Goal: Contribute content: Contribute content

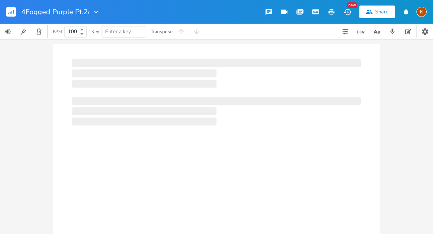
click at [52, 14] on input "4Fogged Purple Pt.2/" at bounding box center [55, 11] width 68 height 7
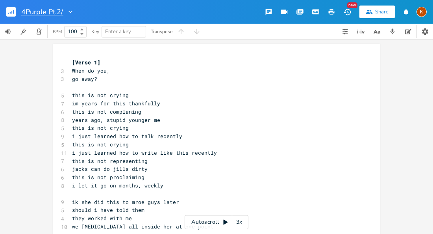
click at [50, 11] on input "4Purple Pt.2/" at bounding box center [42, 11] width 42 height 7
type input "4Purple Pt.2"
click at [10, 8] on rect "button" at bounding box center [10, 11] width 9 height 9
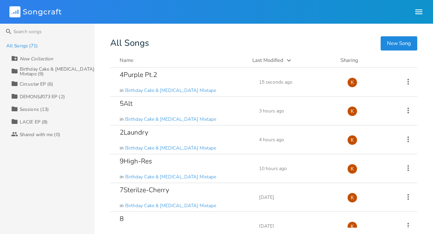
click at [43, 74] on div "Birthday Cake & [MEDICAL_DATA] Mixtape (9)" at bounding box center [57, 71] width 75 height 9
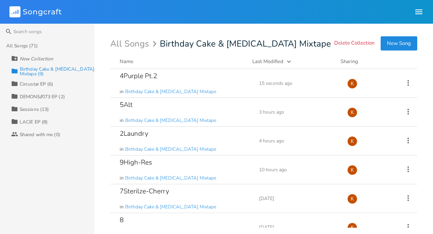
click at [126, 63] on div "Name" at bounding box center [127, 61] width 14 height 7
click at [190, 112] on div "2Laundry in Birthday Cake & [MEDICAL_DATA] Mixtape" at bounding box center [185, 112] width 130 height 28
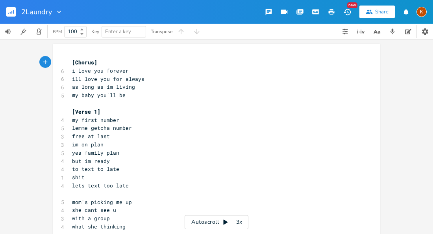
click at [75, 69] on span "i love you forever" at bounding box center [100, 70] width 57 height 7
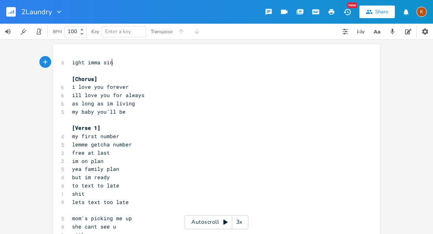
type textarea "ight imma sing"
type textarea "hum it"
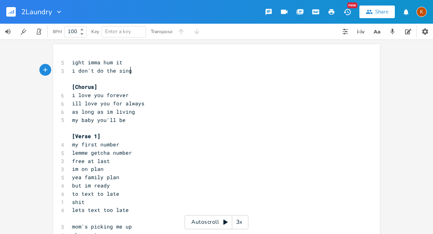
scroll to position [0, 44]
type textarea "i don't do the sing-part"
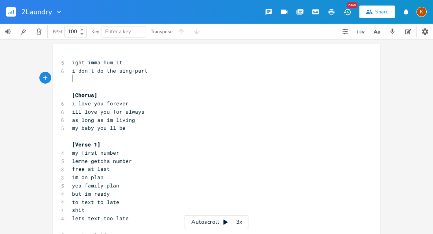
type textarea "i don't do the sing-part"
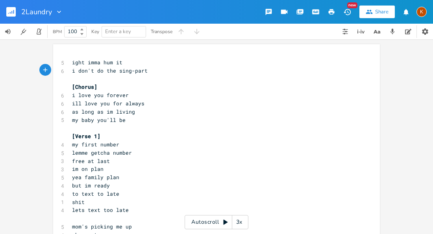
type textarea "i don't do the sing-part"
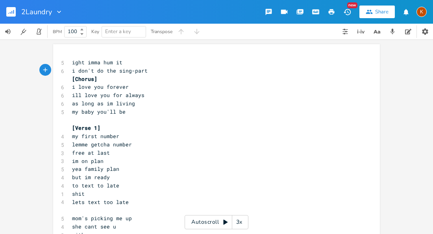
type textarea "i don't do the sing-part"
type textarea "do the"
type textarea "i the way"
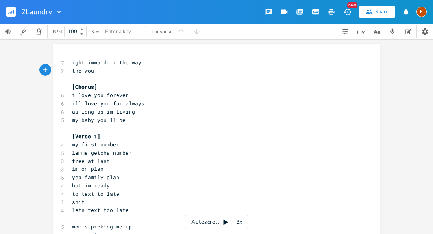
scroll to position [0, 24]
type textarea "the would sing it befor"
type textarea "e bed"
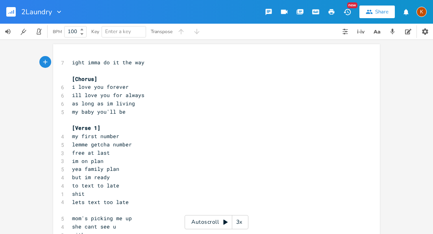
scroll to position [0, 23]
type textarea "t the way my mom"
type textarea "dad"
type textarea "mom did"
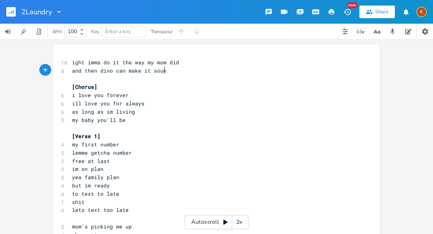
scroll to position [0, 76]
type textarea "and then [PERSON_NAME] can make it sound nc"
type textarea "ice n pretty"
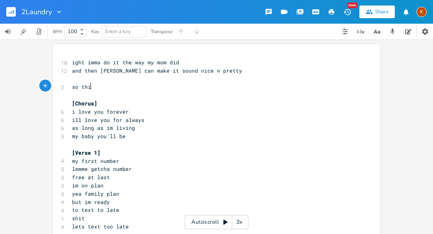
scroll to position [0, 15]
type textarea "so this"
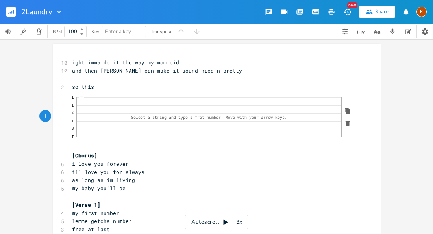
click at [125, 144] on pre "E — B G D A E Select a string and type a fret number. Move with your arrow keys." at bounding box center [212, 121] width 285 height 60
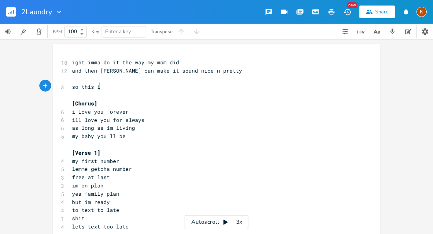
type textarea "is"
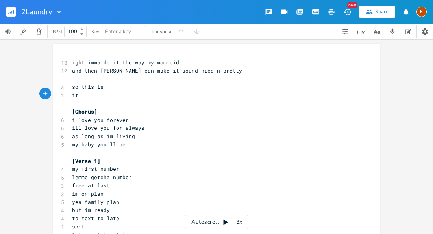
type textarea "it is"
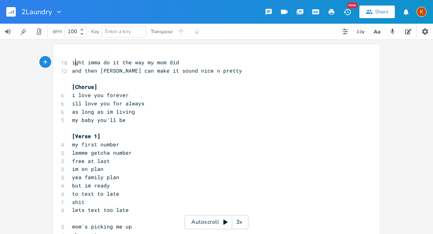
click at [74, 65] on span "ight imma do it the way my mom did" at bounding box center [125, 62] width 107 height 7
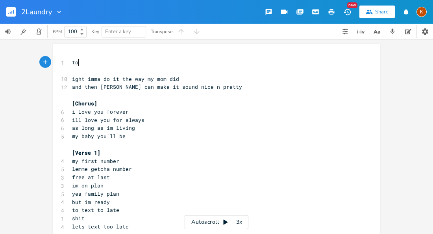
type textarea "todya"
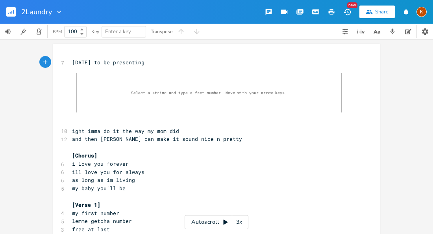
type textarea "ay to be presenting"
click at [346, 95] on icon "button" at bounding box center [347, 98] width 7 height 7
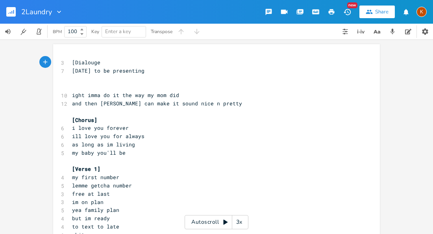
type textarea "[Dialouge]"
type textarea "about"
click at [111, 173] on span "my first number" at bounding box center [95, 176] width 47 height 7
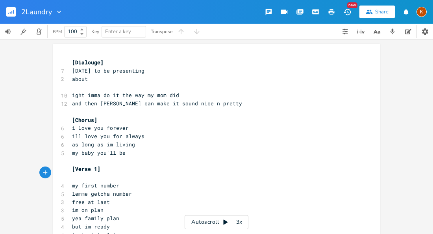
type textarea "a"
type textarea "baby boy"
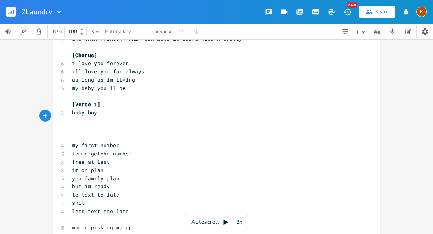
scroll to position [66, 0]
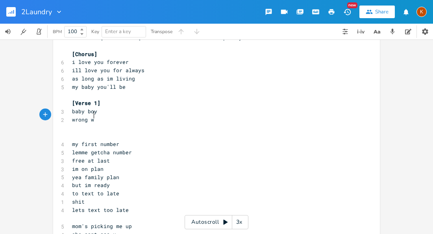
type textarea "wrong way"
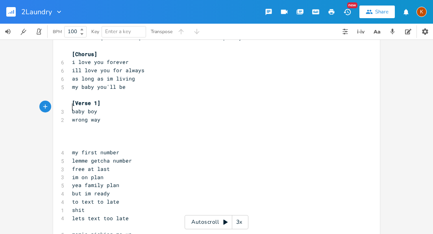
type textarea "baby boy"
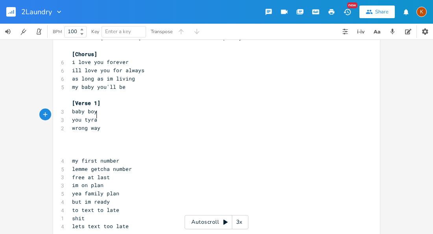
type textarea "you tyrant"
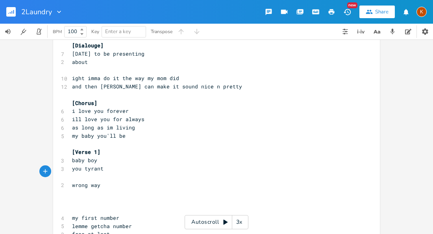
scroll to position [18, 0]
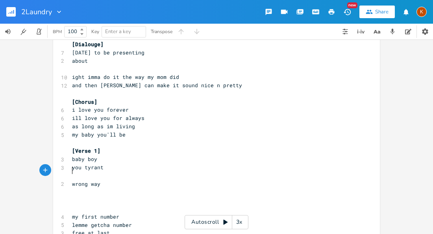
click at [83, 163] on span "you tyrant" at bounding box center [88, 166] width 32 height 7
type textarea "little shit"
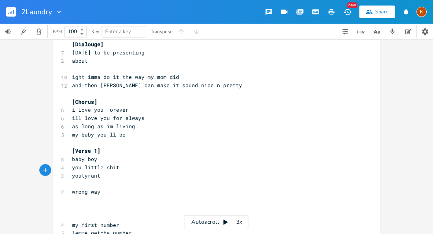
type textarea "you"
type textarea "little tyrant"
type textarea "[PERSON_NAME]"
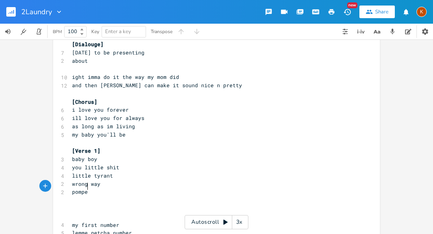
type textarea "y"
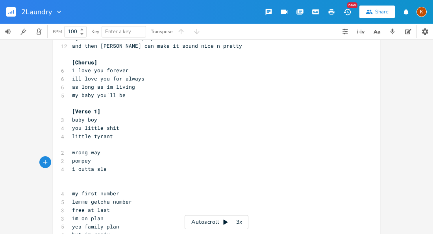
scroll to position [0, 26]
type textarea "i outta slap"
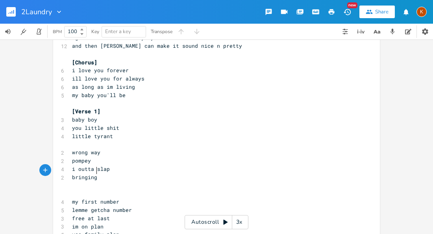
type textarea "bringing"
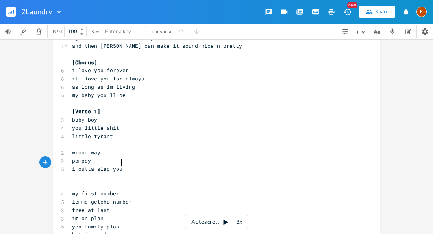
scroll to position [0, 9]
type textarea "you son"
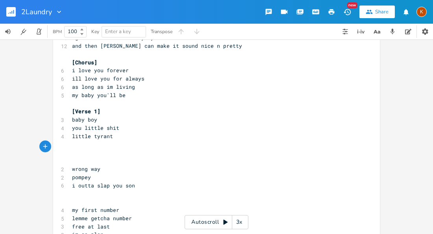
click at [79, 116] on span "baby boy" at bounding box center [84, 119] width 25 height 7
click at [80, 156] on pre "​" at bounding box center [212, 160] width 284 height 8
click at [76, 148] on pre "​" at bounding box center [212, 152] width 284 height 8
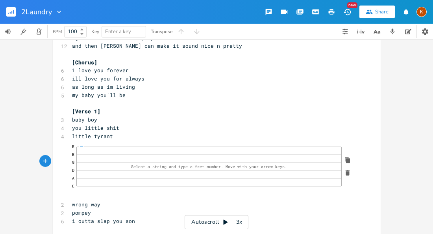
click at [352, 170] on pre "E — B G D A E Select a string and type a fret number. Move with your arrow keys." at bounding box center [212, 170] width 285 height 60
click at [343, 164] on div "E B G D A E Select a string and type a fret number. Move with your arrow keys." at bounding box center [215, 165] width 276 height 39
click span "—"
click at [346, 170] on icon "button" at bounding box center [348, 173] width 4 height 6
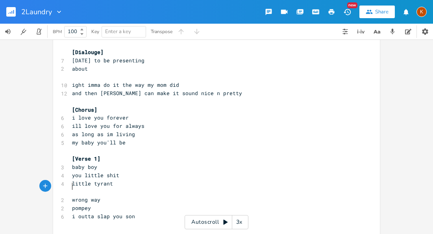
scroll to position [9, 0]
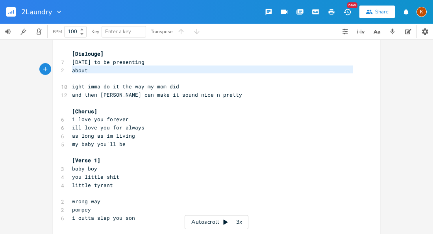
type textarea "[Dialouge] [DATE] to be presenting about"
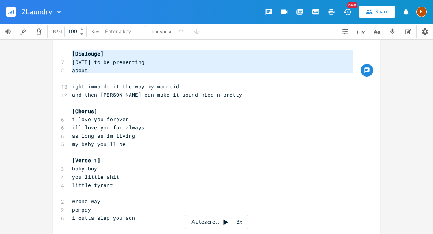
drag, startPoint x: 79, startPoint y: 78, endPoint x: 49, endPoint y: 49, distance: 41.2
click at [49, 49] on div "[Dialouge] [DATE] to be presenting about x [Dialouge] 7 [DATE] to be presenting…" at bounding box center [216, 136] width 433 height 194
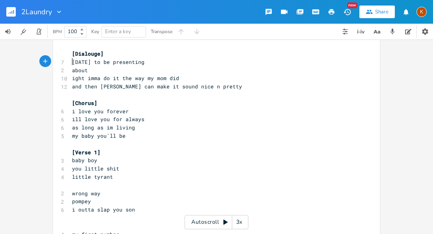
type textarea "[DATE] to be presenting about"
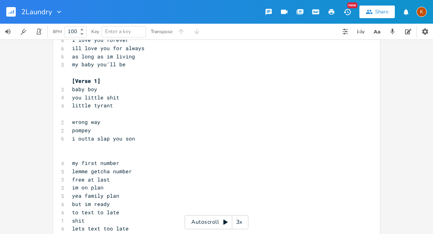
scroll to position [64, 0]
click at [126, 127] on pre "pompey" at bounding box center [212, 129] width 284 height 8
click at [141, 141] on pre "​" at bounding box center [212, 145] width 284 height 8
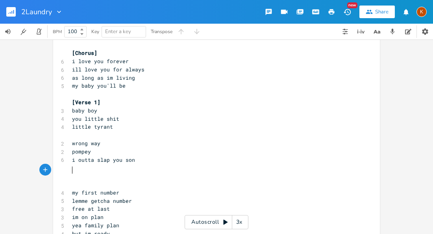
scroll to position [41, 0]
click at [80, 118] on span "you little shit" at bounding box center [95, 119] width 47 height 7
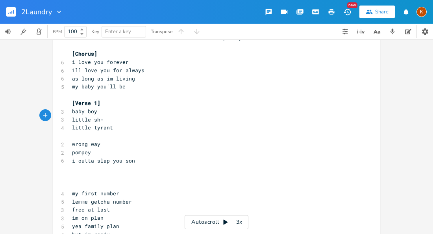
type textarea "-"
click at [106, 148] on pre "pompey" at bounding box center [212, 152] width 284 height 8
click at [87, 164] on pre "​" at bounding box center [212, 168] width 284 height 8
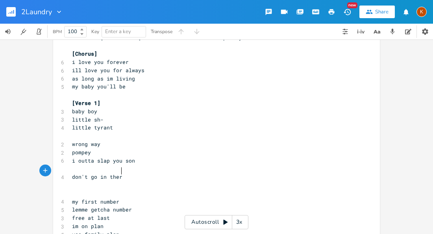
type textarea "don't go in there"
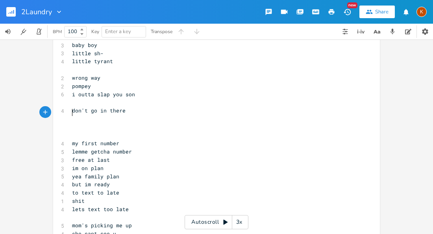
scroll to position [109, 0]
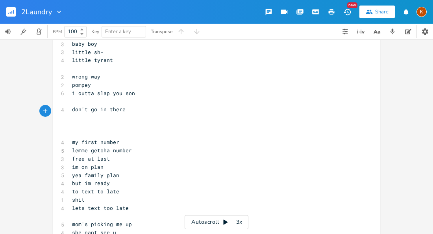
click at [97, 106] on span "don't go in there" at bounding box center [99, 109] width 54 height 7
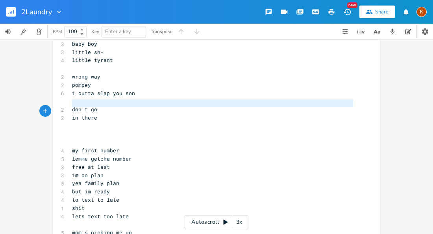
type textarea "don't go in there"
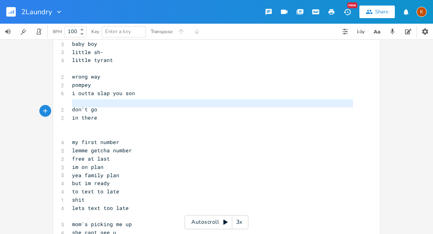
type textarea "don't go in there"
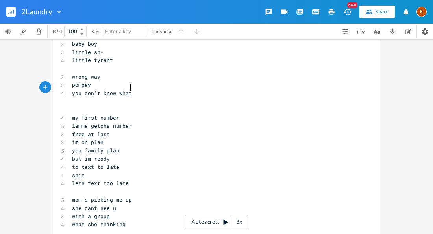
scroll to position [0, 50]
type textarea "you don't know whata"
type textarea "cha doin"
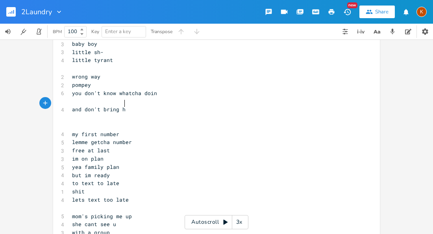
scroll to position [0, 45]
type textarea "and don't bring her in with u"
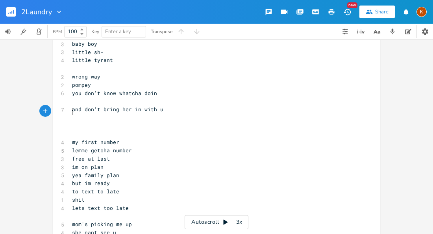
click at [119, 106] on span "and don't bring her in with u" at bounding box center [117, 109] width 91 height 7
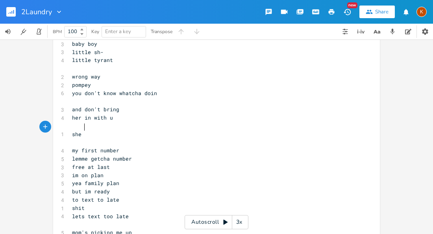
type textarea "she n"
type textarea "'s not good="
type textarea "i ain"
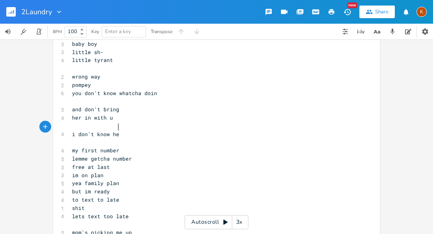
scroll to position [0, 35]
type textarea "don't know her"
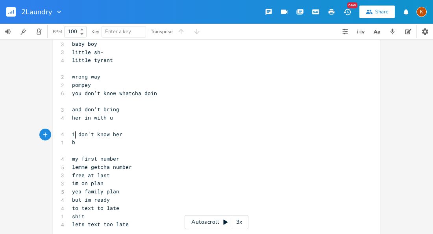
type textarea "but"
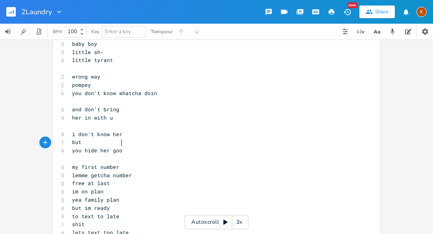
type textarea "you hide her good"
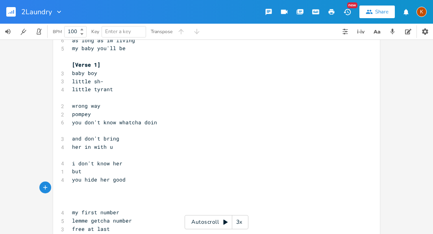
scroll to position [78, 0]
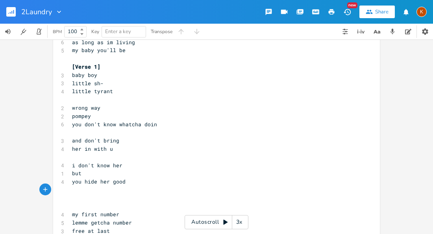
click at [91, 178] on span "you hide her good" at bounding box center [99, 181] width 54 height 7
type textarea "she'll keep"
type textarea "be careful with her"
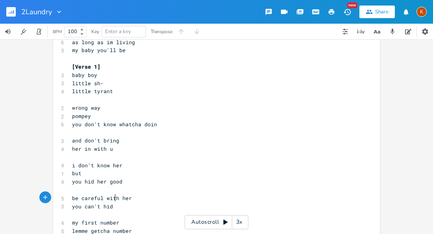
type textarea "you can't hid w"
type textarea "e what"
type textarea "sy"
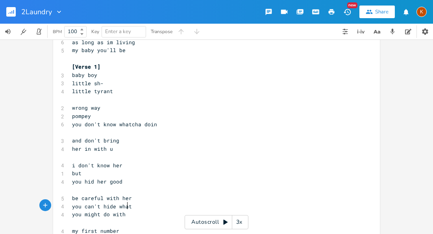
type textarea "you might do with her"
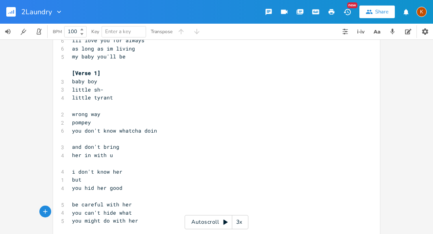
scroll to position [74, 0]
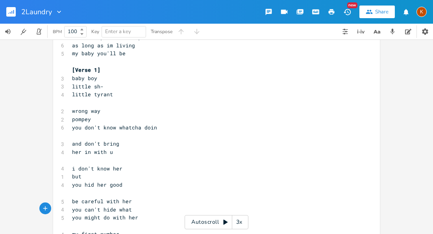
click at [119, 180] on pre "you hid her good" at bounding box center [212, 184] width 284 height 8
type textarea "did"
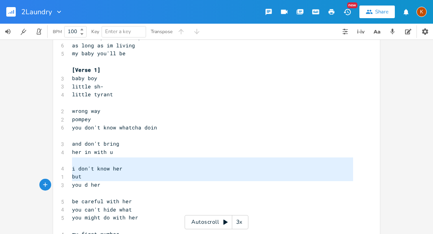
type textarea "i don't know her but you d her"
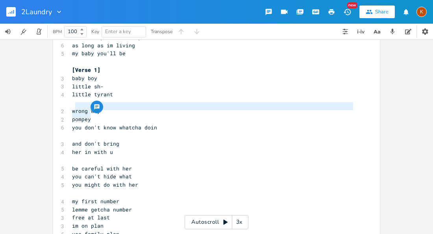
drag, startPoint x: 71, startPoint y: 105, endPoint x: 94, endPoint y: 111, distance: 23.8
type textarea "rong way [PERSON_NAME]"
click at [70, 115] on pre "pompey" at bounding box center [212, 119] width 284 height 8
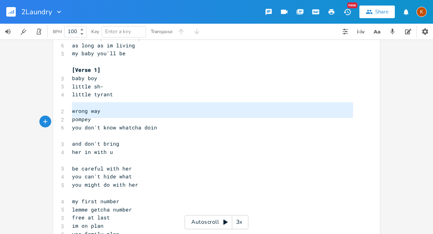
type textarea "wrong way pompey you don't know whatcha doin"
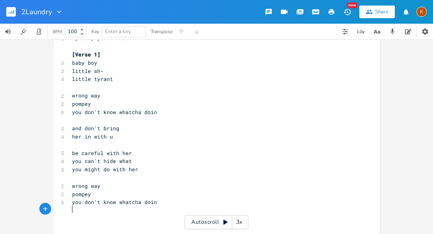
scroll to position [91, 0]
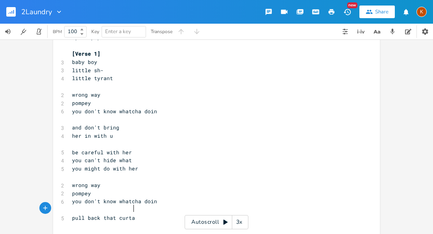
type textarea "pull back that curtain"
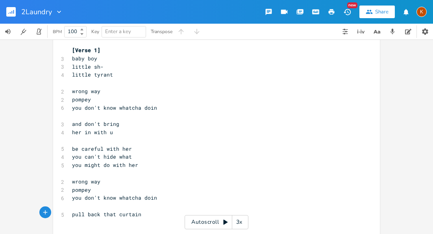
scroll to position [96, 0]
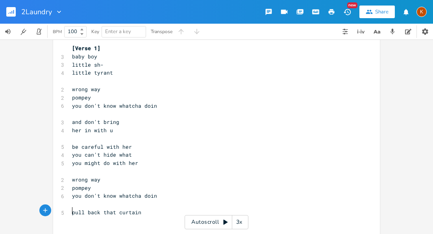
click at [111, 175] on pre "wrong way" at bounding box center [212, 179] width 284 height 8
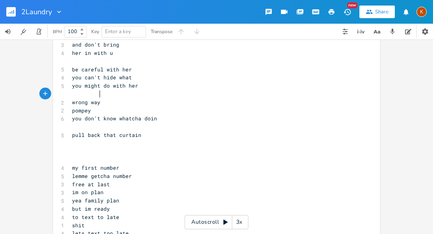
scroll to position [0, 0]
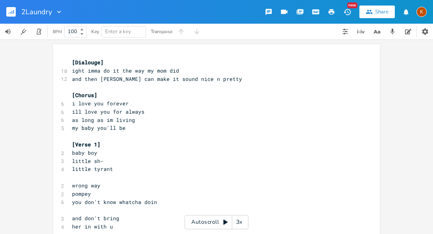
click at [81, 133] on pre "​" at bounding box center [212, 136] width 284 height 8
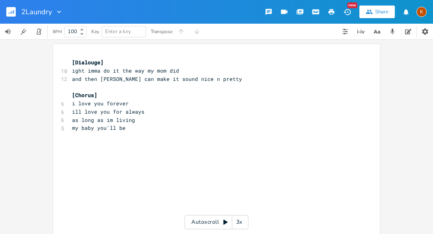
click at [71, 135] on pre "​" at bounding box center [212, 136] width 284 height 8
type textarea "[Verse]"
type textarea "called my mom back"
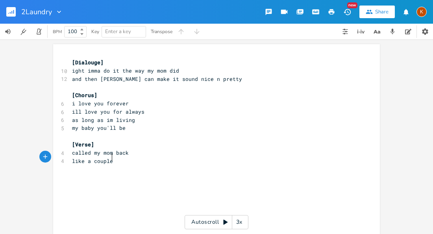
type textarea "like a coupled"
type textarea "days"
type textarea "after she got back"
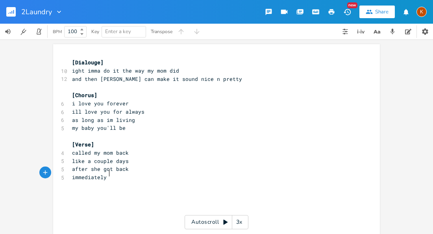
type textarea "immediately o"
type textarea "to my text back"
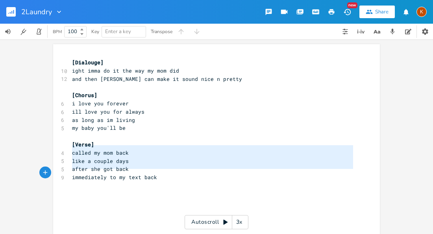
type textarea "called my mom back like a couple days after she got back immediately to my text…"
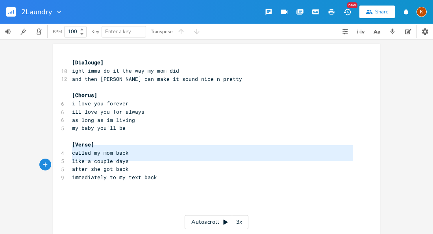
type textarea "called my mom back like a couple days after she got back immediately to my text…"
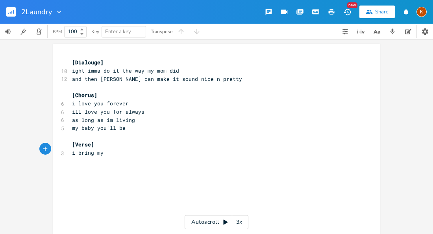
scroll to position [0, 24]
type textarea "i bring my laundry over"
click at [95, 149] on span "i bring my laundry over" at bounding box center [108, 152] width 72 height 7
click at [127, 165] on pre "​" at bounding box center [212, 169] width 284 height 8
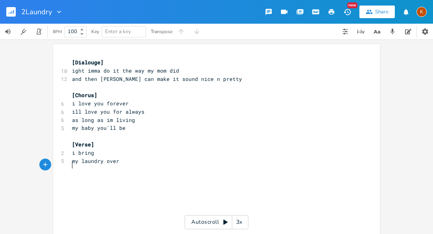
click at [127, 165] on pre "​" at bounding box center [212, 169] width 284 height 8
type textarea "stupid"
type textarea "hidden in the corner"
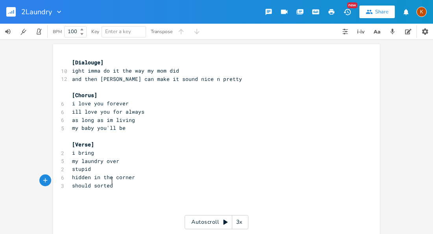
type textarea "should sorted"
type textarea "way before"
type textarea "condoms wrapers"
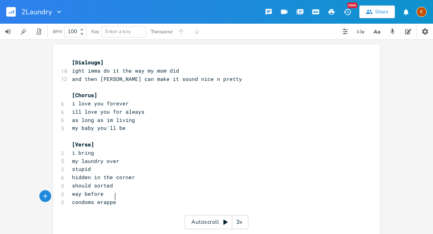
scroll to position [0, 10]
type textarea "pers"
type textarea "lights"
type textarea "bic lights"
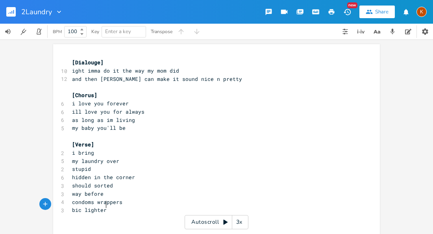
type textarea "ers"
type textarea "fallin out the"
click at [84, 166] on span "stupid" at bounding box center [81, 168] width 19 height 7
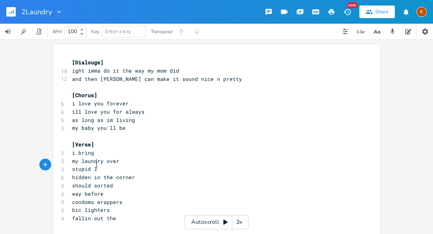
type textarea "life"
type textarea "ing"
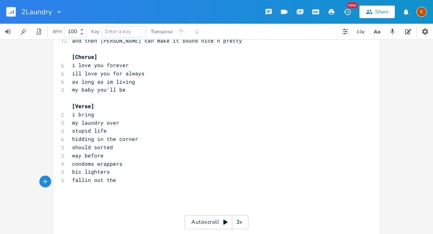
scroll to position [39, 0]
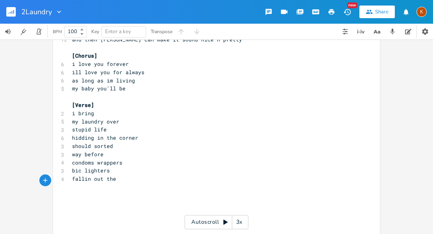
click at [118, 174] on pre "fallin out the" at bounding box center [212, 178] width 284 height 8
type textarea "shits all"
type textarea "all fuckin over"
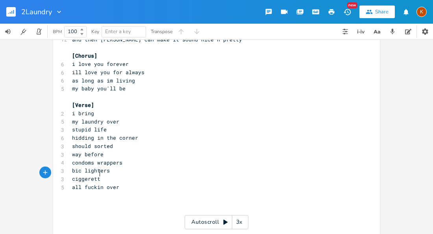
type textarea "ciggerett"
type textarea "e"
type textarea "gy stumps"
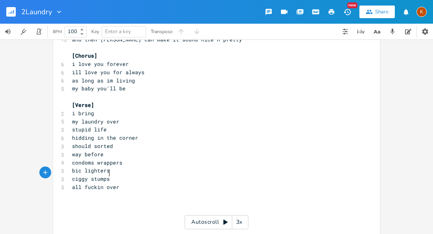
click at [111, 175] on pre "ciggy stumps" at bounding box center [212, 178] width 284 height 8
type textarea "s n"
type textarea ", roc"
type textarea "ah"
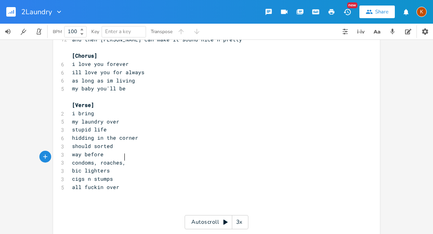
scroll to position [0, 13]
type textarea "ches, cc"
type textarea "rumbs, and stumps"
type textarea "momma ask"
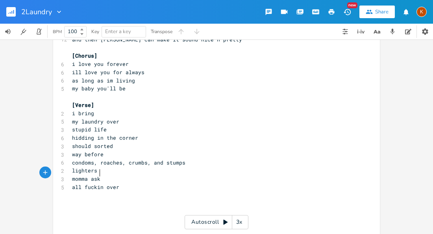
scroll to position [0, 28]
type textarea ".."
click at [159, 159] on span "condoms, roaches, crumbs, and stumps" at bounding box center [128, 162] width 113 height 7
type textarea "n"
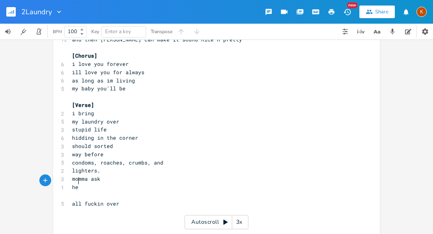
scroll to position [0, 8]
type textarea "hey"
type textarea "why you need"
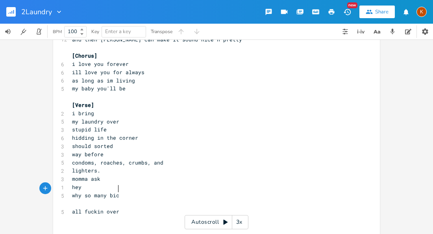
type textarea "so many bics"
type textarea "lighters"
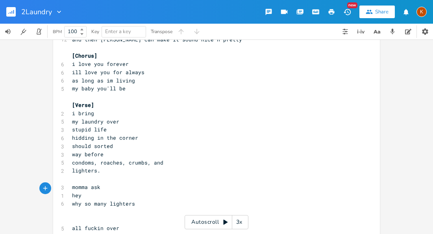
type textarea """
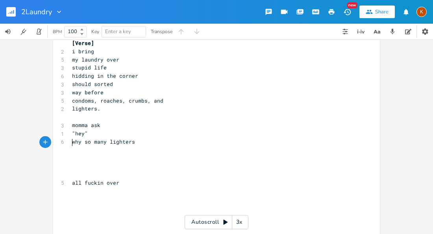
click at [70, 104] on pre "lighters." at bounding box center [212, 108] width 284 height 8
click at [72, 105] on span "lighters." at bounding box center [86, 108] width 28 height 7
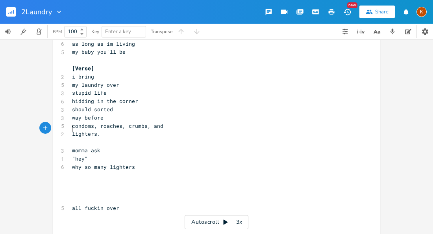
scroll to position [76, 0]
click at [116, 106] on pre "should sorted" at bounding box center [212, 109] width 284 height 8
click at [107, 113] on pre "way before" at bounding box center [212, 117] width 284 height 8
click at [113, 137] on pre "​" at bounding box center [212, 141] width 284 height 8
click at [73, 170] on pre "​" at bounding box center [212, 174] width 284 height 8
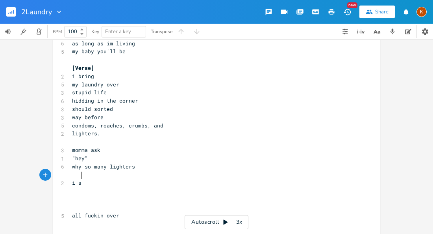
type textarea "i said"
type textarea "candels"
type textarea "les"
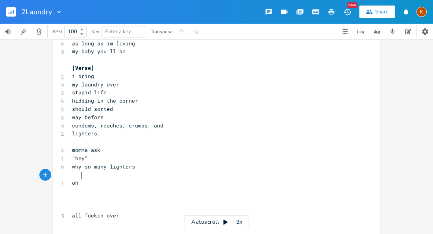
scroll to position [0, 7]
type textarea "oh i keep candles"
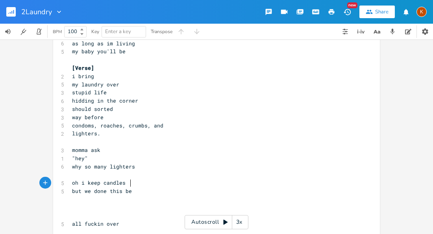
type textarea "but we done this bef"
type textarea "fore"
type textarea "she knows im lying"
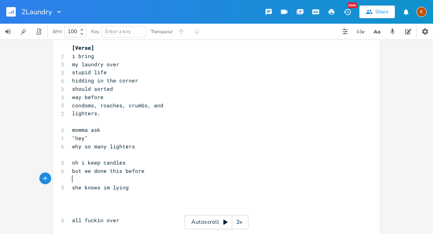
scroll to position [98, 0]
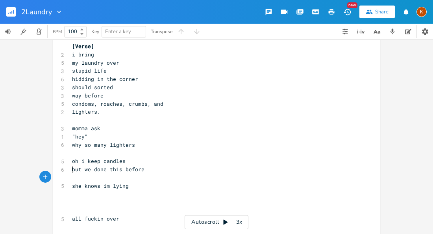
click at [73, 173] on pre "​" at bounding box center [212, 177] width 284 height 8
click at [70, 157] on pre "oh i keep candles" at bounding box center [212, 161] width 284 height 8
type textarea """
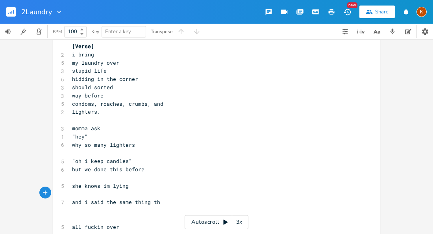
type textarea "and i said the same thing then"
click at [90, 83] on span "should sorted" at bounding box center [92, 86] width 41 height 7
type textarea "a"
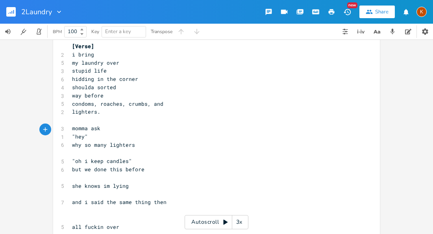
click at [123, 182] on span "she knows im lying" at bounding box center [100, 185] width 57 height 7
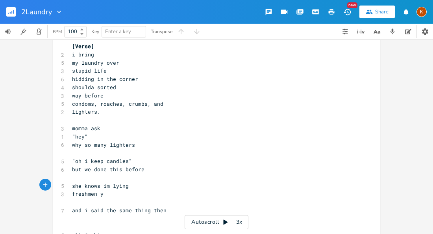
type textarea "freshmen year"
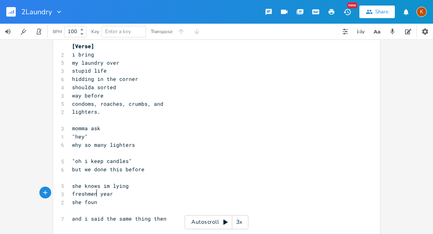
scroll to position [0, 23]
type textarea "she found"
type textarea "jun"
type textarea "senior"
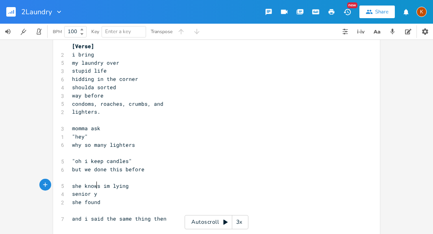
type textarea "senior year"
type textarea "cua"
type textarea "aught me"
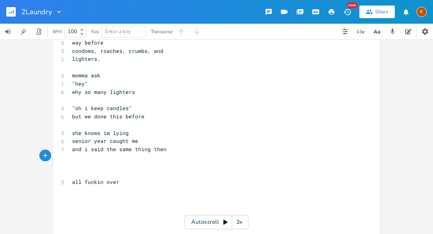
scroll to position [152, 0]
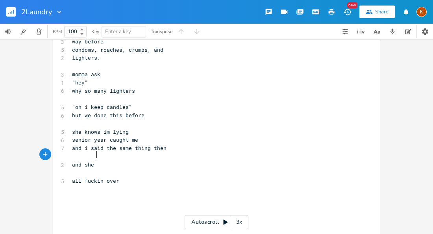
type textarea "and she n"
type textarea "know i ahte"
type textarea "hate cande"
type textarea "les"
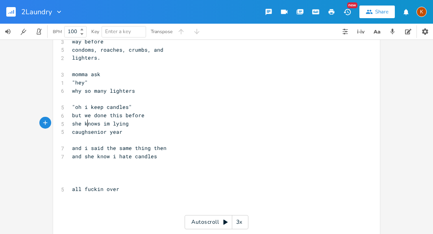
scroll to position [0, 16]
type textarea "caught"
click at [137, 128] on pre "caught senior year" at bounding box center [212, 132] width 284 height 8
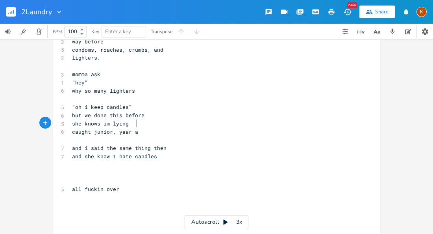
type textarea "junior, year ago"
type textarea "to"
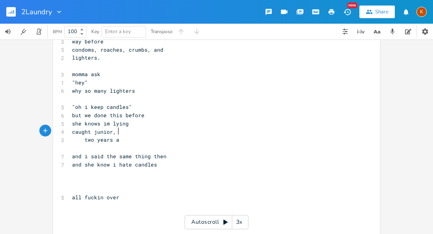
type textarea "[DATE]"
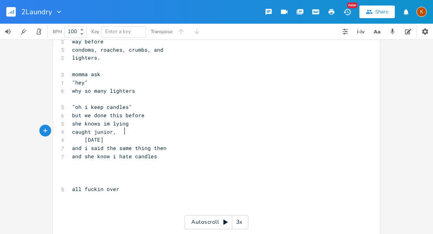
click at [154, 152] on pre "and she know i hate candles" at bounding box center [212, 156] width 284 height 8
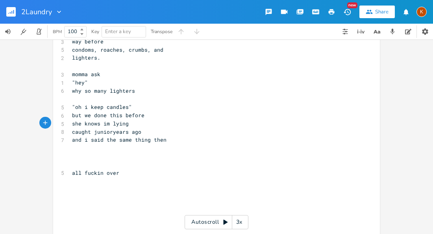
scroll to position [0, 2]
type textarea ","
type textarea "that"
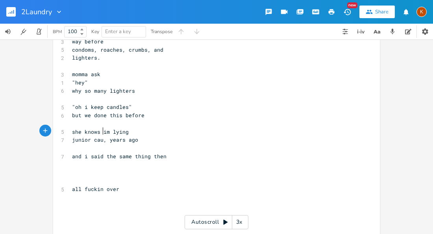
type textarea "caught"
type textarea ","
type textarea ":"
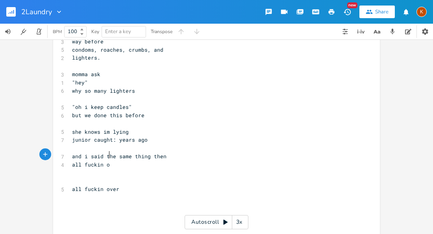
type textarea "all fuckin over"
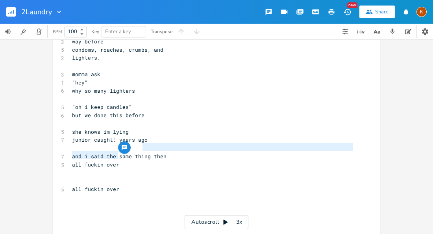
type textarea "g then all fuckin over"
type textarea "all fuckin over"
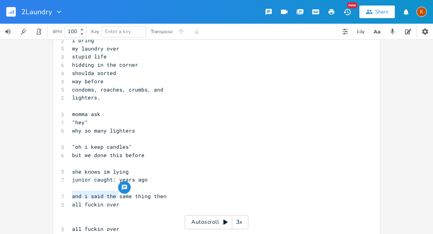
scroll to position [115, 0]
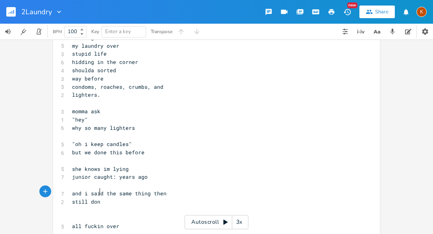
type textarea "still don't"
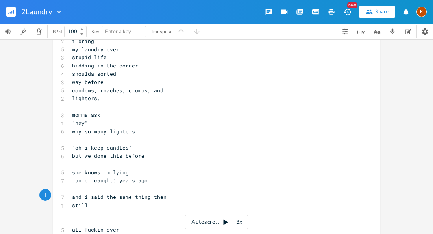
scroll to position [112, 0]
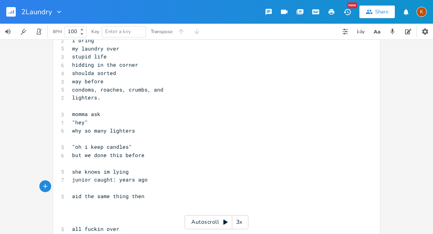
type textarea "s"
click at [90, 151] on span "but we done this before" at bounding box center [108, 154] width 72 height 7
click at [83, 168] on span "she knows im lying" at bounding box center [100, 171] width 57 height 7
type textarea "said"
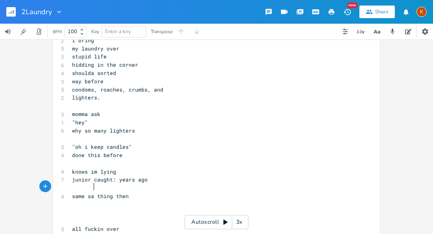
scroll to position [0, 11]
type textarea "all fuckin"
type textarea "again over"
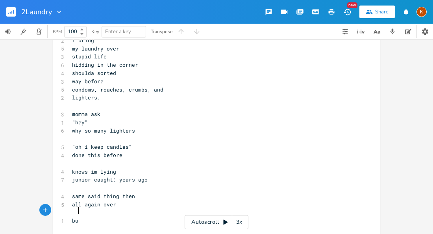
scroll to position [0, 8]
type textarea "but"
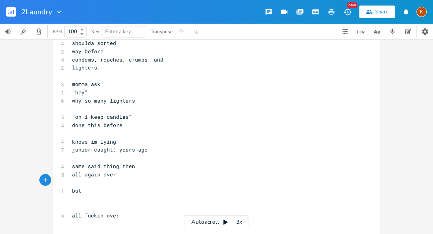
scroll to position [143, 0]
type textarea "moved out g"
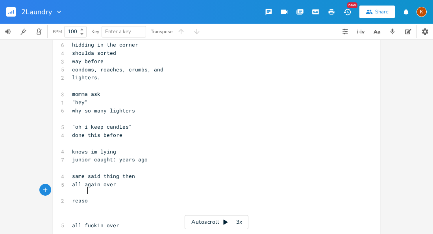
scroll to position [0, 15]
type textarea "reason scoot n moved out"
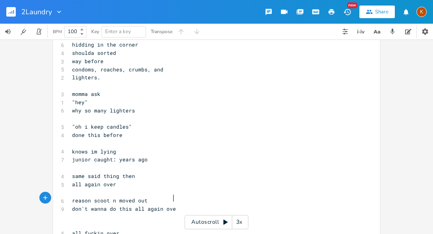
type textarea "don't wanna do this all again over"
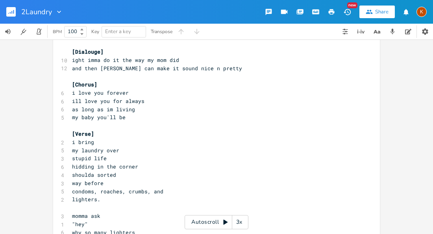
scroll to position [7, 0]
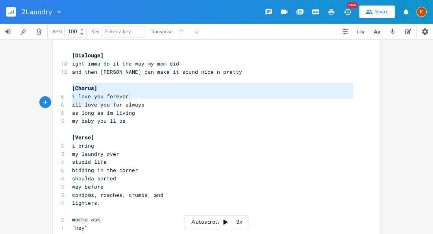
type textarea "[Chorus] i love you forever ill love you for always as long as im living my bab…"
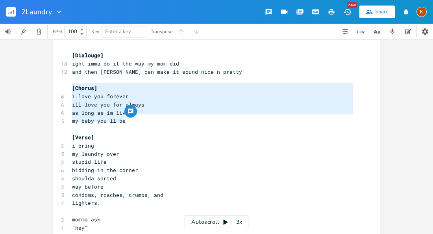
drag, startPoint x: 69, startPoint y: 87, endPoint x: 135, endPoint y: 121, distance: 74.7
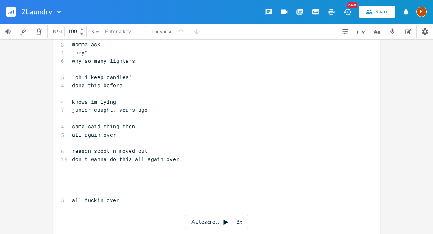
scroll to position [183, 0]
click at [72, 171] on pre "​" at bounding box center [212, 175] width 284 height 8
paste textarea "i"
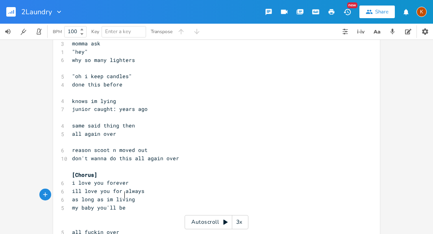
click at [75, 154] on span "don't wanna do this all again over" at bounding box center [125, 157] width 107 height 7
type textarea "i"
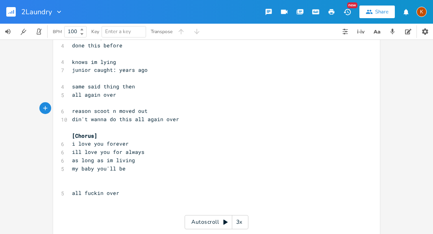
scroll to position [223, 0]
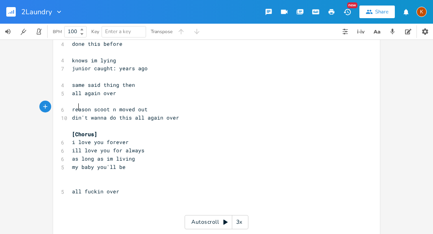
click at [93, 187] on pre "all fuckin over" at bounding box center [212, 191] width 284 height 8
type textarea "all fuckin over"
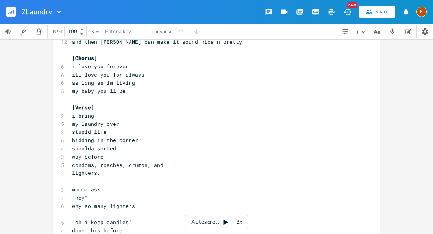
scroll to position [33, 0]
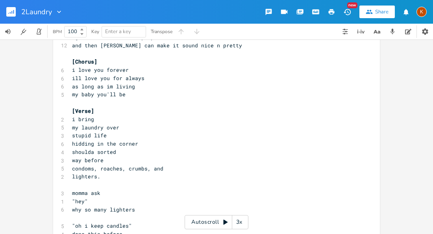
click at [133, 123] on pre "my laundry over" at bounding box center [212, 127] width 284 height 8
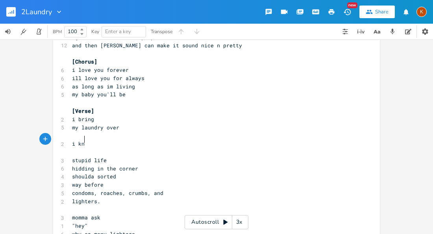
scroll to position [0, 15]
type textarea "i know [PERSON_NAME]"
type textarea "everyone of you guys"
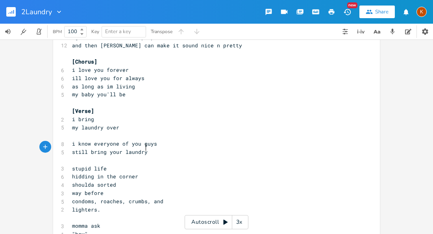
scroll to position [0, 54]
type textarea "still bring your laundry over"
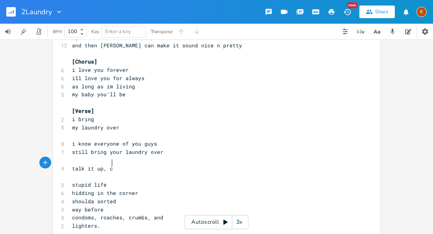
type textarea "talk it up, ch"
type textarea "hop it up"
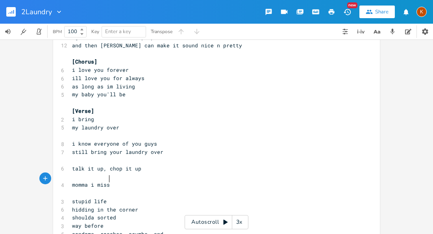
type textarea "momma i missed"
type textarea "you"
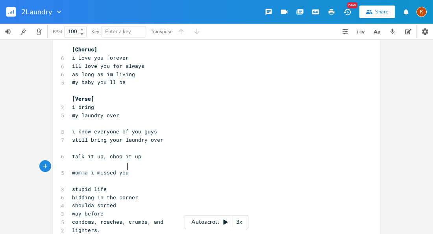
scroll to position [50, 0]
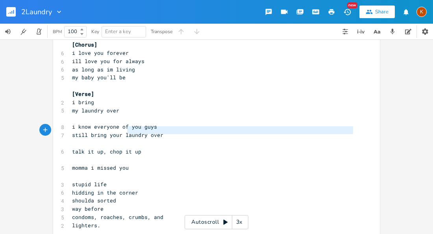
type textarea "i know everyone of you guys still bring your laundry over"
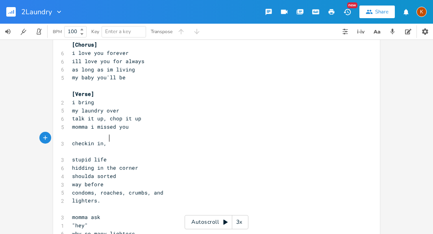
scroll to position [0, 25]
type textarea "checkin in, mad amm"
type textarea "de ammends"
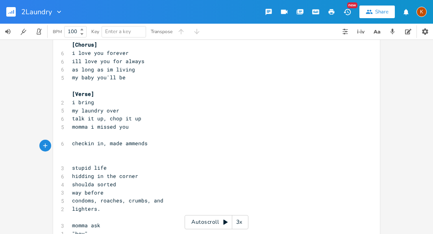
click at [105, 139] on span "checkin in, made ammends" at bounding box center [110, 142] width 76 height 7
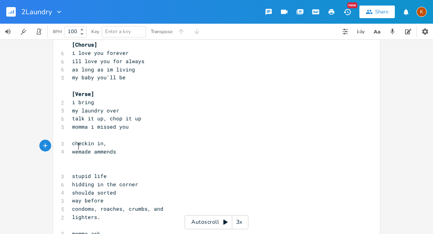
type textarea "we"
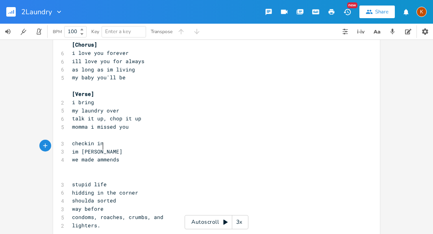
type textarea "im handling"
type textarea "ng"
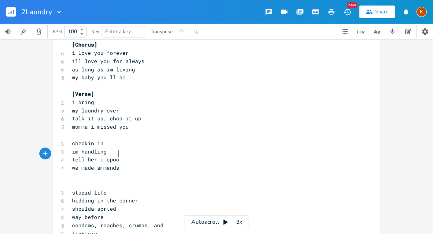
type textarea "tell her i cpook"
type textarea "ook food"
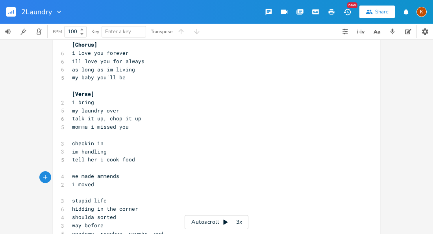
type textarea "i moved o"
type textarea "moved out"
click at [70, 98] on pre "i bring" at bounding box center [212, 102] width 284 height 8
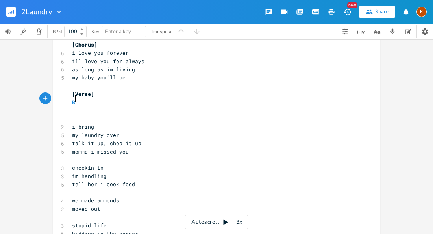
type textarea "BR"
type textarea "ROOM TRAH"
type textarea "SH"
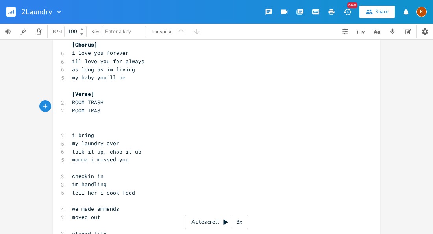
type textarea "ROOM TRASH"
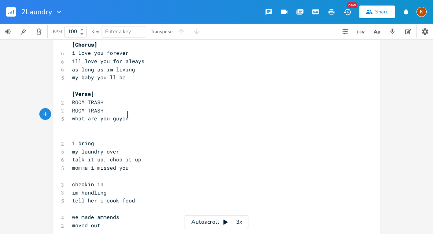
scroll to position [0, 48]
type textarea "what are you guying"
type textarea "guy u buying"
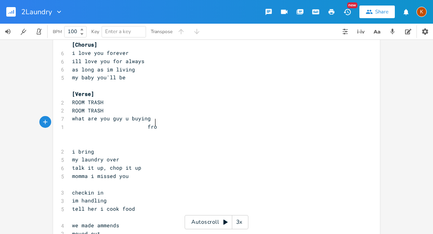
type textarea "from"
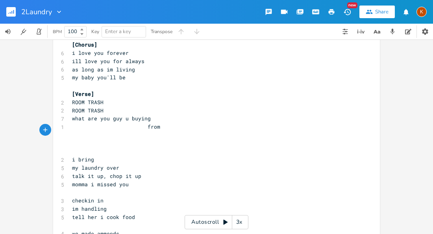
click at [148, 123] on span "from" at bounding box center [116, 126] width 88 height 7
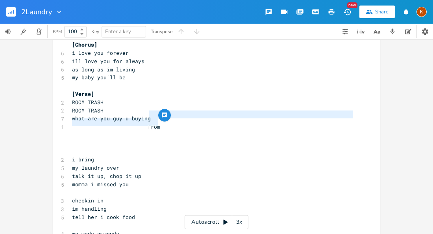
type textarea "from"
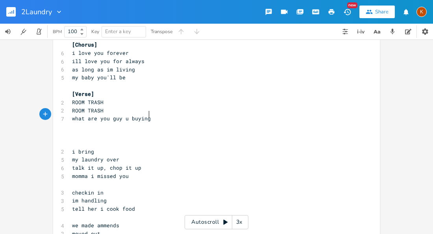
click at [107, 115] on span "what are you guy u buying" at bounding box center [111, 118] width 79 height 7
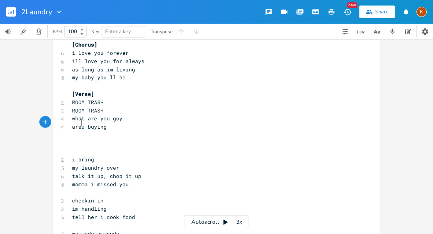
type textarea "are"
type textarea "you"
type textarea "]"
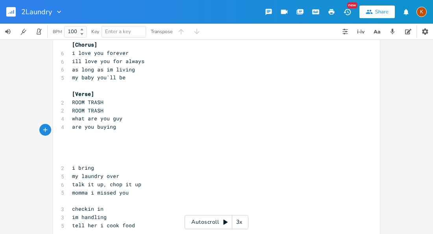
type textarea "​"
click at [88, 131] on pre "​" at bounding box center [212, 135] width 284 height 8
type textarea "what"
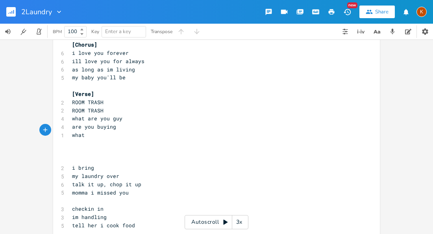
click at [91, 82] on pre "​" at bounding box center [212, 86] width 284 height 8
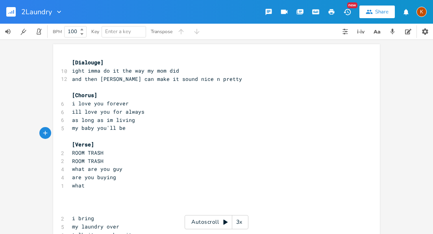
scroll to position [4, 0]
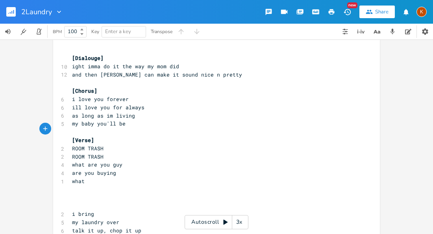
click at [91, 171] on span "are you buying" at bounding box center [94, 172] width 44 height 7
type textarea "t have you been"
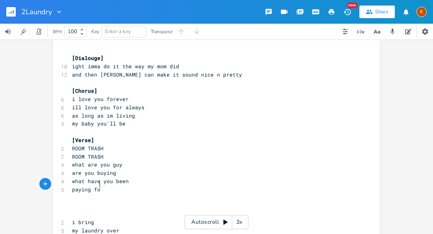
type textarea "paying for"
type textarea "guy"
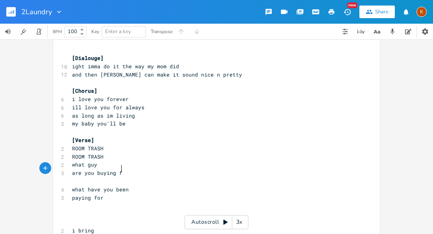
type textarea "are you buying from"
click at [102, 185] on span "what have you been" at bounding box center [100, 188] width 57 height 7
type textarea "ou"
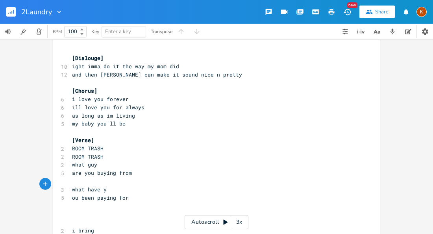
scroll to position [0, 6]
click at [72, 177] on span "what have" at bounding box center [86, 180] width 28 height 7
click at [145, 195] on pre "you been paying for" at bounding box center [212, 197] width 284 height 8
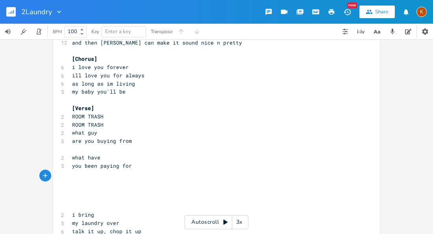
scroll to position [38, 0]
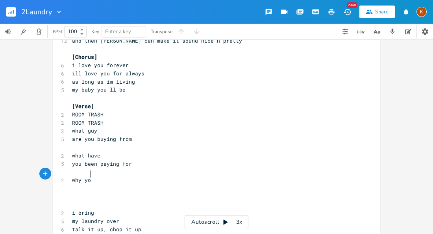
type textarea "why you"
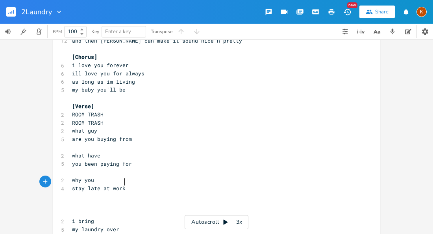
type textarea "stay late at work"
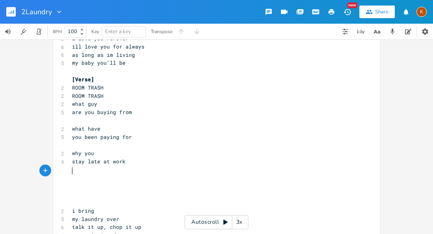
scroll to position [65, 0]
type textarea "no your"
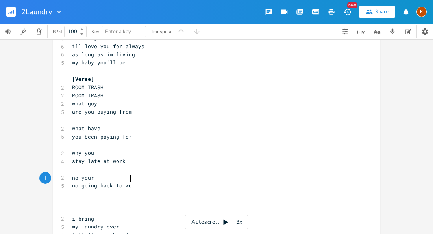
type textarea "no going back to work"
type textarea "ing"
type textarea "t"
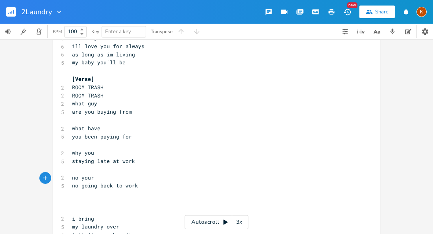
scroll to position [0, 2]
type textarea "you keep talking"
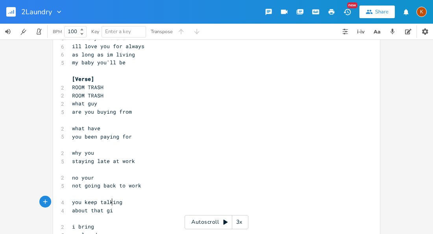
type textarea "about that girl"
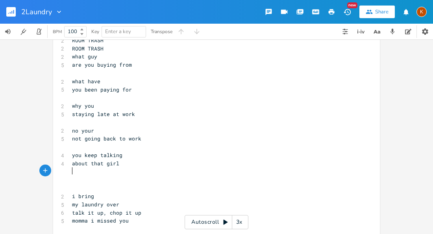
scroll to position [113, 0]
type textarea "is she in this"
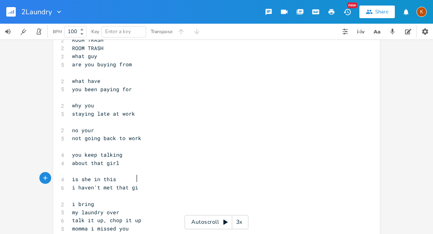
type textarea "i haven't met that girl"
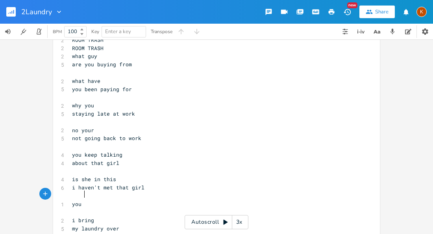
type textarea "you le"
type textarea "keep on"
type textarea "hidi"
type textarea "ing her"
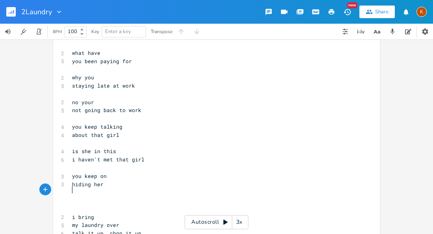
scroll to position [141, 0]
type textarea "you be"
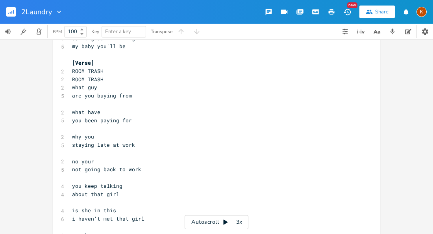
scroll to position [82, 0]
click at [142, 173] on pre "​" at bounding box center [212, 177] width 284 height 8
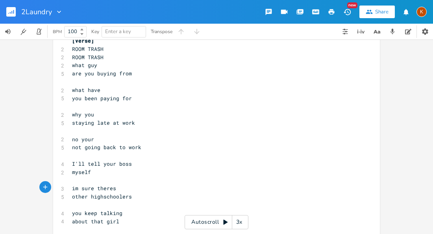
scroll to position [107, 0]
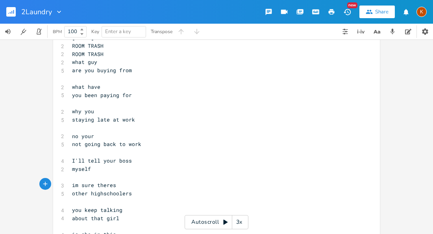
click at [145, 189] on pre "other highschoolers" at bounding box center [212, 193] width 284 height 8
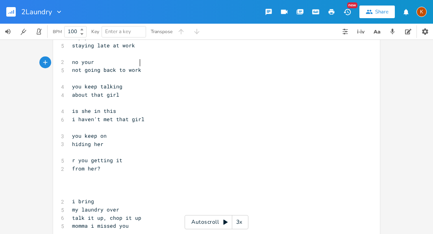
scroll to position [199, 0]
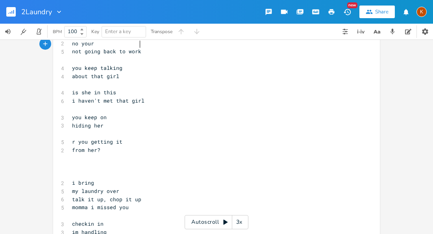
click at [85, 162] on pre "​" at bounding box center [212, 166] width 284 height 8
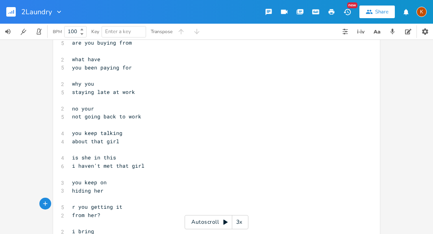
scroll to position [0, 0]
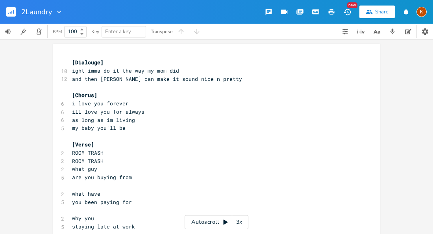
click at [85, 152] on span "ROOM TRASH" at bounding box center [88, 152] width 32 height 7
click at [89, 157] on span "ROOM TRASH" at bounding box center [88, 160] width 32 height 7
click at [70, 148] on pre "ROOM TRASH" at bounding box center [212, 152] width 284 height 8
click at [87, 100] on span "i love you forever" at bounding box center [100, 103] width 57 height 7
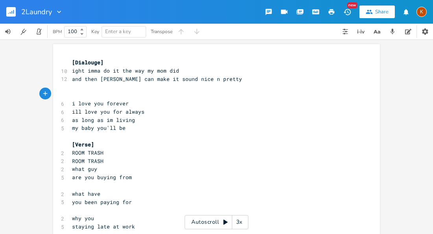
click at [11, 14] on rect "button" at bounding box center [10, 11] width 9 height 9
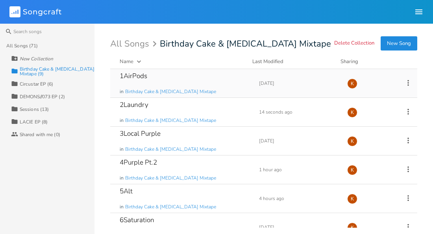
click at [177, 79] on div "1AirPods in Birthday Cake & [MEDICAL_DATA] Mixtape" at bounding box center [185, 83] width 130 height 28
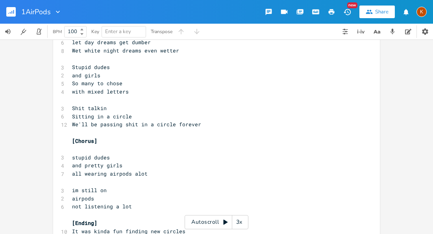
scroll to position [1621, 0]
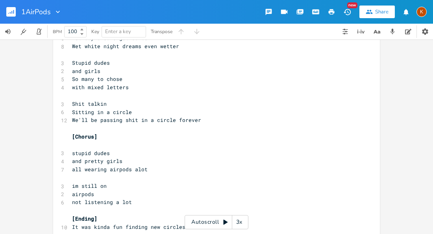
click at [169, 223] on span "It was kinda fun finding new circles" at bounding box center [128, 226] width 113 height 7
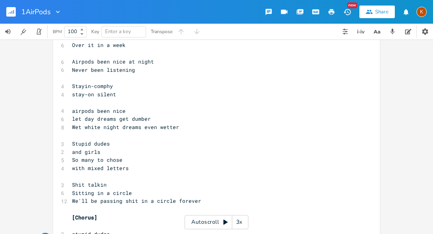
scroll to position [1538, 0]
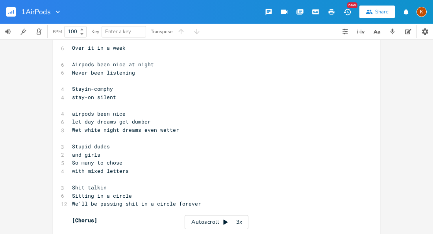
click at [11, 11] on rect "button" at bounding box center [10, 11] width 9 height 9
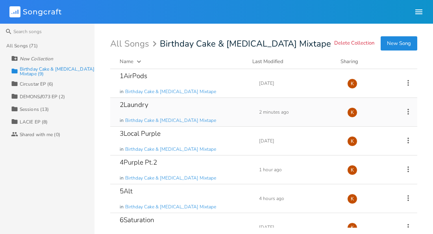
click at [172, 109] on div "2Laundry in Birthday Cake & [MEDICAL_DATA] Mixtape" at bounding box center [185, 112] width 130 height 28
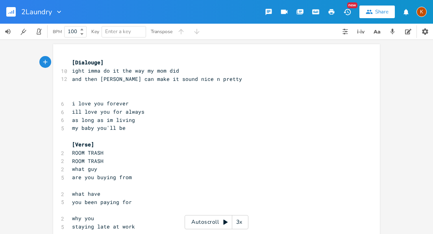
click at [84, 157] on span "ROOM TRASH" at bounding box center [88, 160] width 32 height 7
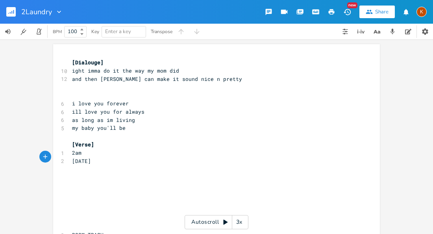
scroll to position [0, 18]
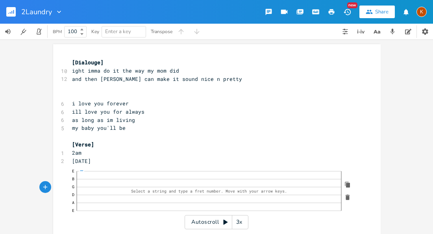
click at [347, 197] on button "button" at bounding box center [347, 197] width 13 height 13
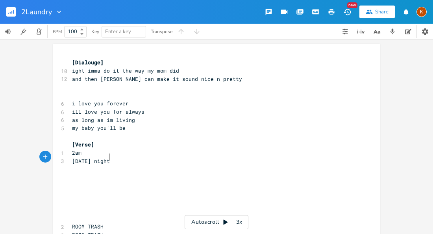
scroll to position [0, 12]
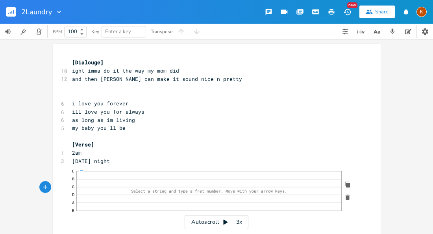
click at [344, 193] on icon "button" at bounding box center [347, 196] width 7 height 7
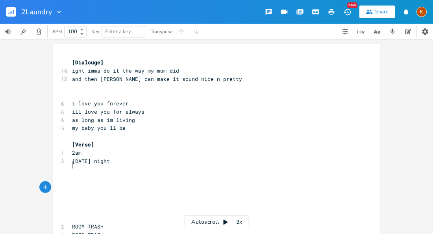
click at [133, 159] on pre "[DATE] night" at bounding box center [212, 161] width 284 height 8
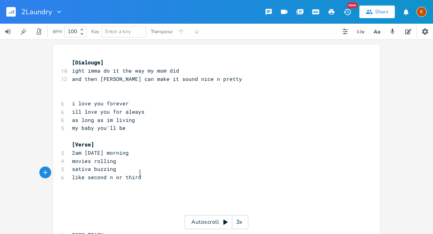
scroll to position [0, 46]
click at [70, 150] on pre "2am [DATE] morning" at bounding box center [212, 152] width 284 height 8
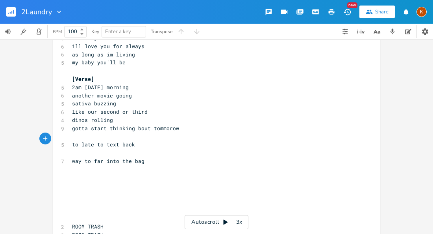
scroll to position [0, 3]
click at [101, 142] on span "too late to text back" at bounding box center [105, 144] width 66 height 7
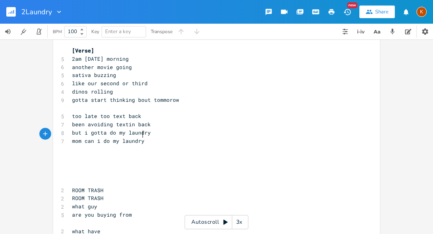
scroll to position [0, 59]
click at [155, 120] on pre "been avoiding textin back" at bounding box center [212, 124] width 284 height 8
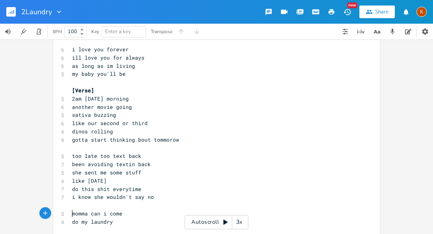
scroll to position [54, 0]
click at [197, 143] on pre "​" at bounding box center [212, 147] width 284 height 8
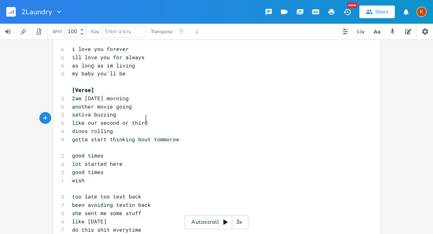
scroll to position [0, 12]
click at [110, 135] on span "gotta start thinking bout tommorow" at bounding box center [125, 138] width 107 height 7
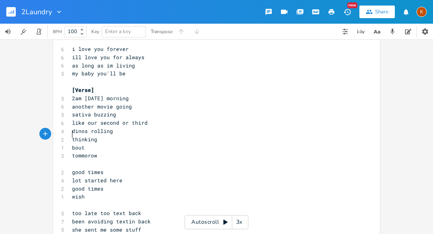
click at [96, 192] on pre "wish" at bounding box center [212, 196] width 284 height 8
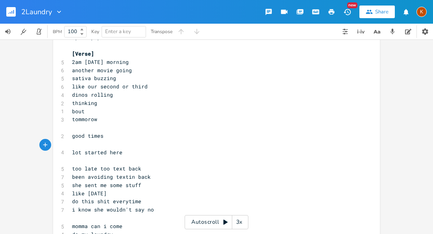
scroll to position [92, 0]
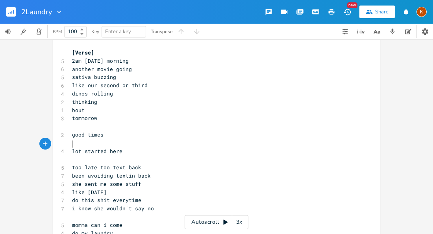
click at [70, 163] on pre "too late too text back" at bounding box center [212, 167] width 284 height 8
click at [106, 163] on span "way too late too text back" at bounding box center [113, 166] width 82 height 7
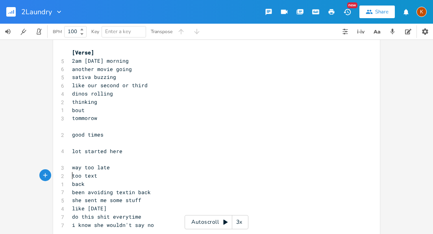
click at [113, 188] on span "been avoiding textin back" at bounding box center [111, 191] width 79 height 7
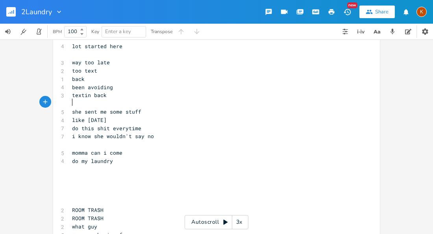
scroll to position [198, 0]
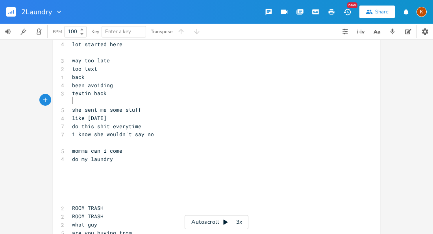
click at [78, 106] on span "she sent me some stuff" at bounding box center [106, 109] width 69 height 7
click at [139, 106] on pre "mom sent me some stuff" at bounding box center [212, 110] width 284 height 8
click at [130, 138] on pre "​" at bounding box center [212, 142] width 284 height 8
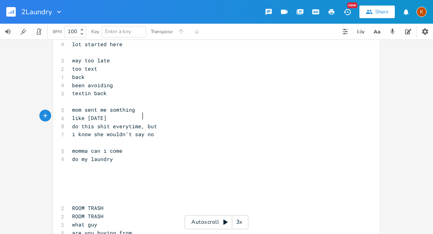
scroll to position [0, 2]
click at [118, 163] on pre "​" at bounding box center [212, 167] width 284 height 8
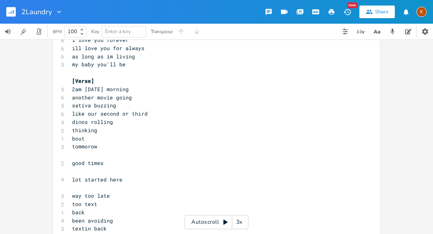
scroll to position [75, 0]
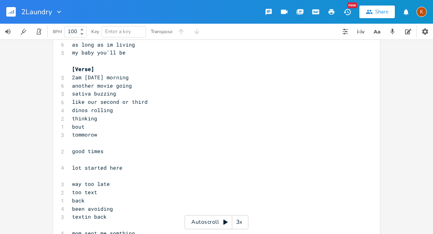
click at [72, 123] on span "bout" at bounding box center [78, 126] width 13 height 7
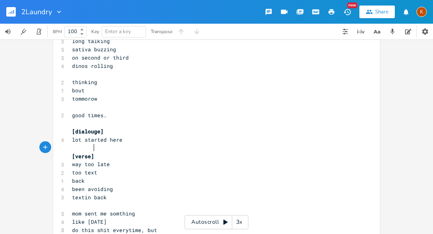
scroll to position [128, 0]
click at [124, 135] on pre "lot started here" at bounding box center [212, 139] width 284 height 8
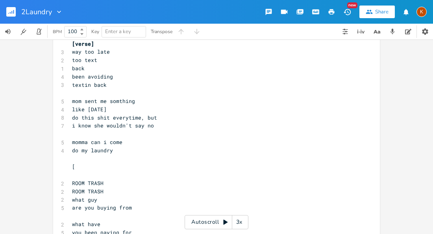
scroll to position [241, 0]
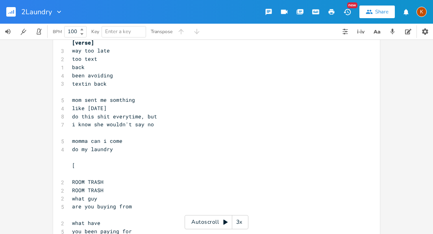
click at [115, 145] on pre "do my laundry" at bounding box center [212, 149] width 284 height 8
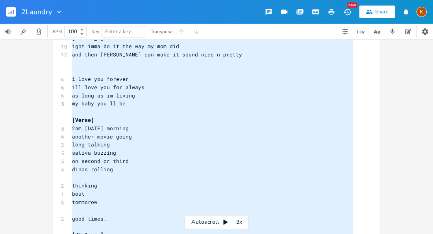
scroll to position [0, 0]
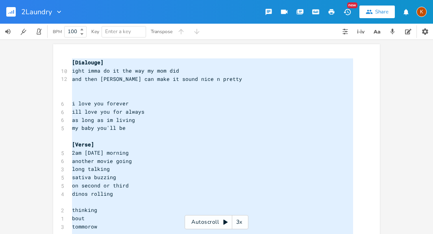
click at [108, 67] on span "ight imma do it the way my mom did" at bounding box center [125, 70] width 107 height 7
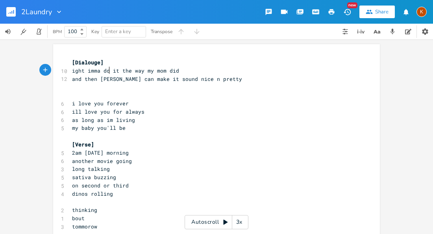
click at [73, 84] on pre "​" at bounding box center [212, 87] width 284 height 8
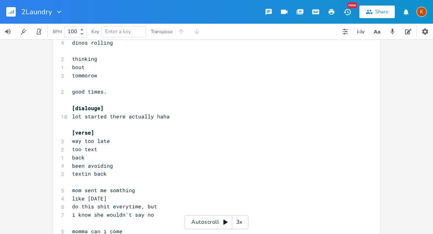
scroll to position [163, 0]
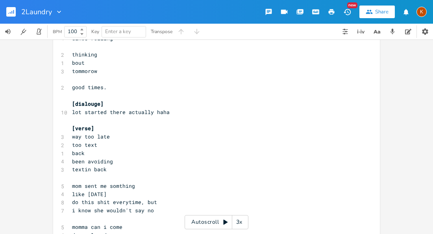
click at [104, 165] on pre "textin back" at bounding box center [212, 169] width 284 height 8
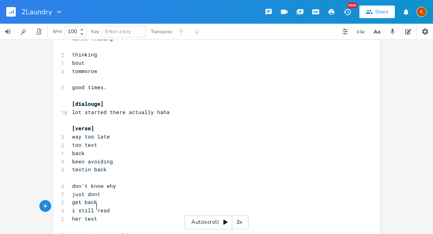
scroll to position [0, 21]
click at [87, 158] on span "been avoiding" at bounding box center [92, 161] width 41 height 7
click at [88, 165] on span "textin back" at bounding box center [89, 168] width 35 height 7
click at [98, 222] on pre "​" at bounding box center [212, 226] width 284 height 8
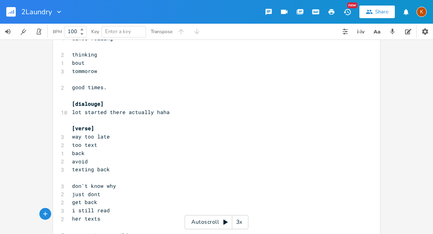
click at [100, 214] on pre "her texts" at bounding box center [212, 218] width 284 height 8
click at [117, 182] on pre "don't know why" at bounding box center [212, 186] width 284 height 8
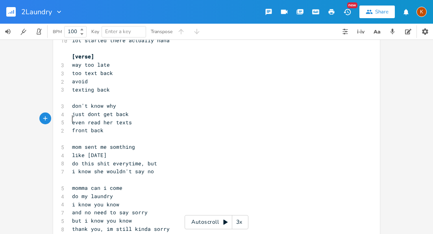
scroll to position [238, 0]
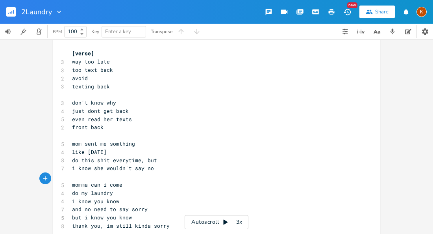
click at [117, 189] on pre "do my laundry" at bounding box center [212, 193] width 284 height 8
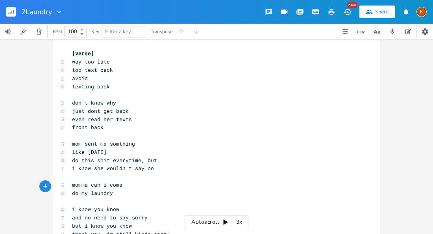
paste textarea
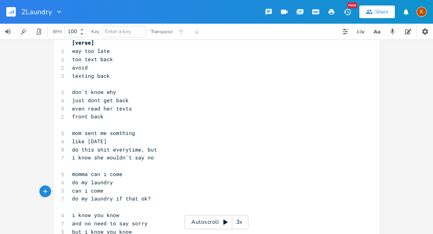
scroll to position [261, 0]
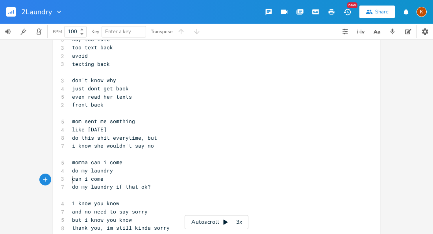
click at [149, 207] on pre "and no need to say sorry" at bounding box center [212, 211] width 284 height 8
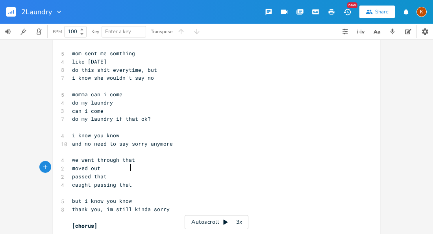
scroll to position [0, 46]
click at [72, 172] on span "passed that" at bounding box center [89, 175] width 35 height 7
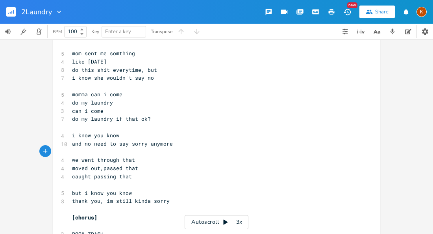
scroll to position [0, 2]
click at [137, 164] on span "moved out, passed that" at bounding box center [106, 167] width 69 height 7
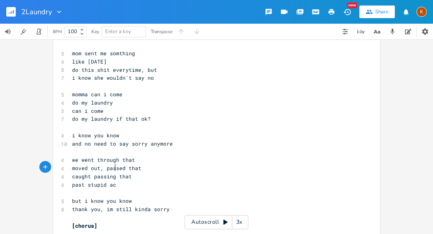
scroll to position [0, 37]
click at [159, 123] on pre "​" at bounding box center [212, 127] width 284 height 8
click at [159, 131] on pre "i know you know" at bounding box center [212, 135] width 284 height 8
click at [178, 139] on pre "and no need to say sorry anymore" at bounding box center [212, 143] width 284 height 8
click at [148, 115] on pre "do my laundry if that ok?" at bounding box center [212, 119] width 284 height 8
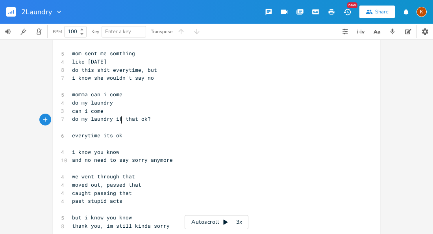
click at [146, 156] on span "and no need to say sorry anymore" at bounding box center [122, 159] width 101 height 7
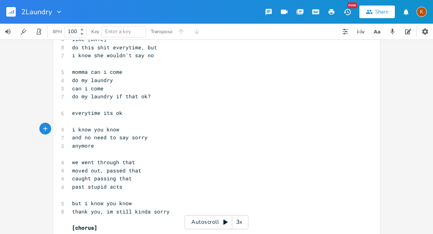
scroll to position [352, 0]
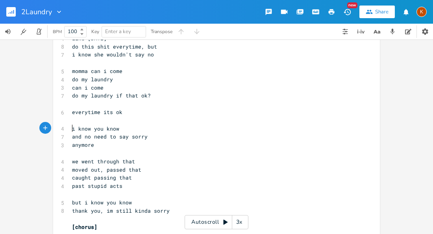
click at [105, 166] on span "moved out, passed that" at bounding box center [106, 169] width 69 height 7
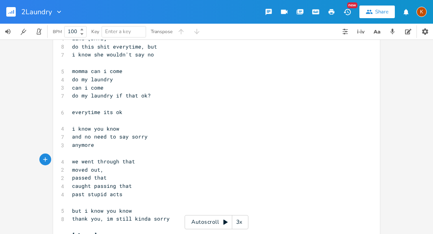
click at [125, 190] on pre "past stupid acts" at bounding box center [212, 194] width 284 height 8
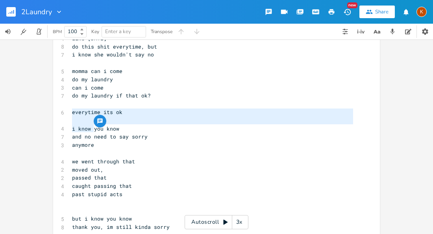
drag, startPoint x: 69, startPoint y: 111, endPoint x: 93, endPoint y: 129, distance: 30.0
click at [75, 206] on pre "​" at bounding box center [212, 210] width 284 height 8
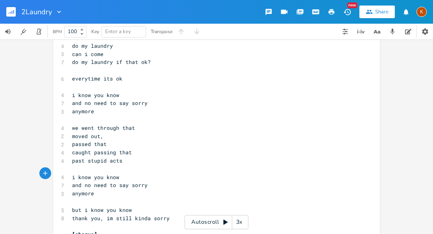
scroll to position [402, 0]
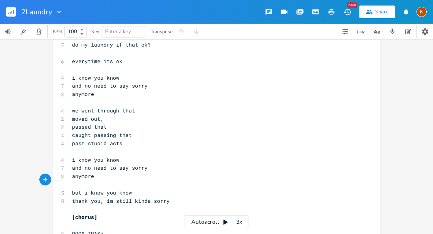
click at [101, 197] on span "thank you, im still kinda sorry" at bounding box center [121, 200] width 98 height 7
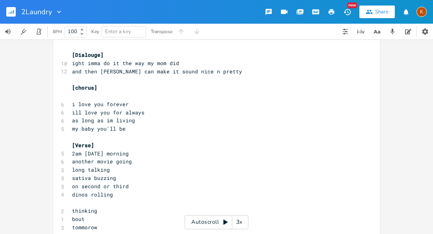
scroll to position [0, 0]
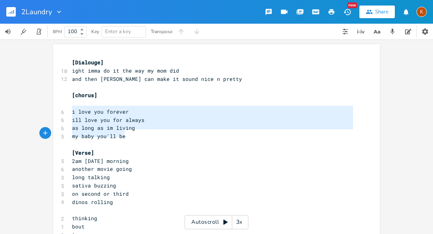
drag, startPoint x: 70, startPoint y: 113, endPoint x: 126, endPoint y: 138, distance: 61.3
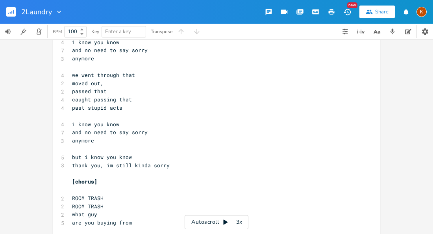
scroll to position [438, 0]
click at [103, 177] on pre "[chorus]" at bounding box center [212, 181] width 284 height 8
paste textarea "["
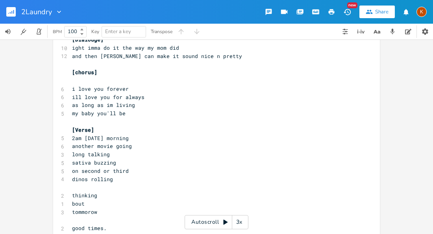
scroll to position [0, 0]
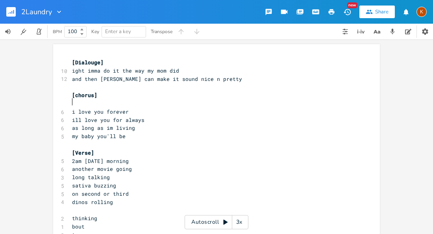
click at [77, 100] on pre "​" at bounding box center [212, 103] width 284 height 8
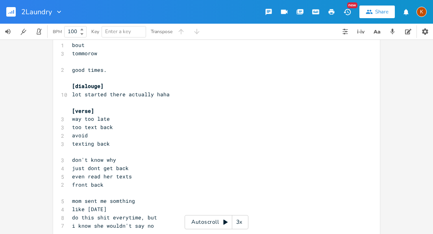
scroll to position [173, 0]
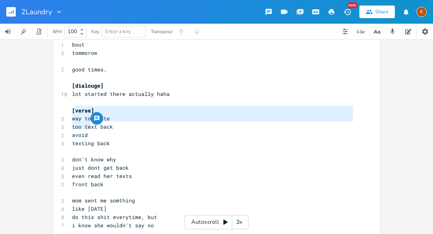
drag, startPoint x: 72, startPoint y: 109, endPoint x: 109, endPoint y: 122, distance: 39.2
click at [110, 131] on pre "avoid" at bounding box center [212, 135] width 284 height 8
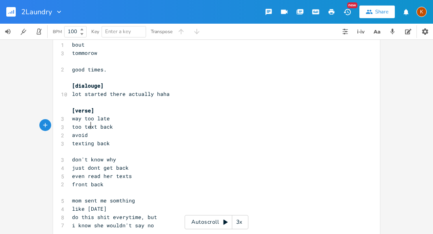
click at [108, 188] on pre "​" at bounding box center [212, 192] width 284 height 8
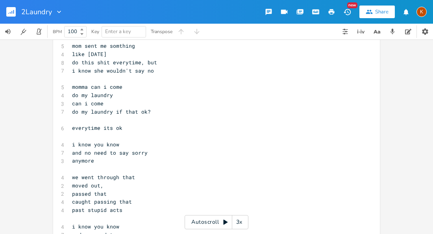
scroll to position [331, 0]
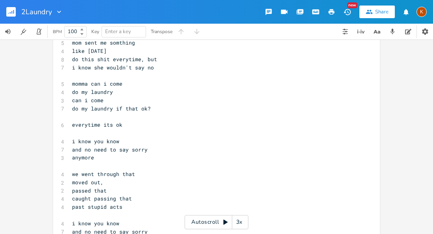
click at [116, 202] on pre "past stupid acts" at bounding box center [212, 206] width 284 height 8
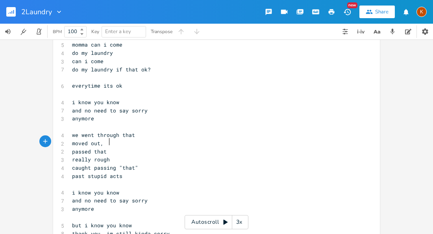
scroll to position [0, 28]
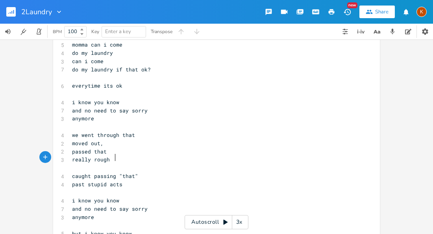
click at [112, 172] on span "caught passing "that"" at bounding box center [105, 175] width 66 height 7
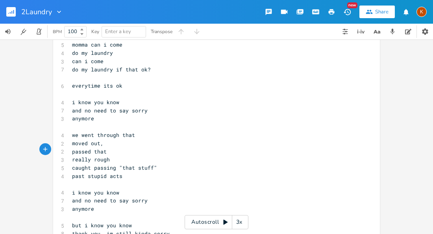
click at [70, 155] on pre "really rough" at bounding box center [212, 159] width 284 height 8
click at [72, 156] on span "really rough" at bounding box center [91, 159] width 38 height 7
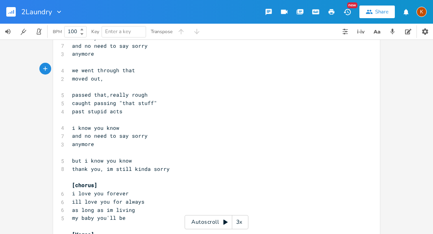
scroll to position [434, 0]
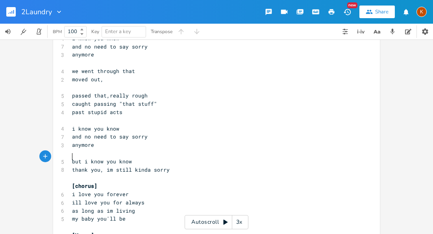
click at [169, 173] on pre "​" at bounding box center [212, 177] width 284 height 8
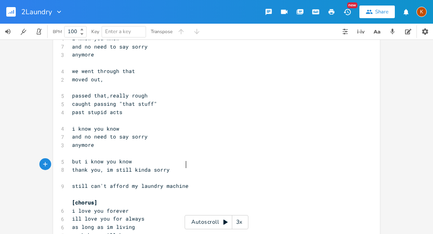
scroll to position [0, 7]
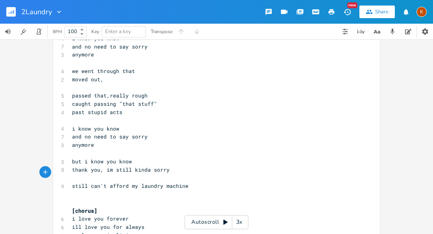
click at [126, 182] on span "still can't afford my laundry machine" at bounding box center [130, 185] width 117 height 7
click at [85, 182] on span "still can't afford my laundry machine" at bounding box center [130, 185] width 117 height 7
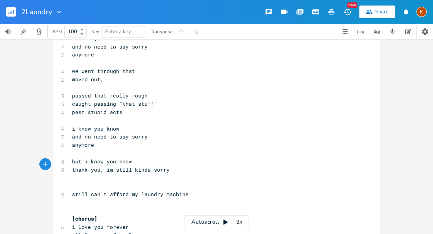
click at [85, 190] on span "still can't afford my laundry machine" at bounding box center [130, 193] width 117 height 7
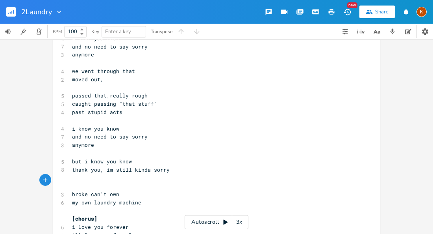
scroll to position [0, 32]
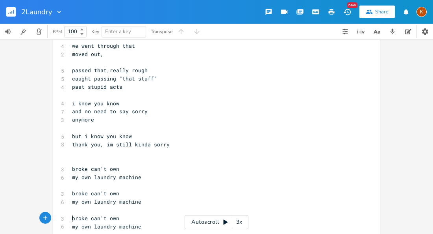
paste textarea "["
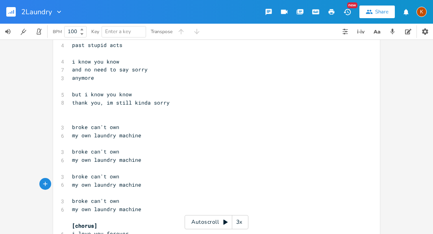
click at [72, 106] on pre "​" at bounding box center [212, 110] width 284 height 8
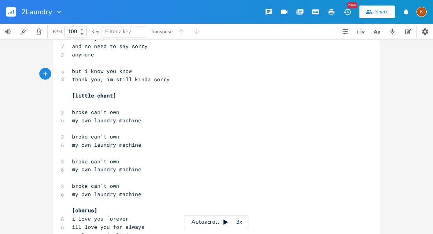
scroll to position [524, 0]
click at [153, 189] on pre "my own laundry machine" at bounding box center [212, 193] width 284 height 8
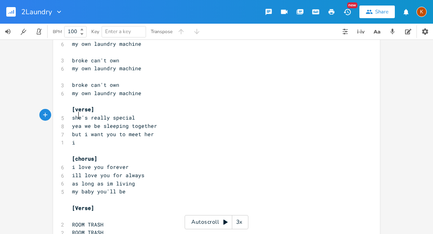
scroll to position [0, 2]
click at [97, 122] on span "yea we be sleeping together" at bounding box center [114, 125] width 85 height 7
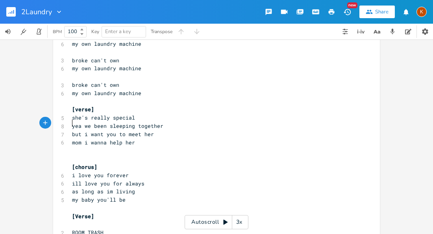
click at [106, 122] on span "yea we been sleeping together" at bounding box center [117, 125] width 91 height 7
click at [133, 122] on span "yea we been sleeping together" at bounding box center [117, 125] width 91 height 7
click at [138, 138] on pre "mom i wanna help her" at bounding box center [212, 142] width 284 height 8
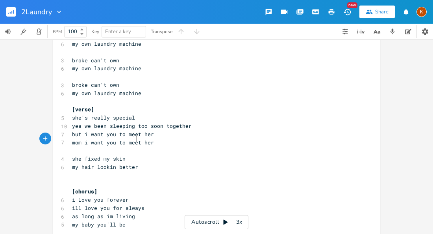
scroll to position [0, 48]
click at [100, 155] on span "she fixed my skin" at bounding box center [99, 158] width 54 height 7
click at [72, 114] on span "she's really special" at bounding box center [103, 117] width 63 height 7
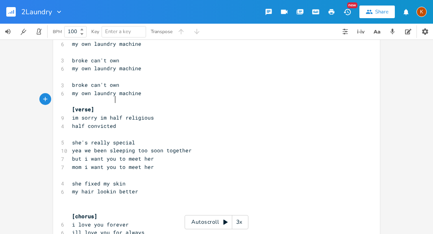
scroll to position [0, 33]
click at [136, 146] on span "yea we been sleeping too soon together" at bounding box center [132, 149] width 120 height 7
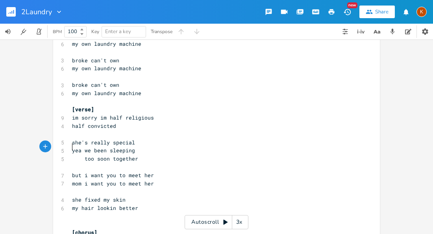
scroll to position [629, 0]
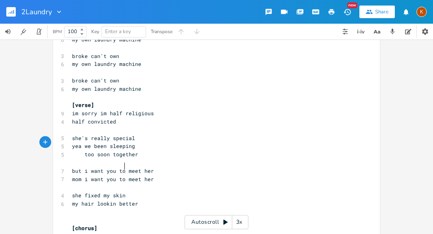
click at [129, 191] on pre "she fixed my skin" at bounding box center [212, 195] width 284 height 8
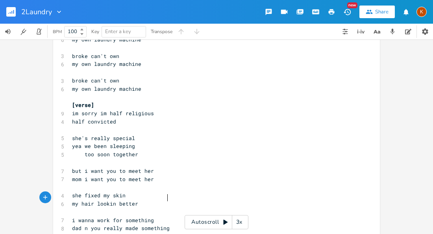
scroll to position [0, 54]
click at [148, 199] on pre "my hair lookin better" at bounding box center [212, 203] width 284 height 8
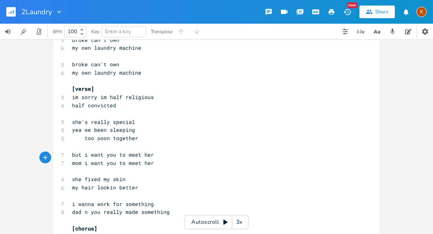
scroll to position [646, 0]
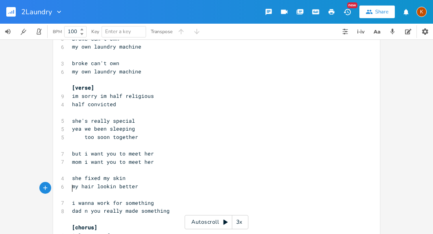
click at [171, 215] on pre "​" at bounding box center [212, 219] width 284 height 8
click at [156, 207] on span "dad n you really made something" at bounding box center [121, 210] width 98 height 7
click at [150, 198] on pre "i wanna work for something" at bounding box center [212, 202] width 284 height 8
click at [130, 231] on pre "​" at bounding box center [212, 235] width 284 height 8
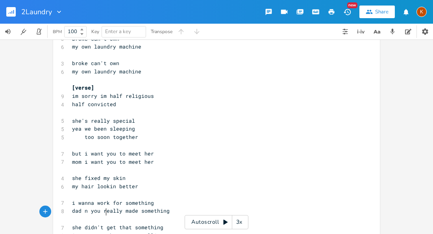
scroll to position [0, 2]
click at [141, 190] on pre "​" at bounding box center [212, 194] width 284 height 8
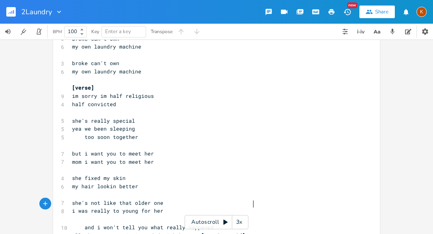
scroll to position [0, 43]
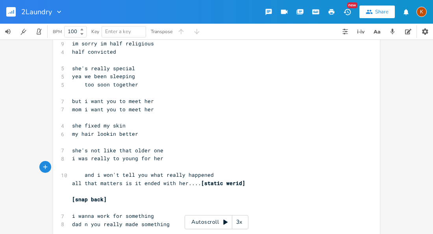
scroll to position [701, 0]
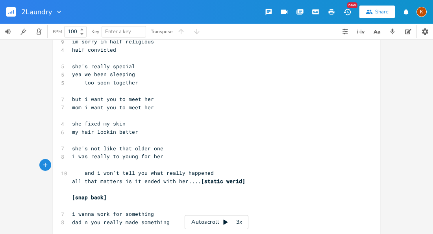
click at [137, 128] on pre "my hair lookin better" at bounding box center [212, 132] width 284 height 8
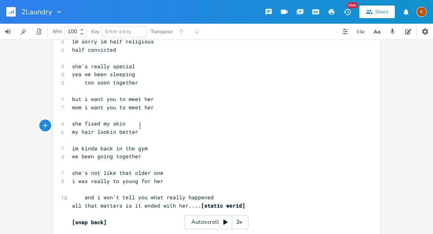
scroll to position [0, 56]
click at [70, 177] on pre "i was really to young for her" at bounding box center [212, 181] width 284 height 8
click at [85, 193] on span "and i won't tell you what really happened" at bounding box center [143, 196] width 142 height 7
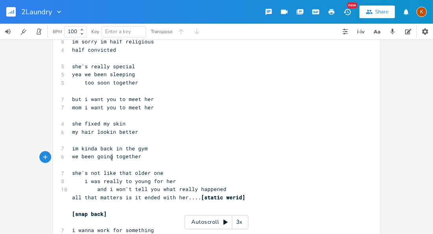
click at [109, 185] on span "and i won't tell you what really happened" at bounding box center [149, 188] width 154 height 7
click at [111, 193] on span "all that matters is it ended with her.... [static werid]" at bounding box center [158, 196] width 173 height 7
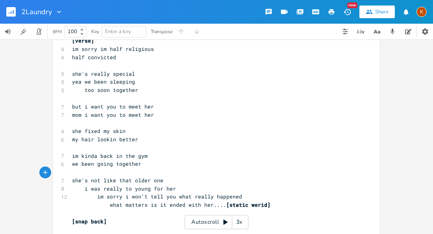
scroll to position [692, 0]
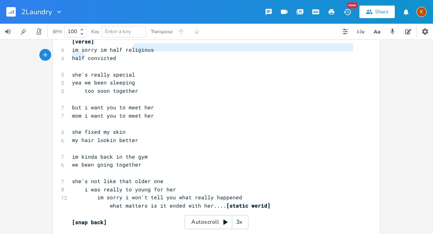
drag, startPoint x: 132, startPoint y: 50, endPoint x: 81, endPoint y: 51, distance: 51.6
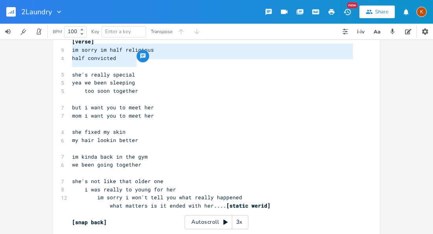
drag, startPoint x: 69, startPoint y: 47, endPoint x: 137, endPoint y: 61, distance: 69.2
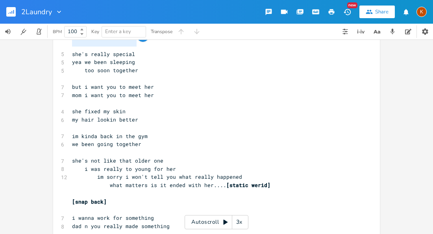
scroll to position [716, 0]
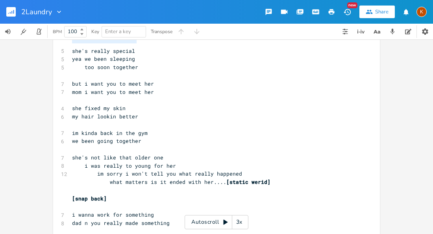
click at [80, 202] on pre "​" at bounding box center [212, 206] width 284 height 8
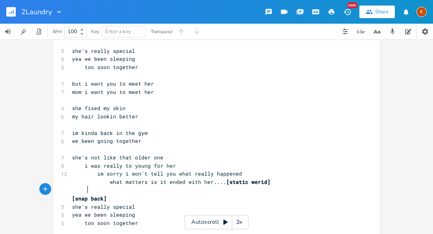
click at [84, 219] on span "too soon together" at bounding box center [105, 222] width 66 height 7
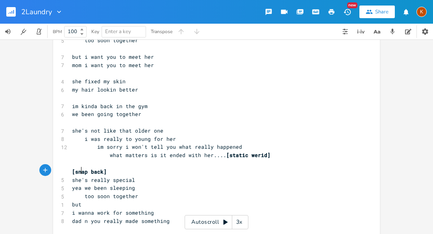
scroll to position [746, 0]
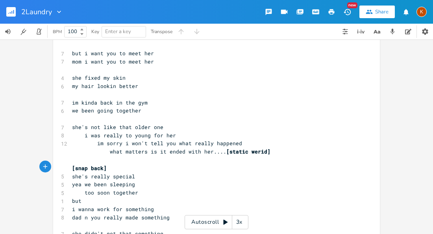
click at [113, 221] on pre "​" at bounding box center [212, 225] width 284 height 8
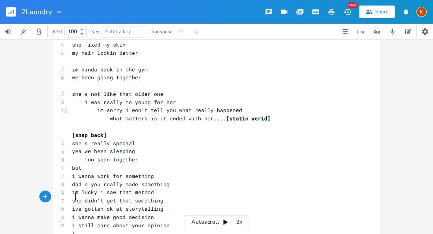
scroll to position [0, 2]
click at [74, 188] on span "im lucky i saw that method" at bounding box center [113, 191] width 82 height 7
click at [70, 163] on pre "but" at bounding box center [212, 167] width 284 height 8
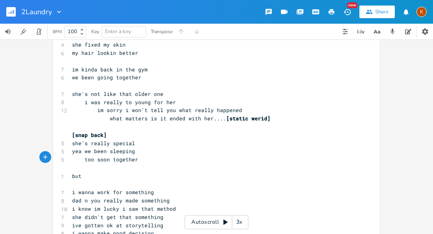
click at [122, 197] on span "dad n you really made something" at bounding box center [121, 200] width 98 height 7
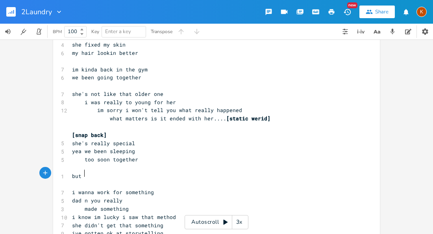
click at [119, 213] on span "i know im lucky i saw that method" at bounding box center [124, 216] width 104 height 7
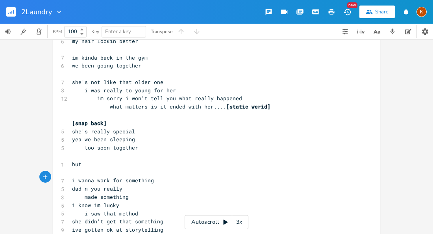
scroll to position [802, 0]
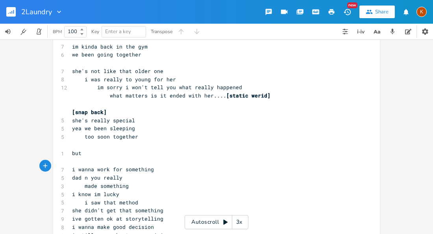
click at [104, 206] on span "she didn't get that something" at bounding box center [117, 209] width 91 height 7
click at [116, 206] on span "she didn't get that something" at bounding box center [117, 209] width 91 height 7
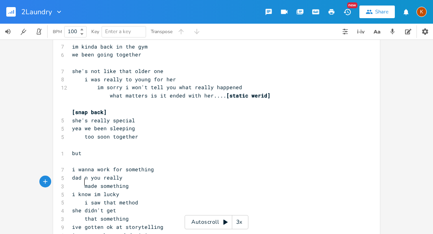
click at [72, 231] on span "i wanna make good decision" at bounding box center [113, 234] width 82 height 7
click at [104, 231] on span "ive gotten ok at storytelling" at bounding box center [117, 234] width 91 height 7
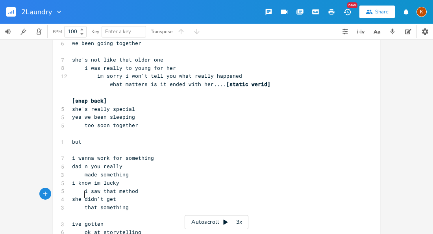
scroll to position [814, 0]
click at [149, 227] on pre "ok at storytelling" at bounding box center [212, 231] width 284 height 8
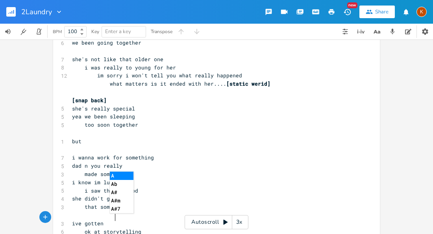
click at [166, 211] on pre "​" at bounding box center [212, 215] width 284 height 8
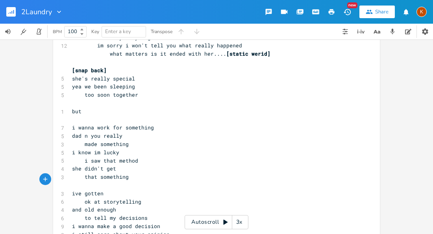
scroll to position [857, 0]
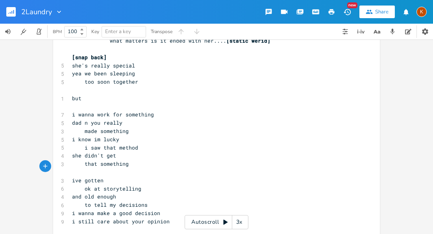
click at [103, 209] on span "i wanna make a good decision" at bounding box center [116, 212] width 88 height 7
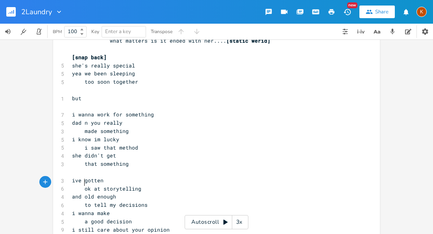
click at [112, 226] on span "i still care about your opinion" at bounding box center [121, 229] width 98 height 7
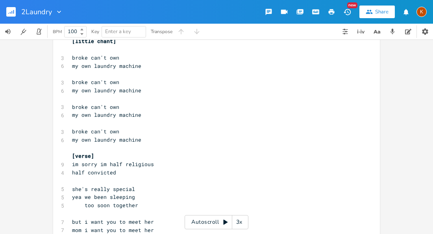
scroll to position [578, 0]
click at [142, 136] on pre "my own laundry machine" at bounding box center [212, 140] width 284 height 8
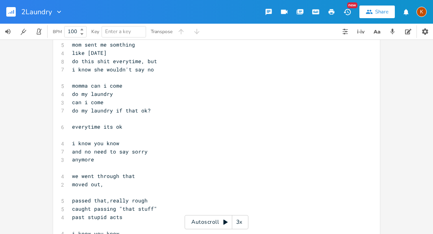
scroll to position [322, 0]
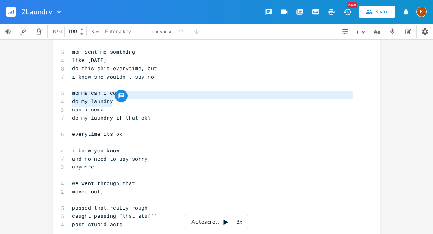
drag, startPoint x: 70, startPoint y: 95, endPoint x: 108, endPoint y: 106, distance: 39.3
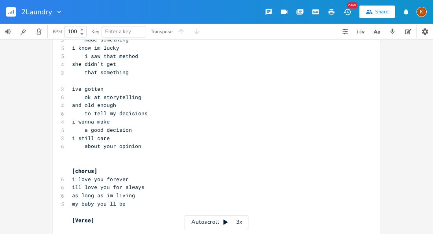
scroll to position [953, 0]
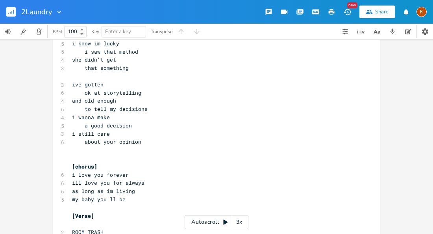
click at [102, 146] on pre "​" at bounding box center [212, 150] width 284 height 8
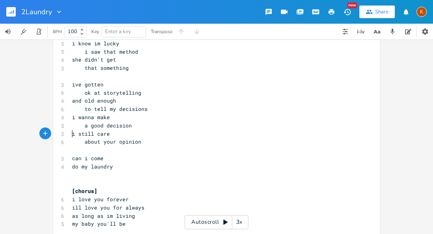
paste textarea "?"
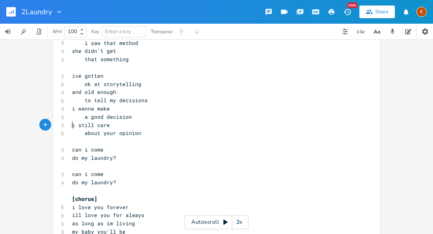
scroll to position [963, 0]
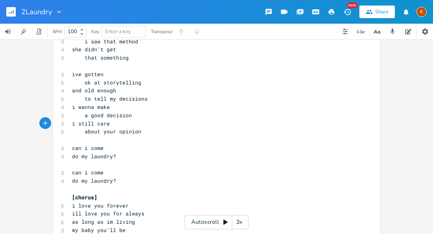
click at [94, 185] on pre "​" at bounding box center [212, 189] width 284 height 8
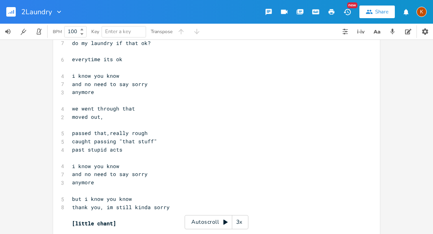
scroll to position [0, 0]
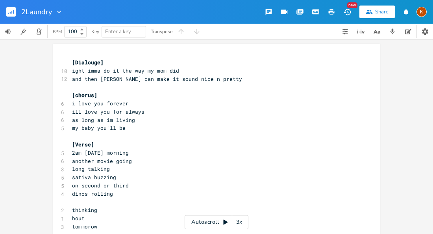
click at [72, 91] on span "[chorus]" at bounding box center [84, 94] width 25 height 7
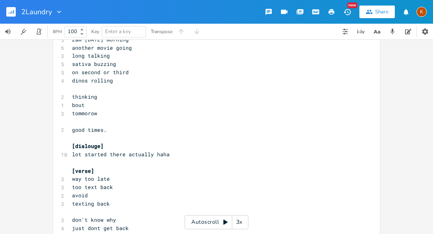
scroll to position [119, 0]
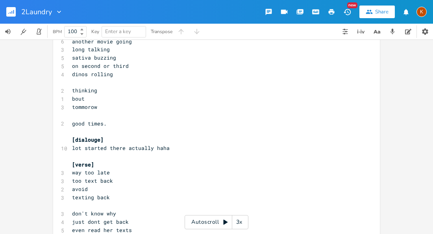
click at [169, 144] on pre "lot started there actually haha" at bounding box center [212, 148] width 284 height 8
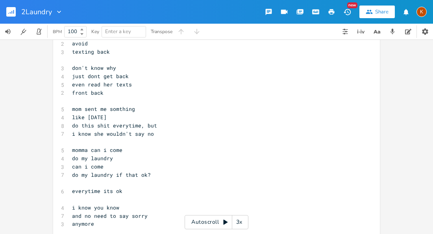
scroll to position [265, 0]
click at [98, 137] on pre "​" at bounding box center [212, 141] width 284 height 8
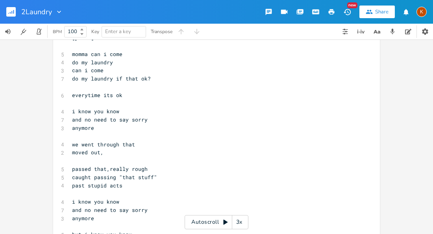
scroll to position [380, 0]
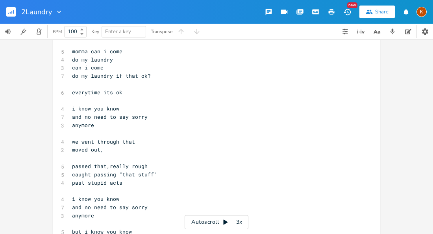
click at [70, 162] on pre "passed that,really rough" at bounding box center [212, 166] width 284 height 8
click at [135, 162] on span "we are passed that,really rough" at bounding box center [121, 165] width 98 height 7
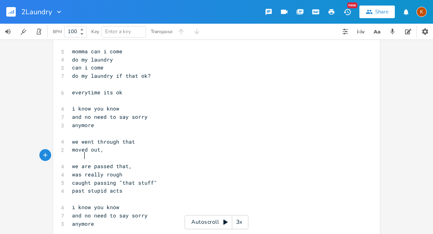
scroll to position [0, 11]
click at [113, 179] on span "caught passing "that stuff"" at bounding box center [114, 182] width 85 height 7
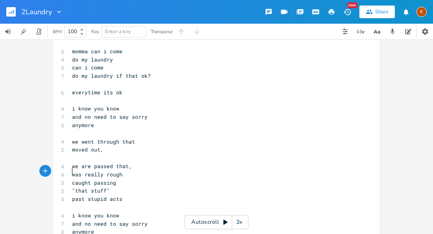
click at [72, 179] on span "caught passing" at bounding box center [94, 182] width 44 height 7
click at [89, 179] on span "caught passing" at bounding box center [94, 182] width 44 height 7
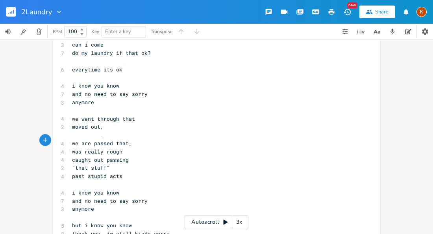
scroll to position [404, 0]
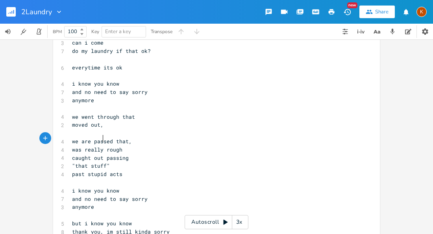
click at [122, 170] on pre "past stupid acts" at bounding box center [212, 174] width 284 height 8
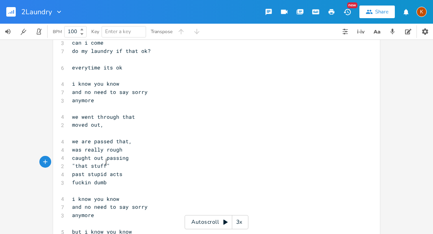
scroll to position [0, 7]
click at [91, 186] on pre "​" at bounding box center [212, 190] width 284 height 8
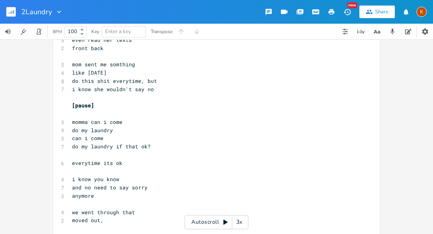
scroll to position [310, 0]
drag, startPoint x: 68, startPoint y: 105, endPoint x: 115, endPoint y: 109, distance: 47.0
click at [115, 117] on pre "momma can i come" at bounding box center [212, 121] width 284 height 8
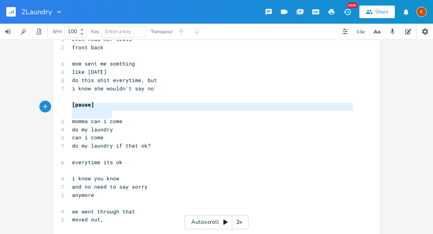
drag, startPoint x: 111, startPoint y: 116, endPoint x: 66, endPoint y: 108, distance: 46.0
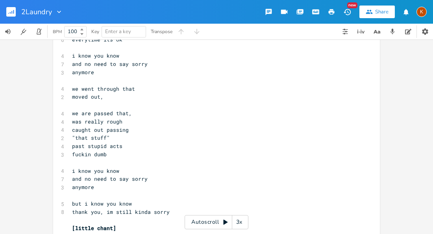
scroll to position [462, 0]
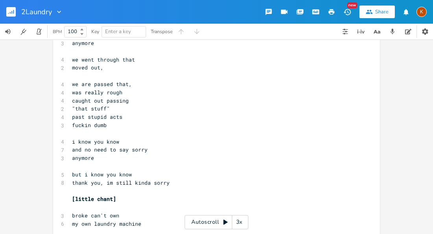
click at [80, 186] on pre "​" at bounding box center [212, 190] width 284 height 8
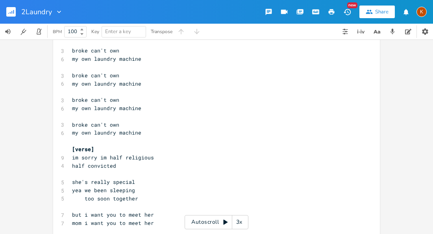
scroll to position [687, 0]
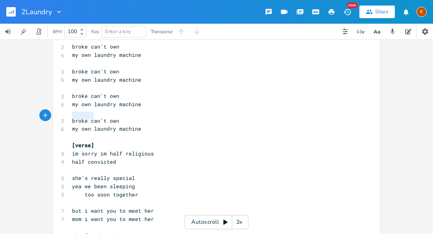
drag, startPoint x: 91, startPoint y: 117, endPoint x: 65, endPoint y: 116, distance: 25.6
click at [73, 165] on pre "​" at bounding box center [212, 169] width 284 height 8
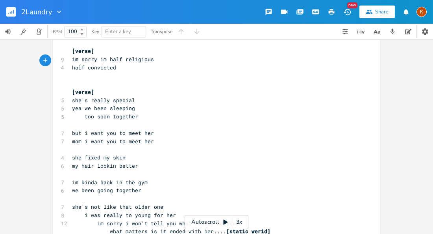
scroll to position [778, 0]
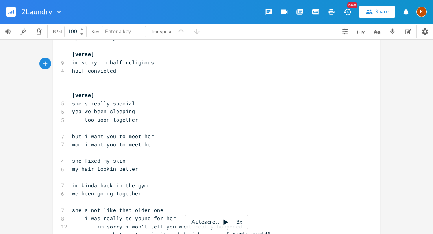
click at [120, 182] on span "im kinda back in the gym" at bounding box center [110, 185] width 76 height 7
click at [169, 214] on span "i was really to young for her" at bounding box center [124, 217] width 104 height 7
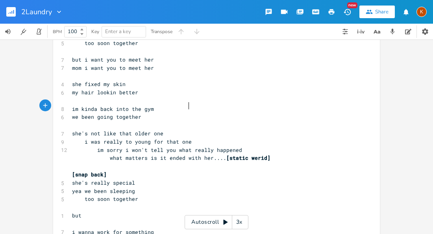
scroll to position [868, 0]
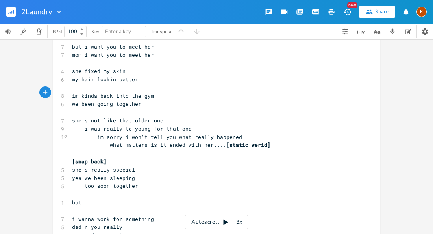
click at [132, 206] on pre "​" at bounding box center [212, 210] width 284 height 8
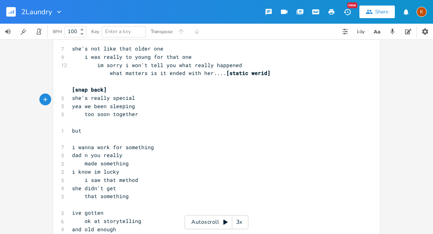
scroll to position [940, 0]
click at [114, 199] on pre "​" at bounding box center [212, 203] width 284 height 8
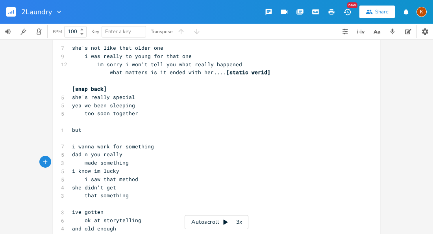
click at [98, 175] on span "i saw that method" at bounding box center [105, 178] width 66 height 7
click at [100, 199] on pre "​" at bounding box center [212, 203] width 284 height 8
click at [141, 216] on pre "ok at storytelling" at bounding box center [212, 220] width 284 height 8
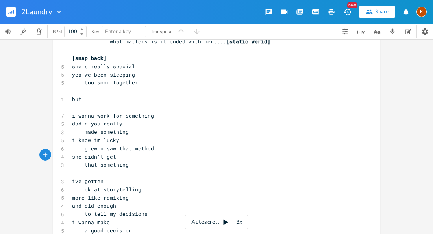
scroll to position [974, 0]
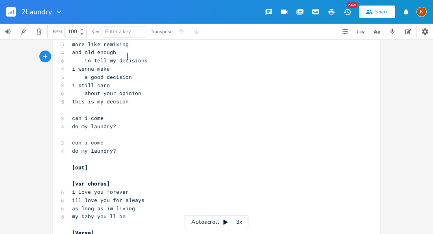
scroll to position [1125, 0]
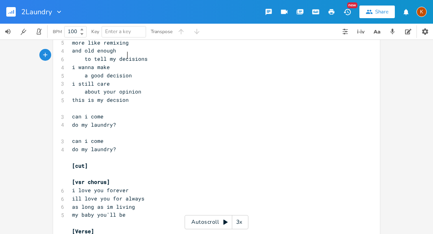
click at [115, 227] on pre "[Verse]" at bounding box center [212, 231] width 284 height 8
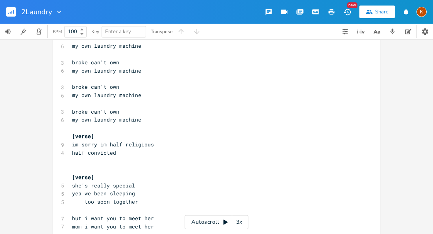
scroll to position [695, 0]
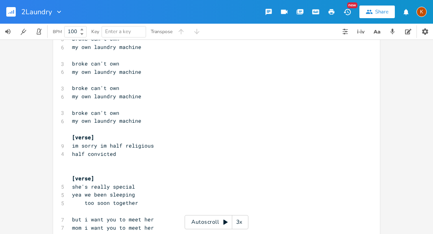
click at [110, 158] on pre "​" at bounding box center [212, 162] width 284 height 8
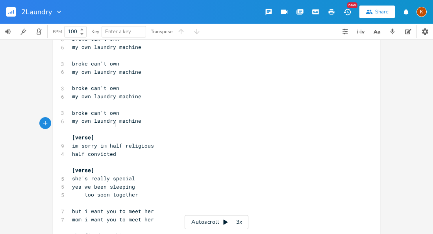
click at [100, 142] on span "im sorry im half religious" at bounding box center [113, 145] width 82 height 7
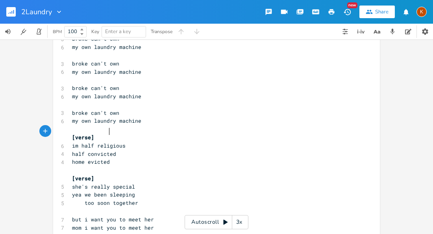
scroll to position [0, 20]
click at [77, 142] on span "im half religious" at bounding box center [99, 145] width 54 height 7
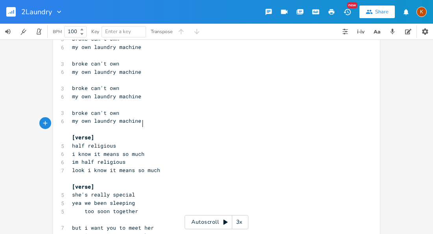
scroll to position [0, 58]
click at [78, 158] on span "im half religious" at bounding box center [99, 161] width 54 height 7
click at [156, 166] on pre "look i know it means so much" at bounding box center [212, 170] width 284 height 8
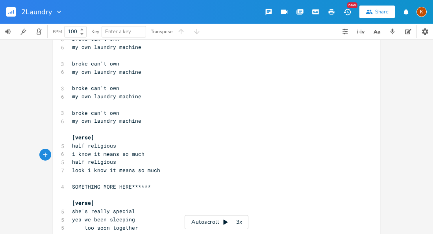
scroll to position [0, 76]
click at [72, 183] on span "SOMETHING MORE HERE******" at bounding box center [111, 186] width 79 height 7
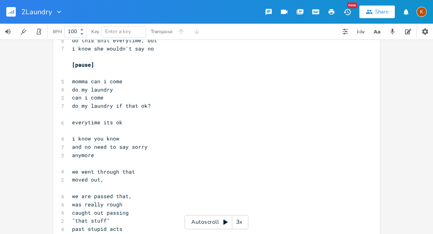
scroll to position [0, 0]
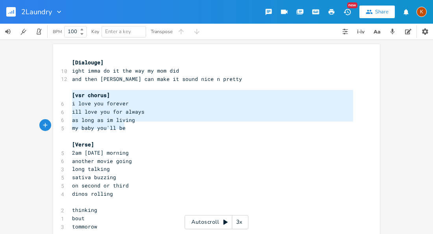
drag, startPoint x: 69, startPoint y: 96, endPoint x: 130, endPoint y: 128, distance: 69.1
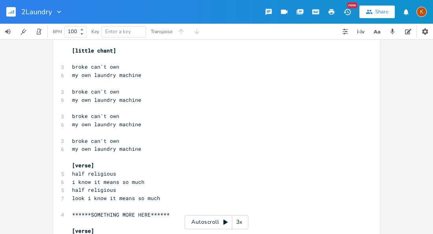
scroll to position [669, 0]
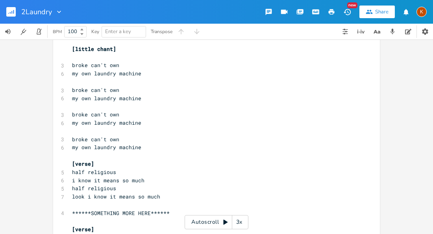
click at [82, 217] on pre "​" at bounding box center [212, 221] width 284 height 8
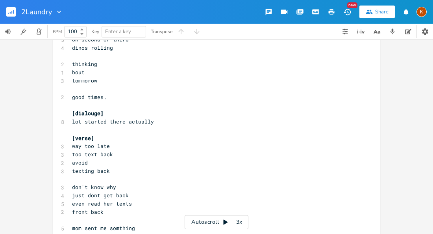
scroll to position [158, 0]
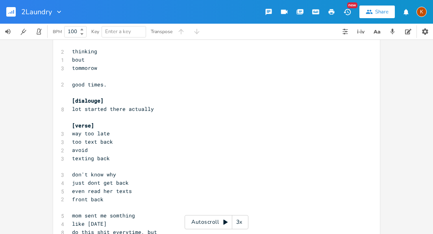
click at [88, 195] on span "front back" at bounding box center [88, 198] width 32 height 7
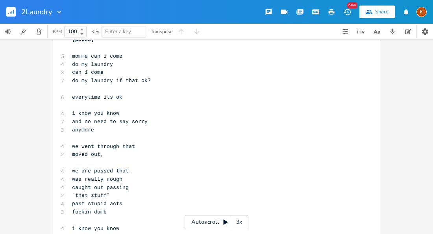
scroll to position [380, 0]
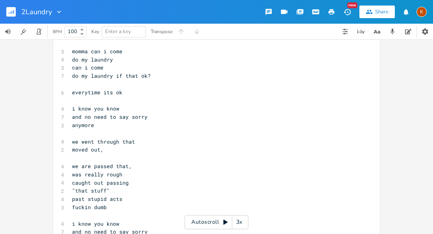
click at [85, 187] on span ""that stuff"" at bounding box center [91, 190] width 38 height 7
click at [85, 187] on span ""that [pause] stuff"" at bounding box center [100, 190] width 57 height 7
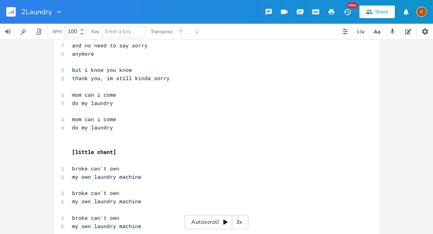
scroll to position [585, 0]
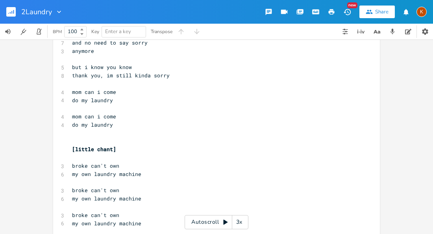
click at [79, 137] on pre "​" at bounding box center [212, 141] width 284 height 8
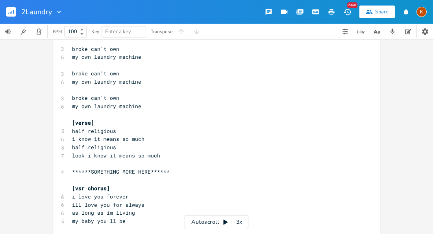
scroll to position [719, 0]
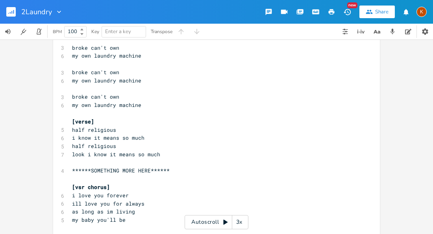
click at [84, 150] on span "look i know it means so much" at bounding box center [116, 153] width 88 height 7
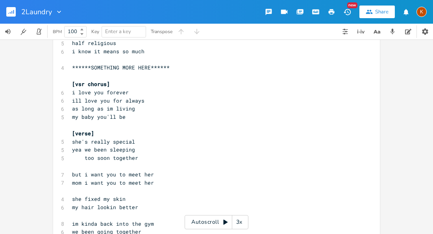
scroll to position [888, 0]
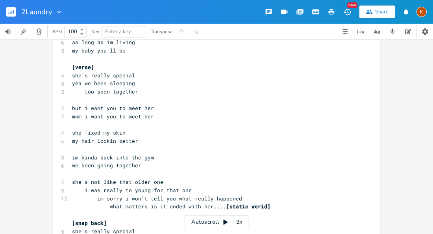
click at [241, 194] on pre "im sorry i won't tell you what really happened" at bounding box center [212, 198] width 284 height 8
click at [226, 202] on span "[static werid]" at bounding box center [248, 205] width 44 height 7
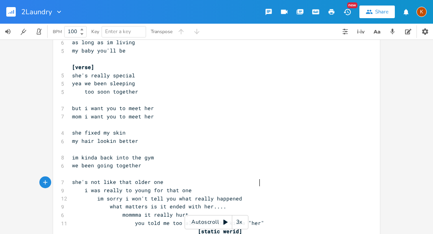
scroll to position [0, 95]
click at [167, 219] on span "you told me too all about the kinda "her"" at bounding box center [168, 222] width 192 height 7
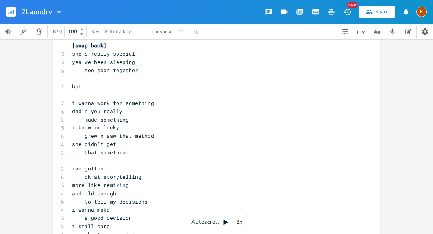
scroll to position [1090, 0]
click at [81, 181] on span "more like remixing" at bounding box center [100, 184] width 57 height 7
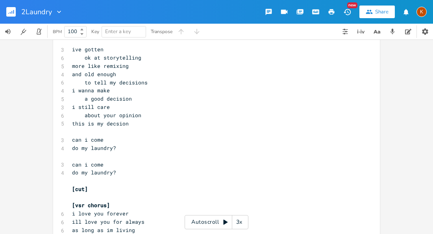
scroll to position [1212, 0]
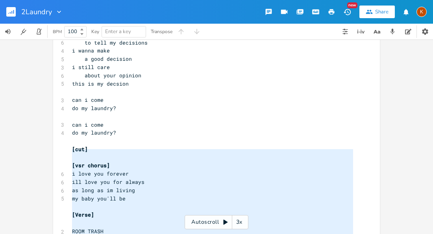
scroll to position [1242, 0]
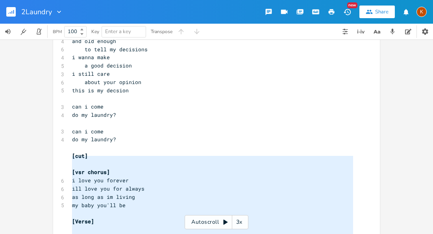
click at [71, 209] on pre "​" at bounding box center [212, 213] width 284 height 8
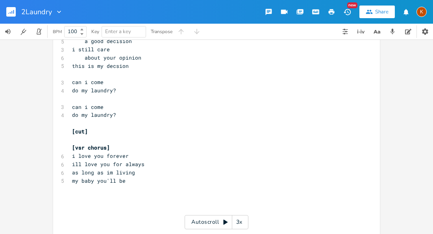
scroll to position [1274, 0]
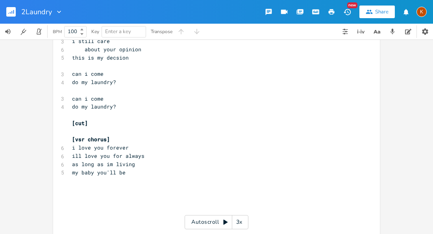
click at [77, 193] on pre "​" at bounding box center [212, 197] width 284 height 8
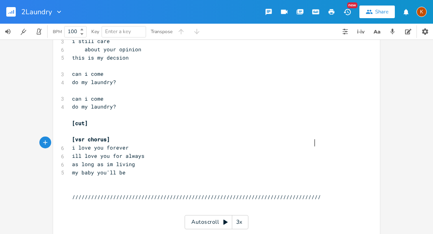
scroll to position [0, 100]
click at [82, 201] on pre "​" at bounding box center [212, 205] width 284 height 8
click at [82, 184] on pre "​" at bounding box center [212, 188] width 284 height 8
click at [78, 201] on pre "​" at bounding box center [212, 205] width 284 height 8
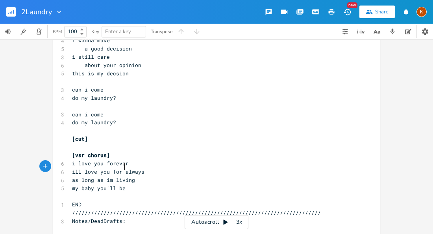
scroll to position [1258, 0]
click at [117, 185] on span "my baby you'll be" at bounding box center [99, 188] width 54 height 7
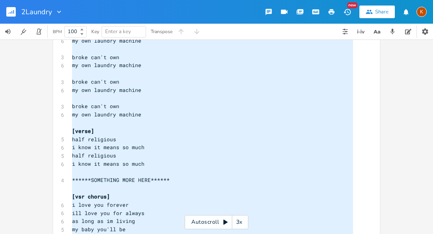
scroll to position [0, 0]
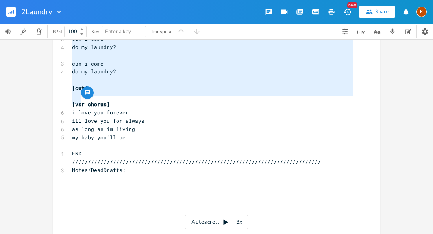
drag, startPoint x: 69, startPoint y: 46, endPoint x: 150, endPoint y: 97, distance: 95.7
click at [150, 149] on pre "END" at bounding box center [212, 153] width 284 height 8
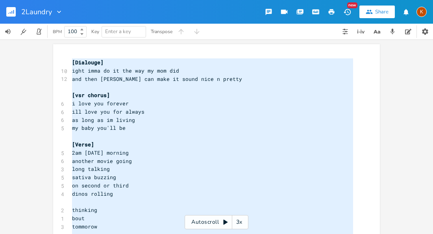
scroll to position [0, 29]
click at [77, 102] on span "i love you forever" at bounding box center [100, 103] width 57 height 7
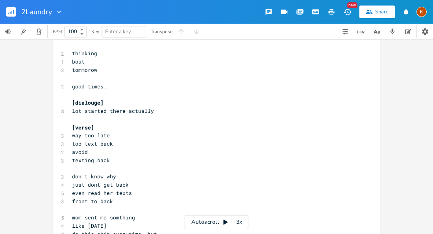
scroll to position [159, 0]
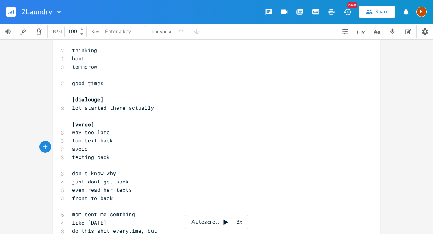
type textarea "​"
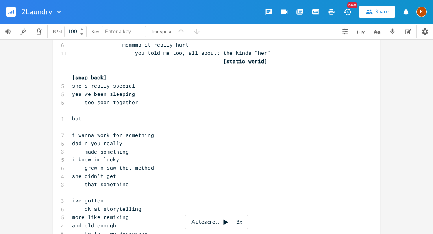
scroll to position [1058, 0]
click at [113, 163] on span "grew n saw that method" at bounding box center [113, 166] width 82 height 7
type textarea "got raise in"
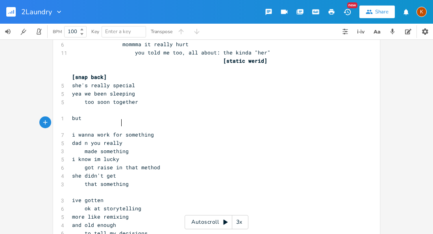
click at [159, 163] on pre "got raise in that method" at bounding box center [212, 167] width 284 height 8
type textarea "something"
click at [113, 188] on pre "​" at bounding box center [212, 192] width 284 height 8
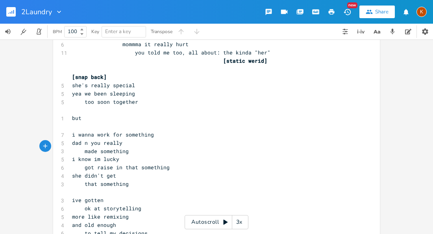
click at [141, 229] on span "to tell my decisions" at bounding box center [110, 232] width 76 height 7
type textarea "pi"
click at [126, 180] on pre "that something" at bounding box center [212, 184] width 284 height 8
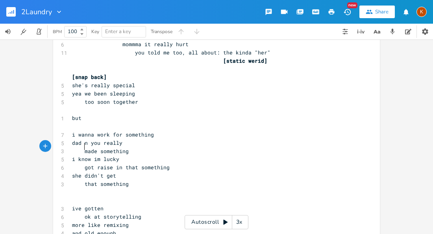
click at [130, 221] on pre "more like remixing" at bounding box center [212, 225] width 284 height 8
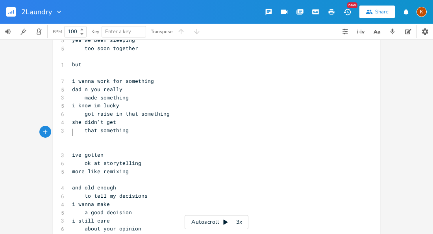
scroll to position [1117, 0]
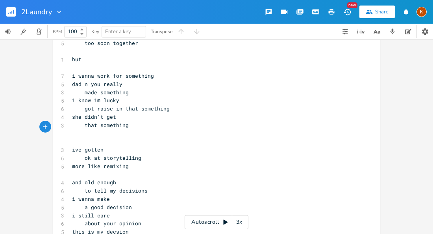
click at [126, 227] on pre "this is my decsion" at bounding box center [212, 231] width 284 height 8
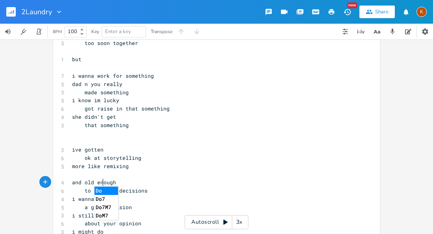
scroll to position [0, 24]
type textarea "i might do it different"
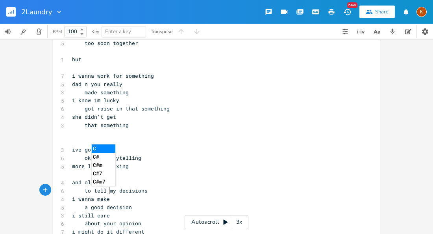
type textarea "pick n chooose"
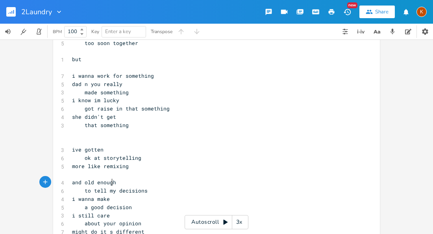
type textarea "su"
type textarea "umthin"
type textarea "="
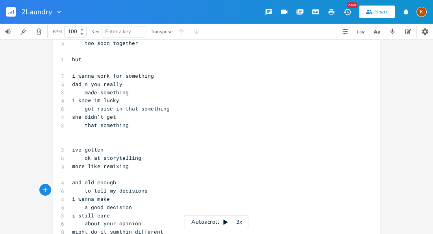
scroll to position [0, 4]
click at [83, 178] on span "and old enough" at bounding box center [94, 181] width 44 height 7
click at [70, 211] on pre "i still care" at bounding box center [212, 215] width 284 height 8
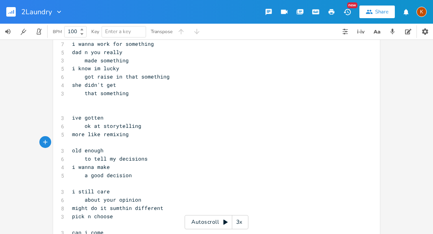
scroll to position [1148, 0]
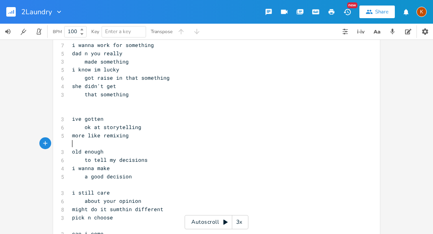
click at [102, 205] on span "might do it sumthin different" at bounding box center [117, 208] width 91 height 7
type textarea "things"
type textarea "my own thing"
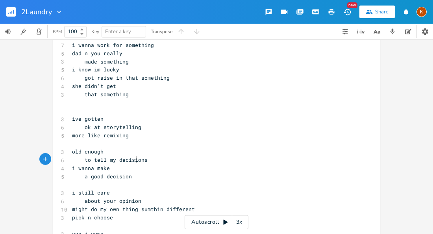
click at [159, 205] on span "might do my own thing sumthin different" at bounding box center [133, 208] width 123 height 7
type textarea "g"
type textarea "still"
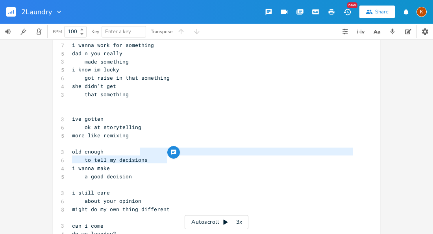
type textarea "might do my own thing different"
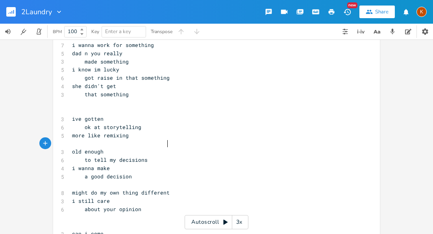
click at [97, 189] on span "might do my own thing different" at bounding box center [121, 192] width 98 height 7
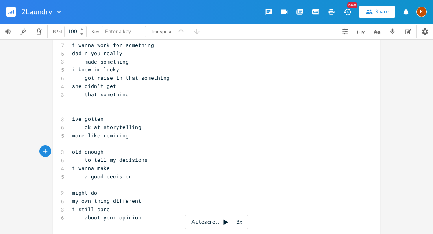
click at [82, 213] on span "about your opinion" at bounding box center [106, 216] width 69 height 7
type textarea "still"
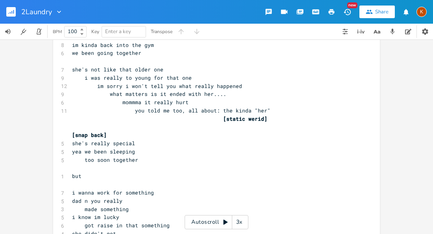
scroll to position [1005, 0]
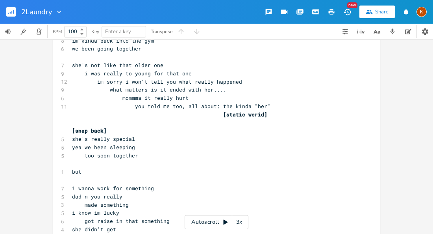
click at [78, 209] on span "i know im lucky" at bounding box center [95, 212] width 47 height 7
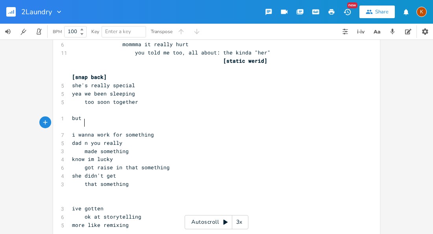
scroll to position [1062, 0]
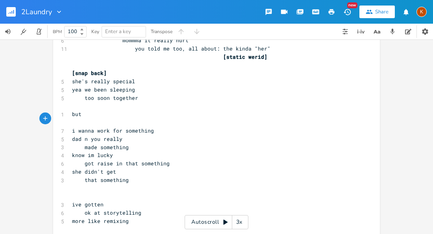
click at [86, 200] on span "ive gotten" at bounding box center [88, 203] width 32 height 7
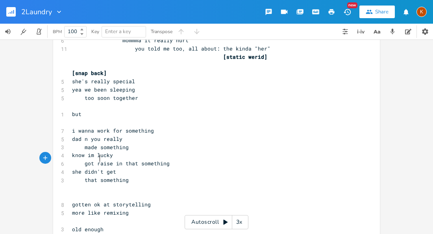
type textarea ","
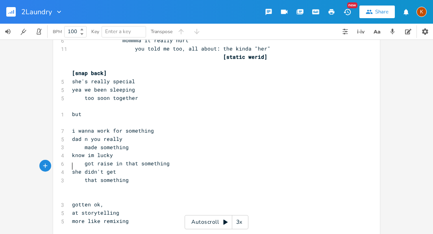
click at [101, 217] on span "more like remixing" at bounding box center [100, 220] width 57 height 7
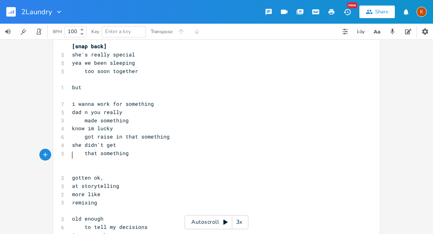
scroll to position [1094, 0]
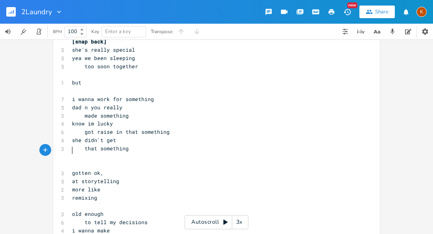
click at [106, 226] on span "i wanna make" at bounding box center [91, 229] width 38 height 7
click at [131, 233] on pre "a good decision" at bounding box center [212, 238] width 284 height 8
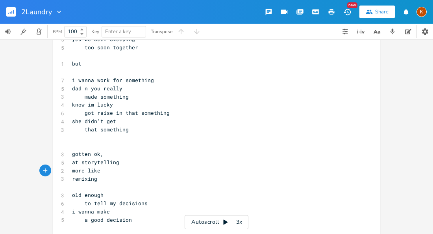
scroll to position [1118, 0]
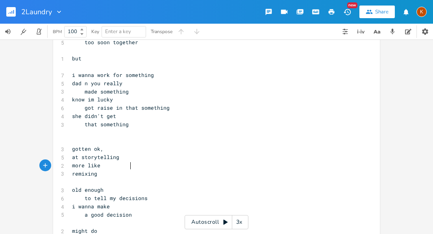
click at [101, 226] on pre "might do" at bounding box center [212, 230] width 284 height 8
click at [94, 227] on span "might do" at bounding box center [84, 230] width 25 height 7
type textarea "l"
type textarea "o"
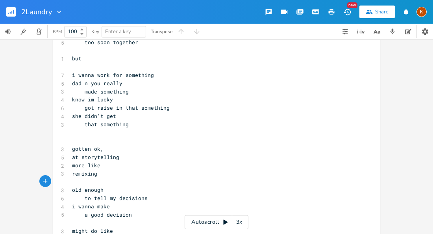
scroll to position [0, 8]
type textarea "like,"
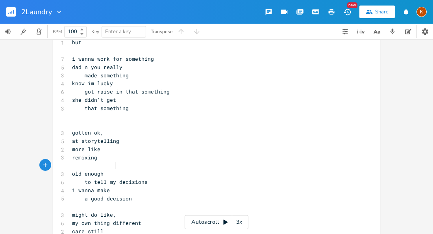
scroll to position [1134, 0]
click at [137, 219] on span "my own thing different" at bounding box center [106, 222] width 69 height 7
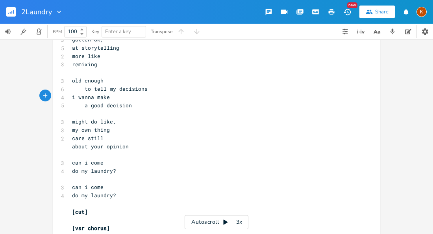
scroll to position [1226, 0]
click at [119, 191] on pre "do my laundry?" at bounding box center [212, 195] width 284 height 8
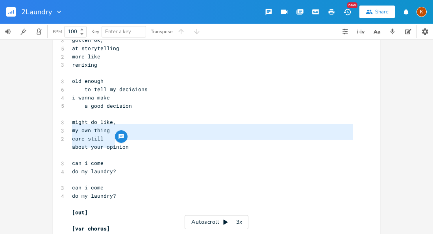
type textarea "can i come do my laundry?"
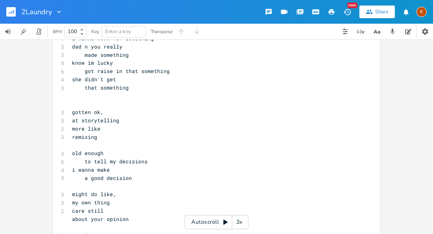
scroll to position [1151, 0]
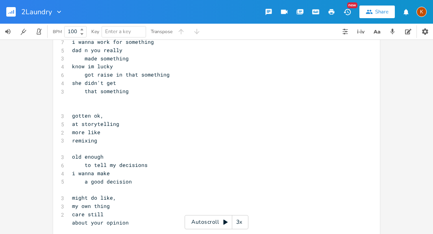
click at [78, 169] on span "i wanna make" at bounding box center [91, 172] width 38 height 7
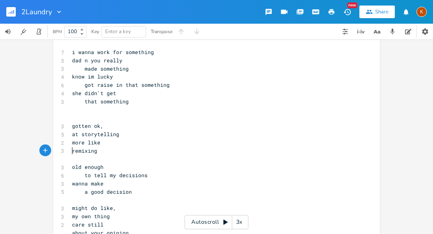
scroll to position [1135, 0]
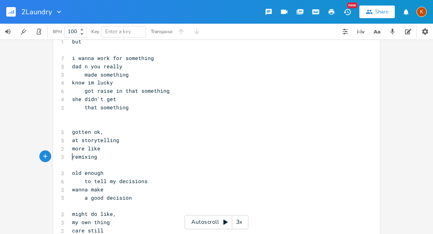
click at [117, 160] on pre "​" at bounding box center [212, 164] width 284 height 8
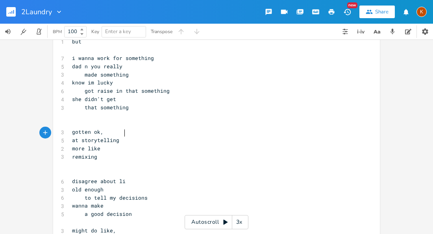
type textarea "disagree about life"
type textarea "on my life decision"
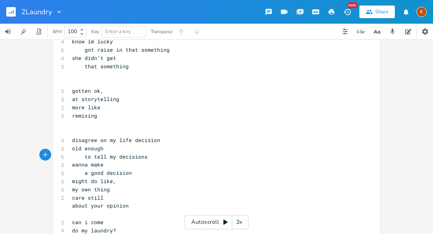
scroll to position [1154, 0]
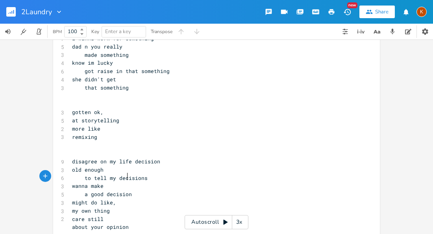
click at [155, 158] on span "disagree on my life decision" at bounding box center [116, 161] width 88 height 7
type textarea "s"
type textarea "decisi"
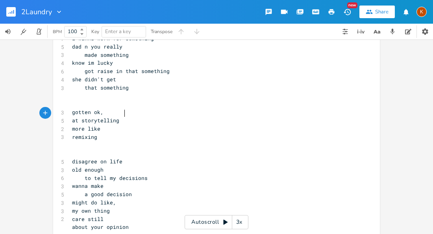
type textarea "life mo"
type textarea "choices"
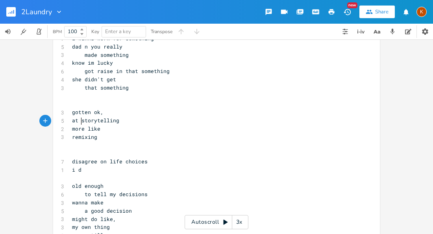
type textarea "i dont"
type textarea "text back"
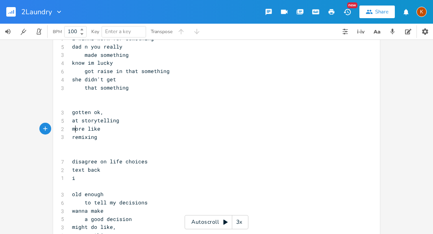
scroll to position [0, 1]
type textarea "im sorry i make ou wo"
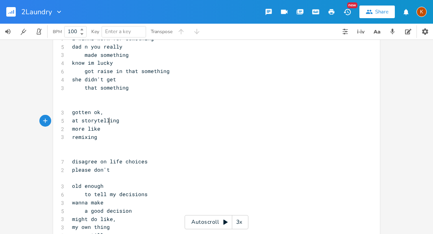
scroll to position [0, 28]
type textarea "please don't be worried"
type textarea "but"
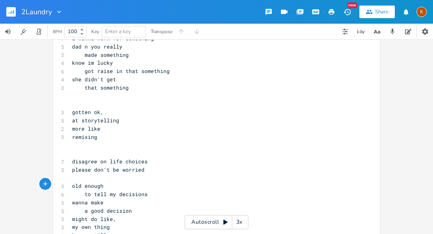
type textarea "ut"
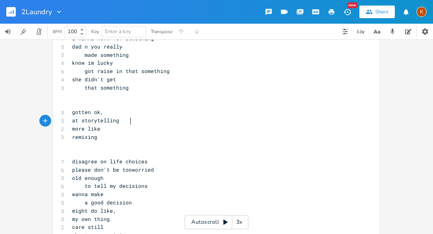
type textarea "too"
type textarea "please"
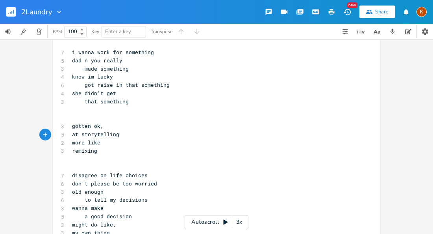
scroll to position [1151, 0]
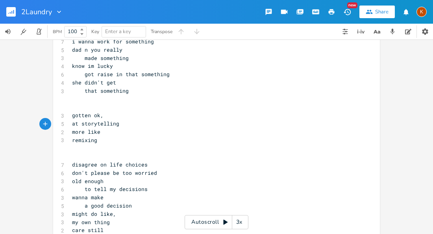
click at [72, 177] on span "old enough" at bounding box center [88, 180] width 32 height 7
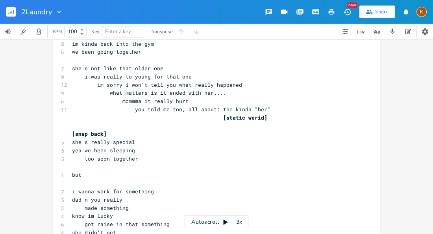
scroll to position [984, 0]
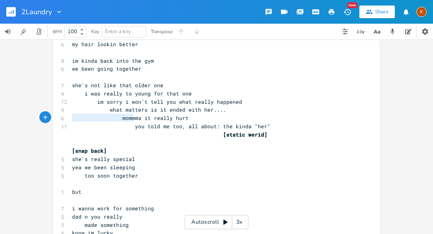
type textarea "she's really special"
drag, startPoint x: 69, startPoint y: 117, endPoint x: 135, endPoint y: 117, distance: 66.6
click at [135, 155] on pre "she's really special" at bounding box center [212, 159] width 284 height 8
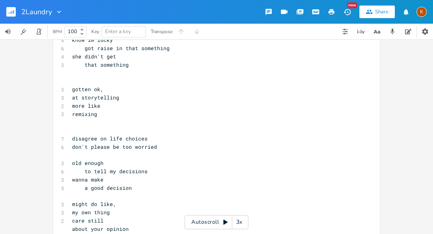
scroll to position [1165, 0]
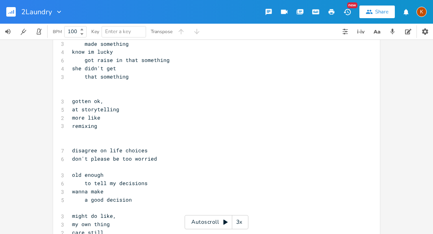
click at [72, 163] on pre "​" at bounding box center [212, 167] width 284 height 8
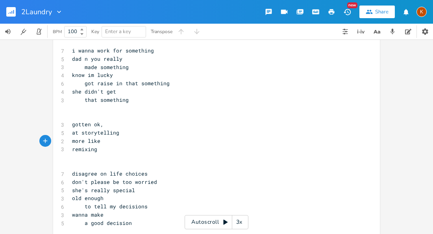
scroll to position [1142, 0]
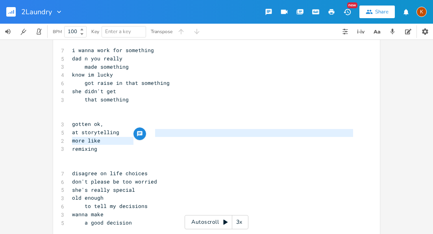
type textarea "she's really special"
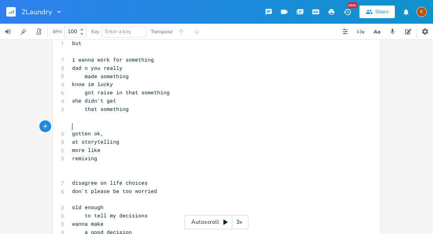
scroll to position [1136, 0]
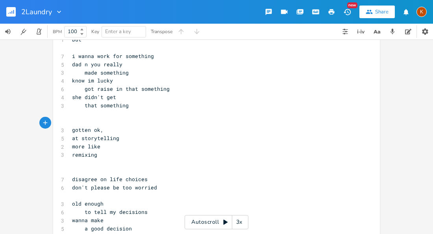
click at [74, 232] on pre "​" at bounding box center [212, 236] width 284 height 8
paste textarea "she's really special"
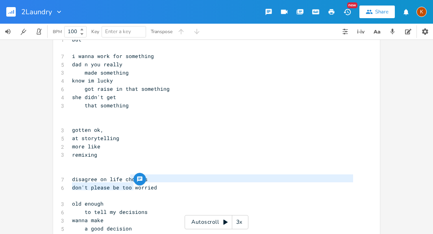
type textarea "she's really special"
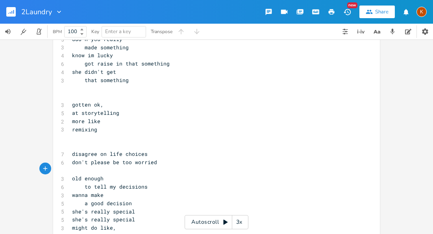
scroll to position [1163, 0]
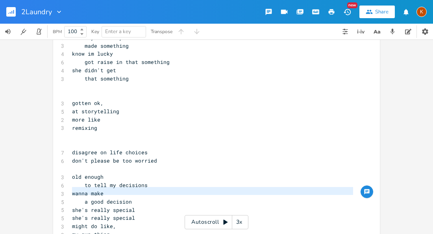
type textarea "care still about your opinion"
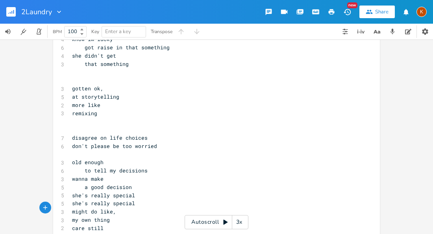
scroll to position [1180, 0]
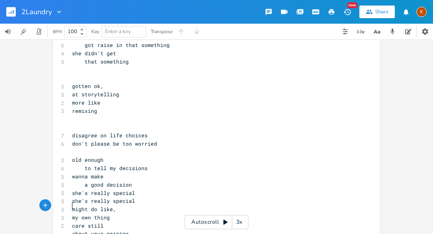
type textarea "i still care"
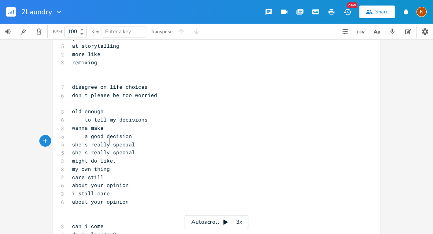
scroll to position [1229, 0]
click at [113, 172] on pre "care still" at bounding box center [212, 176] width 284 height 8
click at [141, 180] on pre "about your opinion" at bounding box center [212, 184] width 284 height 8
type textarea "still give"
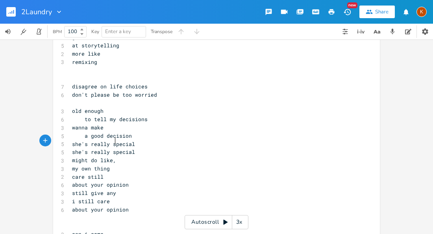
type textarea "any"
type textarea "and every penny"
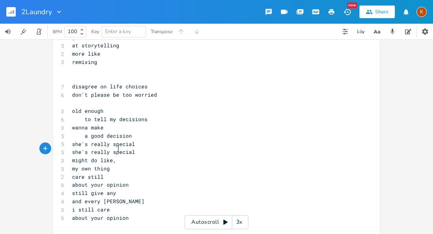
scroll to position [0, 39]
click at [115, 221] on pre "​" at bounding box center [212, 225] width 284 height 8
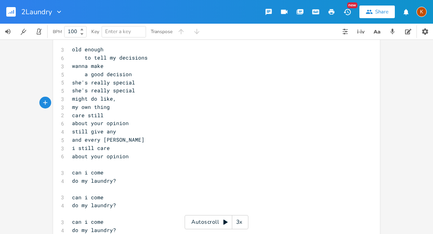
scroll to position [1291, 0]
click at [115, 233] on pre "​" at bounding box center [212, 238] width 284 height 8
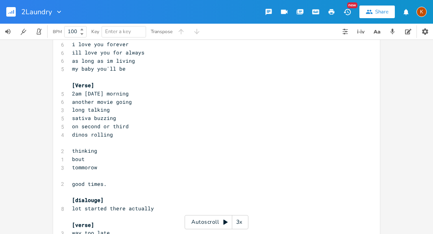
scroll to position [60, 0]
click at [83, 179] on span "good times." at bounding box center [89, 182] width 35 height 7
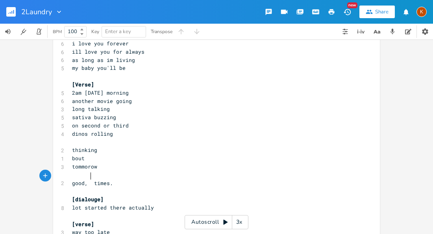
scroll to position [0, 2]
type textarea ", that good"
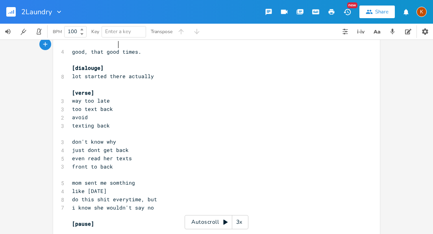
scroll to position [192, 0]
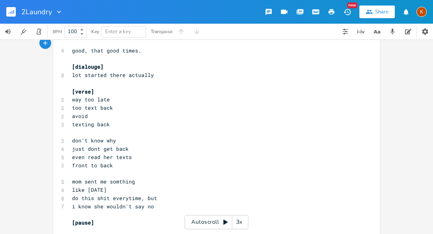
click at [79, 178] on span "mom sent me somthing" at bounding box center [103, 181] width 63 height 7
type textarea "mom"
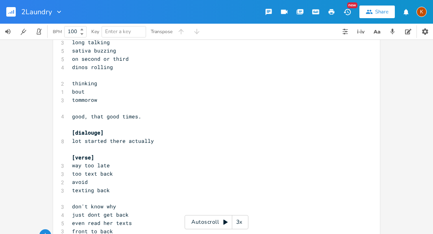
scroll to position [127, 0]
click at [95, 95] on pre "tommorow" at bounding box center [212, 99] width 284 height 8
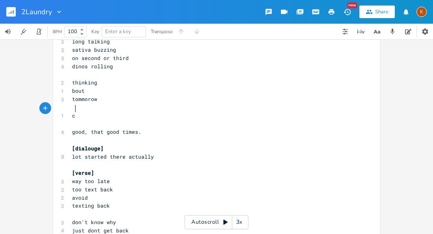
type textarea "cl"
type textarea "reset my closet"
type textarea "w"
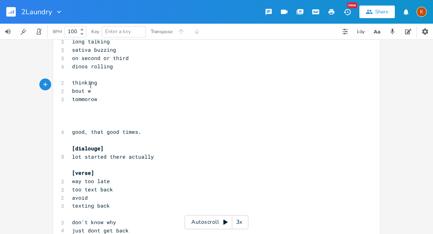
scroll to position [0, 6]
type textarea "what"
type textarea "means"
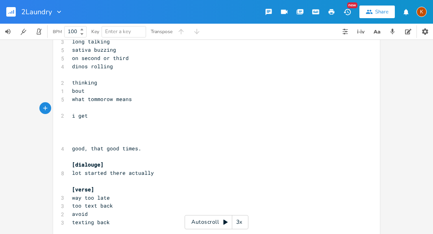
type textarea "i get get"
type textarea "otta get my closet clean"
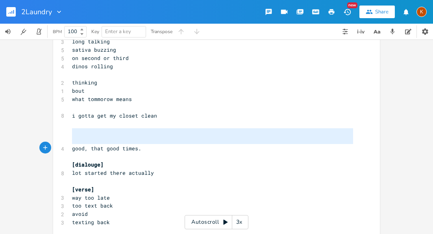
type textarea "good, that good times."
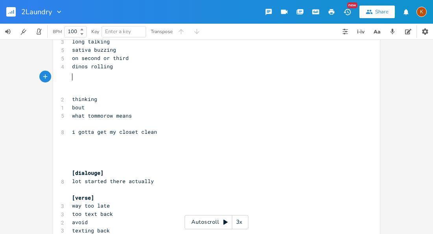
paste textarea "good, that good times."
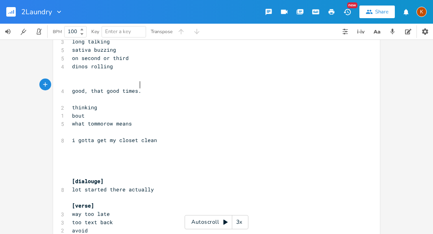
type textarea "good, that good times."
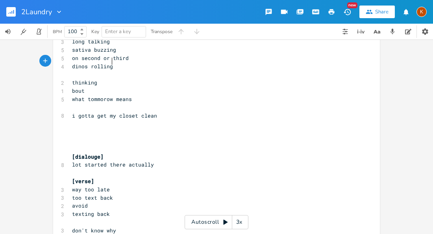
click at [85, 78] on pre "thinking" at bounding box center [212, 82] width 284 height 8
click at [144, 95] on pre "what tommorow means" at bounding box center [212, 99] width 284 height 8
click at [158, 111] on pre "i gotta get my closet clean" at bounding box center [212, 115] width 284 height 8
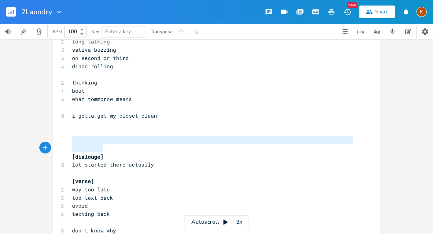
type textarea "[dialouge] lot started there actually"
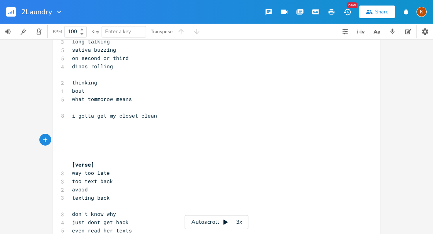
click at [117, 62] on pre "dinos rolling" at bounding box center [212, 66] width 284 height 8
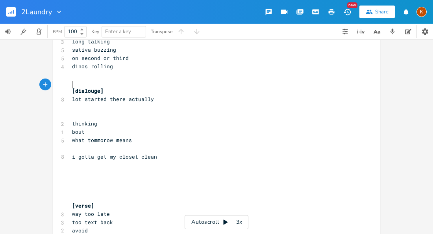
type textarea "[dialouge]"
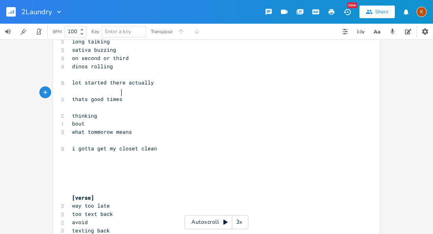
scroll to position [0, 39]
type textarea "thats good times,"
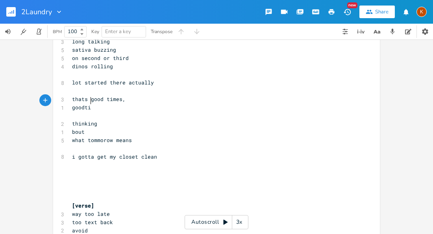
type textarea "goodtimes"
type textarea "i gotta get my closet clean"
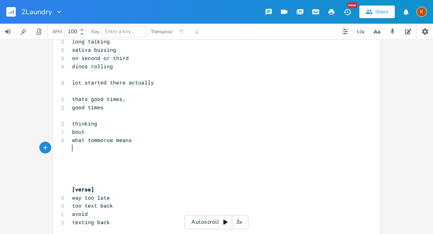
click at [83, 160] on pre "​" at bounding box center [212, 164] width 284 height 8
click at [72, 145] on span "​" at bounding box center [72, 148] width 0 height 7
type textarea "wake up"
click at [166, 78] on pre "lot started there actually" at bounding box center [212, 82] width 284 height 8
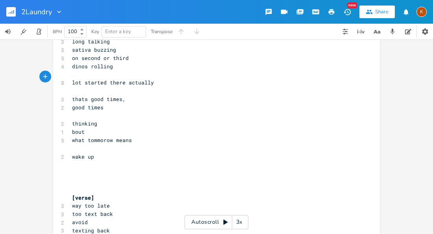
click at [72, 128] on span "bout" at bounding box center [78, 131] width 13 height 7
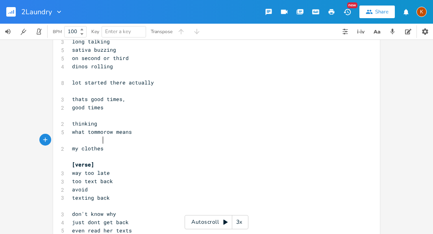
type textarea "my clothes"
type textarea "socks not clean"
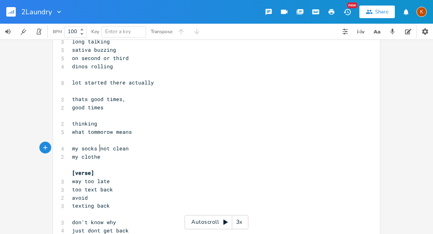
scroll to position [0, 35]
type textarea "my clothes are not clean"
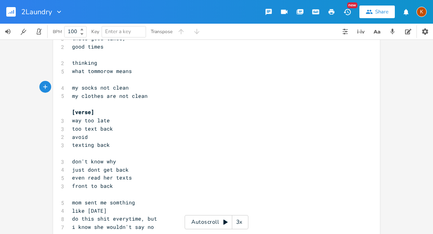
scroll to position [188, 0]
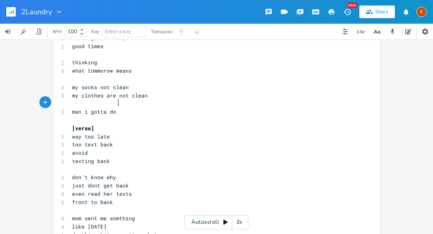
type textarea "man i gotta do la"
type textarea "aundry"
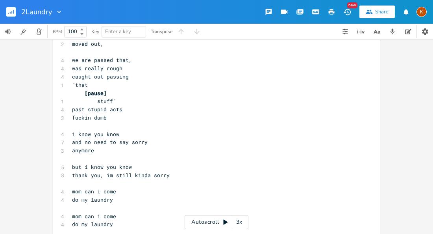
scroll to position [510, 0]
click at [83, 187] on span "mom can i come" at bounding box center [94, 190] width 44 height 7
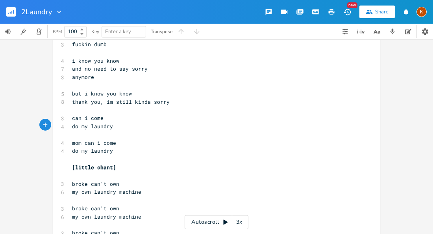
scroll to position [582, 0]
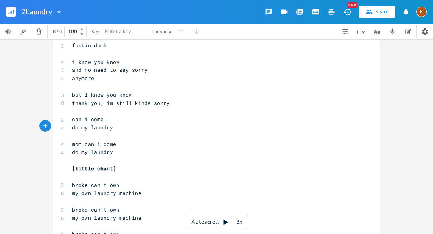
click at [89, 181] on span "broke can't own" at bounding box center [95, 184] width 47 height 7
type textarea "n"
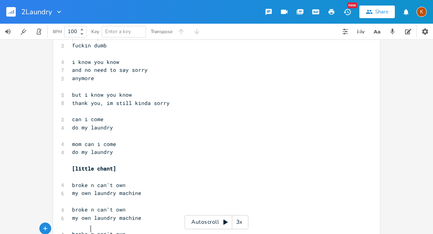
type textarea "n"
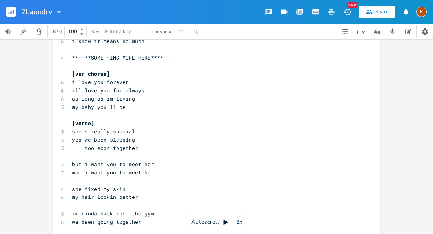
scroll to position [858, 0]
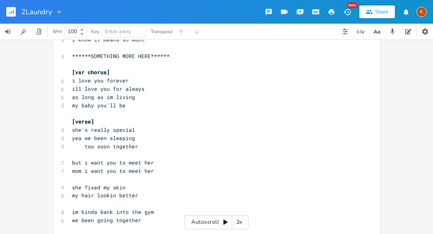
click at [156, 216] on pre "we been going together" at bounding box center [212, 220] width 284 height 8
type textarea "im doing better"
type textarea "i wanna"
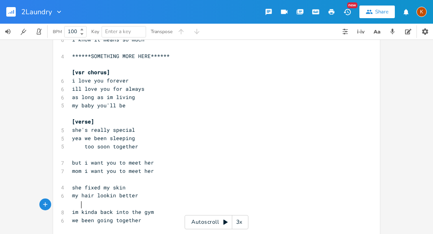
scroll to position [0, 10]
type textarea "now i be doin better"
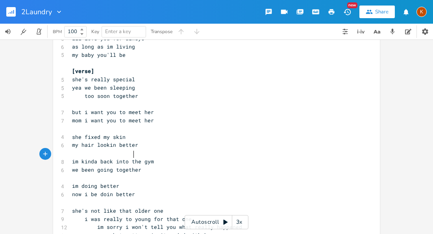
scroll to position [909, 0]
type textarea "but"
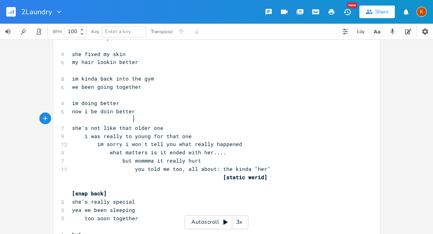
scroll to position [991, 0]
click at [197, 157] on pre "but mommma it really hurt" at bounding box center [212, 161] width 284 height 8
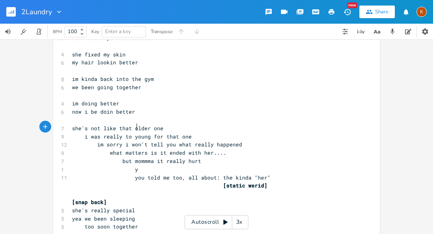
type textarea "yu"
type textarea "ou right"
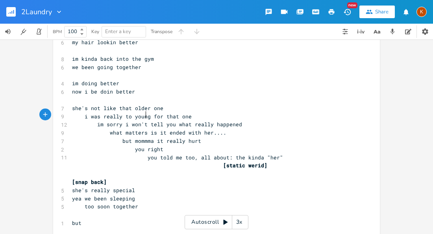
scroll to position [994, 0]
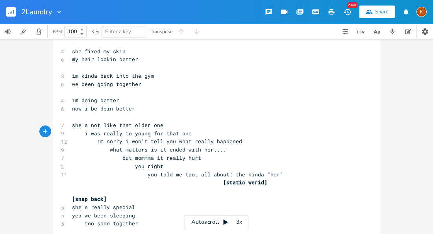
click at [72, 203] on span "she's really special" at bounding box center [103, 206] width 63 height 7
type textarea "but"
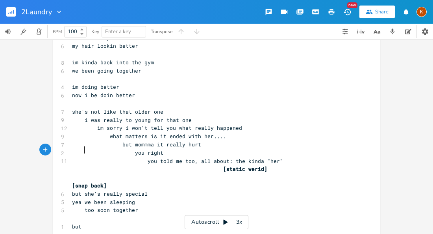
scroll to position [1028, 0]
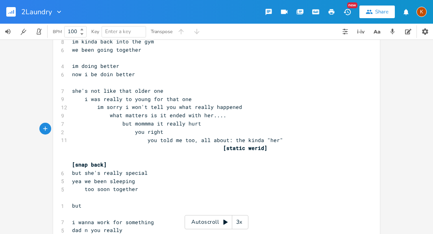
click at [74, 218] on span "i wanna work for something" at bounding box center [113, 221] width 82 height 7
type textarea "we"
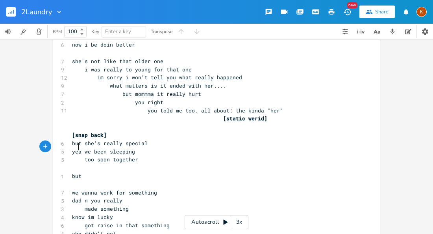
scroll to position [1064, 0]
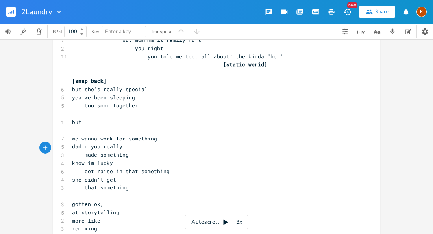
scroll to position [1114, 0]
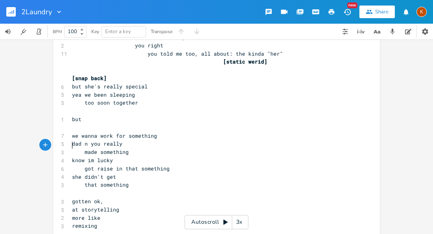
click at [77, 230] on pre "​" at bounding box center [212, 234] width 284 height 8
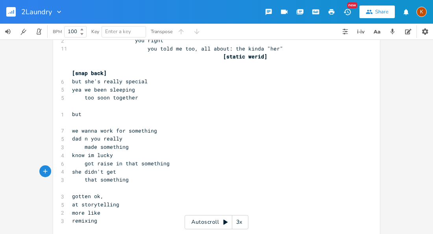
scroll to position [1121, 0]
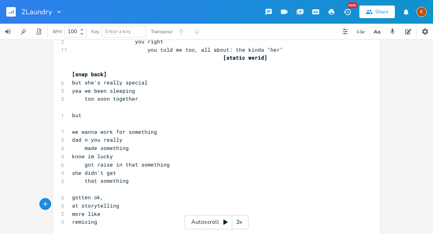
click at [128, 177] on span "that something" at bounding box center [100, 180] width 57 height 7
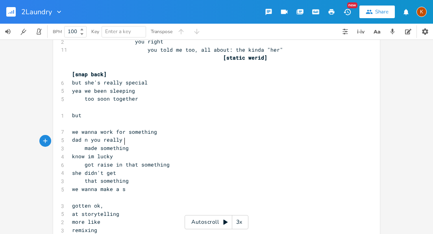
type textarea "we wanna make a s"
type textarea "our own"
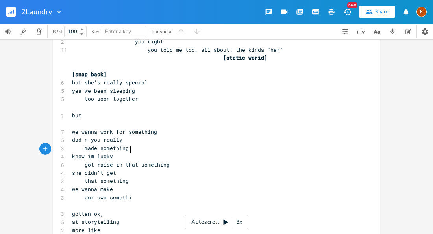
type textarea "our own something"
click at [96, 201] on pre "​" at bounding box center [212, 205] width 284 height 8
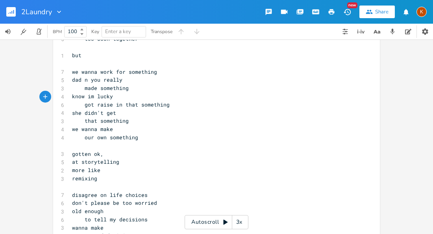
scroll to position [1179, 0]
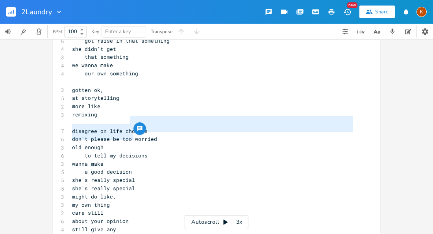
scroll to position [1244, 0]
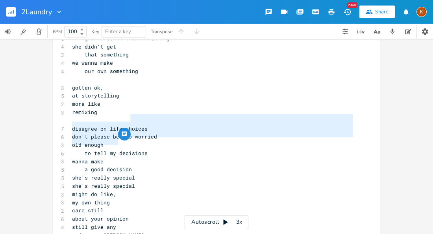
type textarea "she's really special she's really special might do like, my own thing"
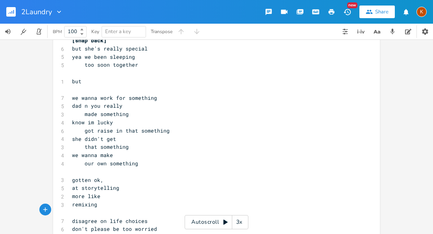
scroll to position [0, 0]
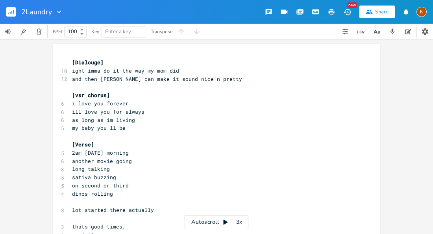
click at [70, 62] on pre "[Dialouge]" at bounding box center [212, 62] width 284 height 8
click at [75, 62] on span "[Dialouge]" at bounding box center [88, 62] width 32 height 7
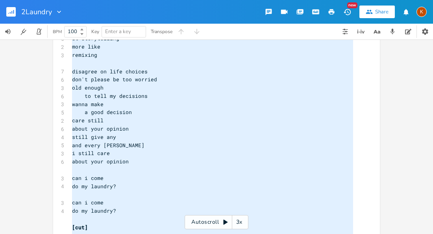
scroll to position [1396, 0]
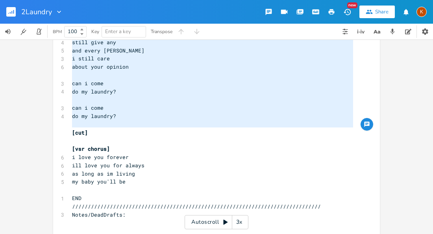
type textarea "[Dialouge] ight imma do it the way my mom did and then dino can make it sound n…"
click at [80, 161] on span "ill love you for always" at bounding box center [108, 164] width 72 height 7
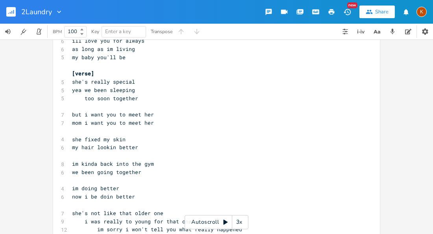
scroll to position [908, 0]
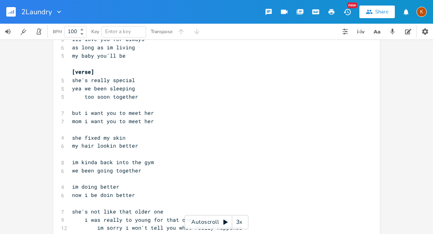
click at [124, 133] on pre "she fixed my skin" at bounding box center [212, 137] width 284 height 8
type textarea "gr"
type textarea "gri"
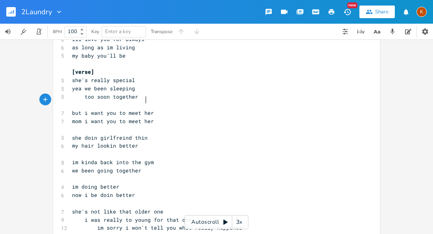
type textarea "doin girlfreind things"
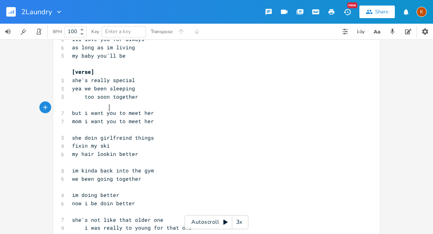
type textarea "fixin my skin"
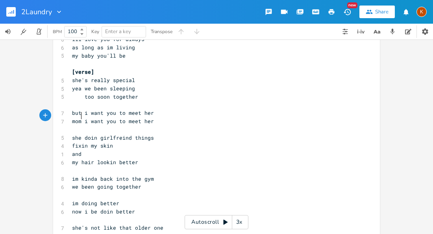
type textarea "and"
click at [133, 183] on span "we been going together" at bounding box center [106, 186] width 69 height 7
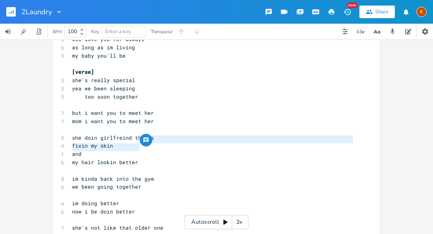
type textarea "im kinda back into the gym we been going together"
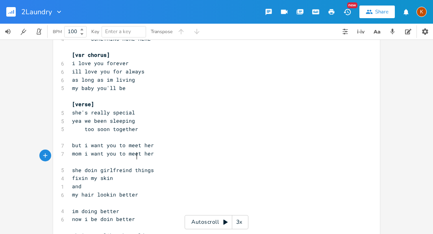
scroll to position [873, 0]
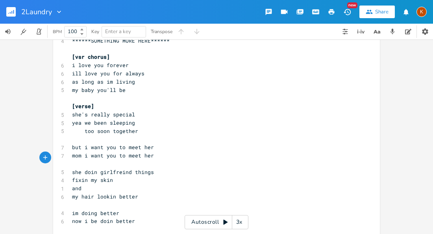
click at [72, 111] on span "she's really special" at bounding box center [103, 114] width 63 height 7
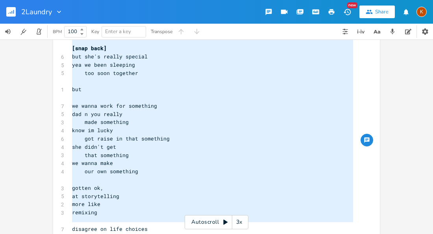
scroll to position [1160, 0]
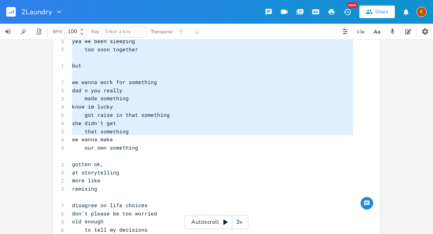
type textarea "she's really special yea we been sleeping too soon together but i want you to m…"
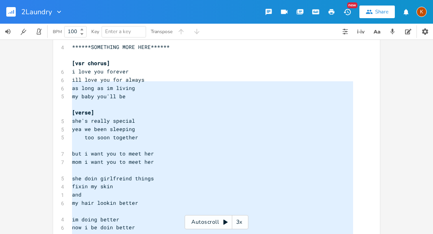
scroll to position [862, 0]
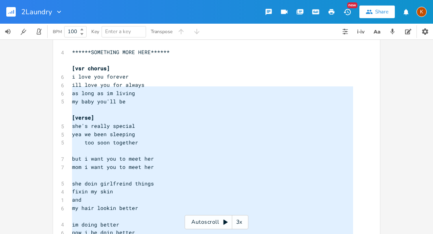
click at [79, 204] on span "my hair lookin better" at bounding box center [105, 207] width 66 height 7
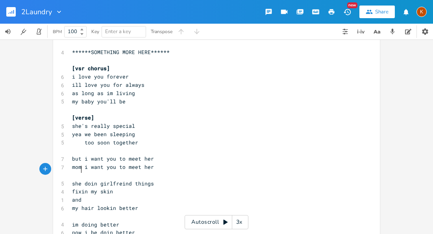
scroll to position [0, 0]
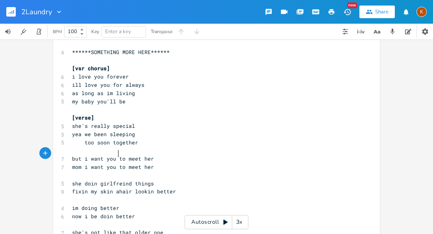
type textarea "an"
type textarea "hair lookin better"
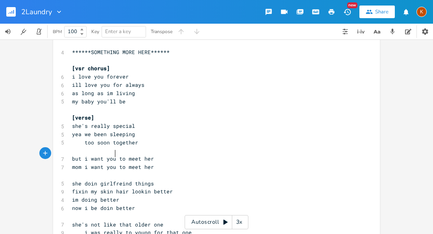
type textarea "hair lookin better"
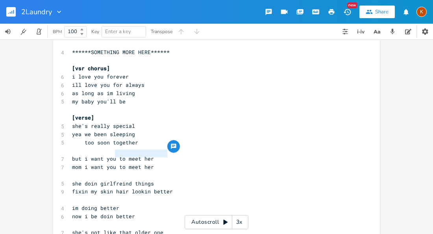
type textarea "hair lookin better"
click at [133, 212] on pre "now i be doin better" at bounding box center [212, 216] width 284 height 8
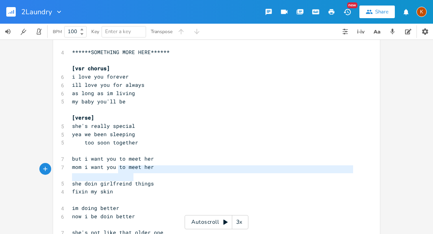
type textarea "im doing better now i be doin better"
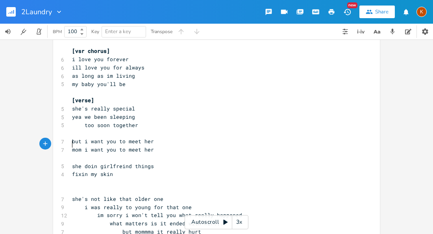
scroll to position [881, 0]
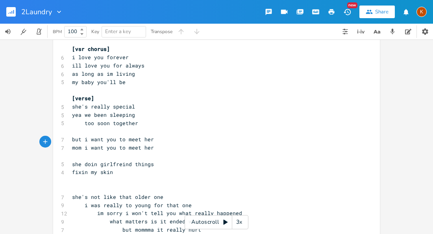
click at [132, 233] on span "you right" at bounding box center [117, 237] width 91 height 7
type textarea "you right"
click at [166, 233] on span "you told me too, all about: the kinda "her"" at bounding box center [177, 237] width 211 height 7
type textarea "warned"
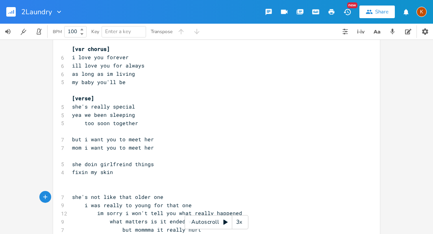
click at [213, 233] on span "you warned me too, all about: the kinda "her"" at bounding box center [180, 237] width 217 height 7
type textarea "mom you were so right"
click at [128, 233] on span "but mommma it really hurt" at bounding box center [111, 237] width 79 height 7
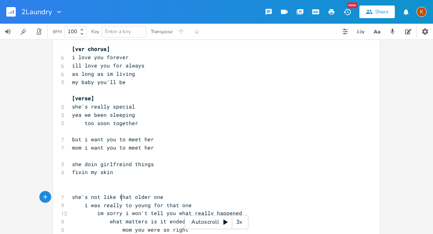
type textarea "told"
type textarea "mommma it really hurt"
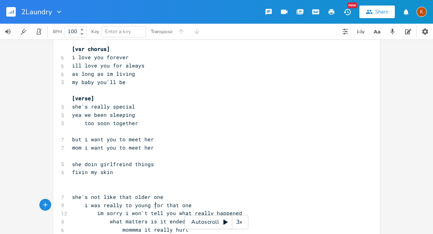
type textarea "me"
type textarea "at"
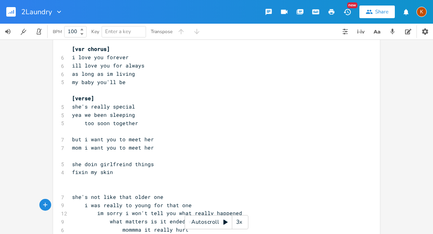
click at [110, 168] on span "fixin my skin" at bounding box center [92, 171] width 41 height 7
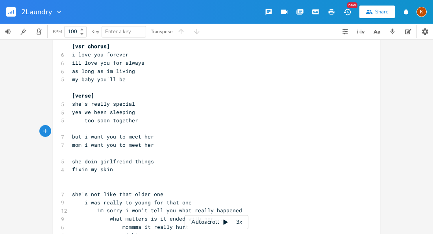
scroll to position [886, 0]
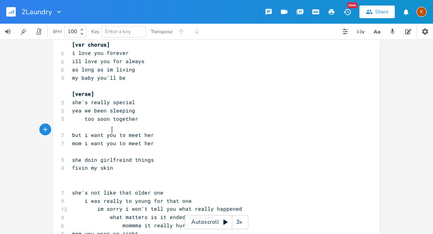
click at [151, 139] on pre "mom i want you to meet her" at bounding box center [212, 143] width 284 height 8
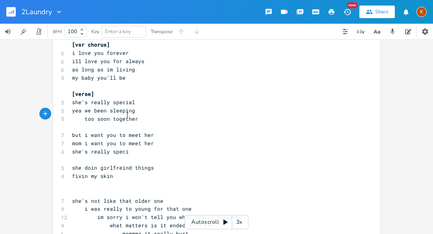
type textarea "she's really special"
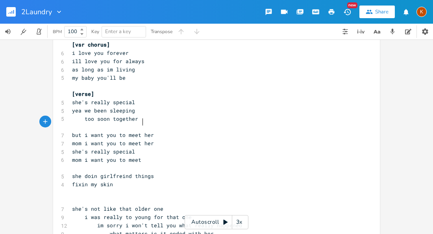
type textarea "mom i want you to meet her"
type textarea "fixin up me"
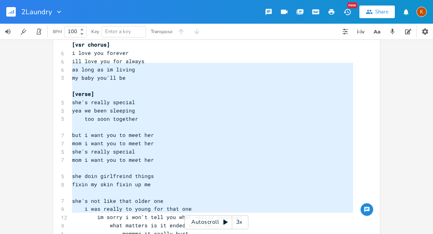
type textarea "she's really special yea we been sleeping too soon together but i want you to m…"
click at [0, 83] on div "she's really special yea we been sleeping too soon together but i want you to m…" at bounding box center [216, 136] width 433 height 194
click at [82, 172] on span "she doin girlfreind things" at bounding box center [113, 175] width 82 height 7
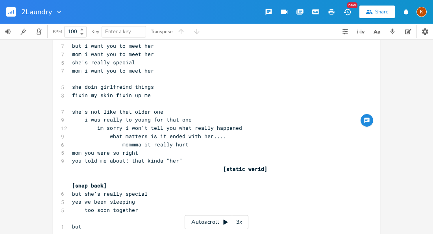
scroll to position [976, 0]
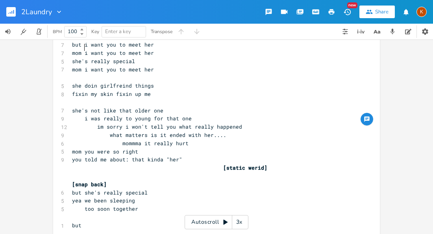
click at [259, 164] on span "[static werid]" at bounding box center [245, 167] width 44 height 7
type textarea "fadeout"
click at [124, 115] on span "i was really to young for that one" at bounding box center [132, 118] width 120 height 7
type textarea "b"
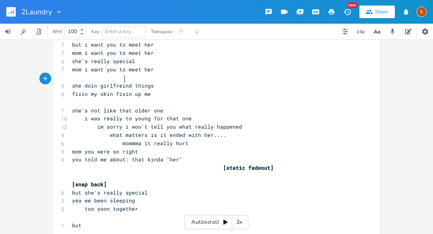
scroll to position [0, 1]
click at [123, 123] on span "im sorry i won't tell you what really happened" at bounding box center [157, 126] width 170 height 7
click at [194, 123] on span "im i won't tell you what really happened" at bounding box center [147, 126] width 151 height 7
click at [119, 148] on span "mom you were so right" at bounding box center [105, 151] width 66 height 7
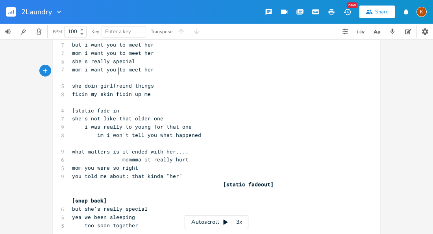
type textarea "[static fade in]"
click at [265, 180] on span "[static fadeout]" at bounding box center [248, 183] width 50 height 7
type textarea "in full"
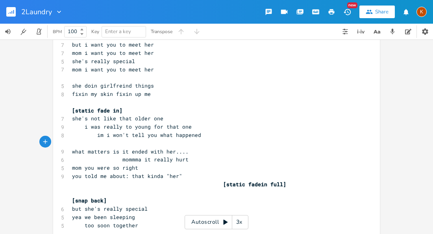
click at [185, 106] on pre "[static fade in]" at bounding box center [212, 110] width 284 height 8
click at [103, 131] on span "im i won't tell you what happened" at bounding box center [136, 134] width 129 height 7
type textarea "i"
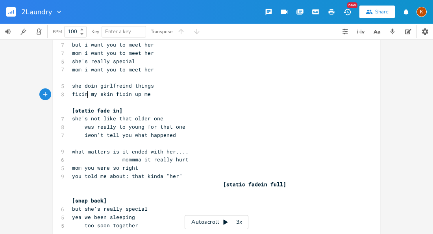
type textarea "i"
click at [117, 148] on span "what matters is it ended with her...." at bounding box center [130, 151] width 117 height 7
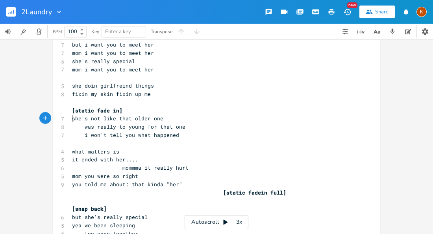
click at [116, 163] on span at bounding box center [116, 167] width 13 height 8
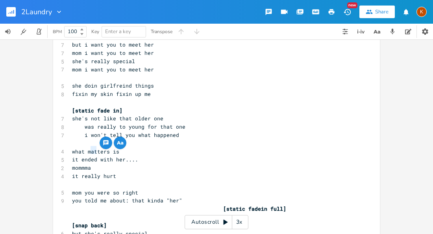
type textarea "m"
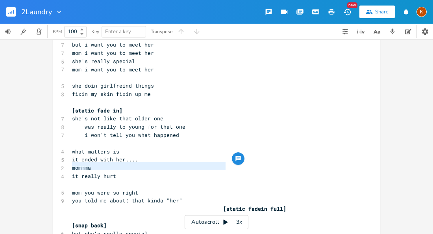
type textarea "["
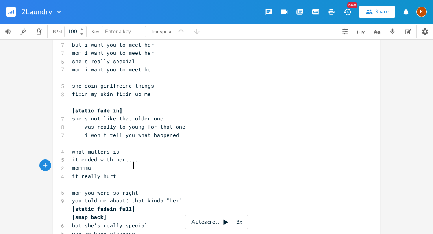
click at [85, 197] on span "you told me about: that kinda "her"" at bounding box center [127, 200] width 110 height 7
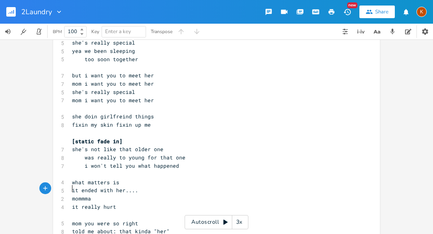
scroll to position [942, 0]
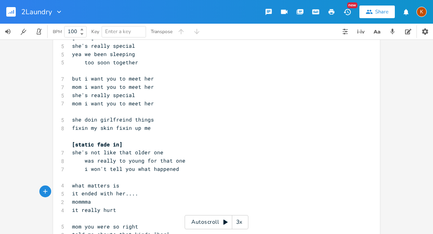
click at [83, 157] on span "was really to young for that one" at bounding box center [128, 160] width 113 height 7
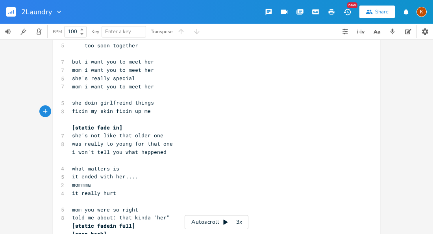
scroll to position [960, 0]
click at [80, 180] on span "mommma" at bounding box center [81, 183] width 19 height 7
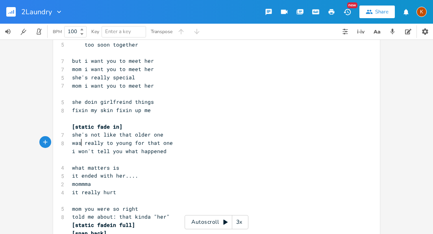
type textarea "-"
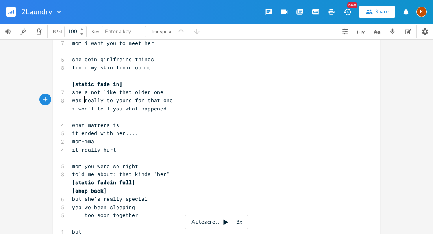
scroll to position [1013, 0]
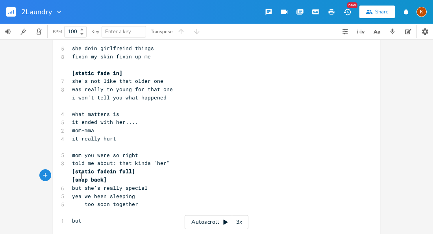
click at [80, 216] on pre "but" at bounding box center [212, 220] width 284 height 8
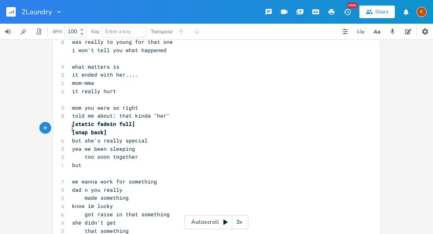
scroll to position [1064, 0]
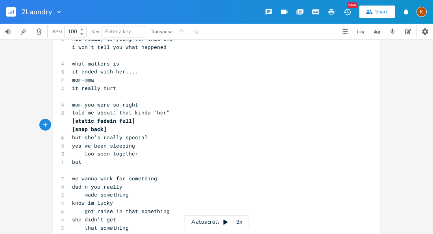
click at [113, 207] on span "got raise in that something" at bounding box center [121, 210] width 98 height 7
type textarea "d"
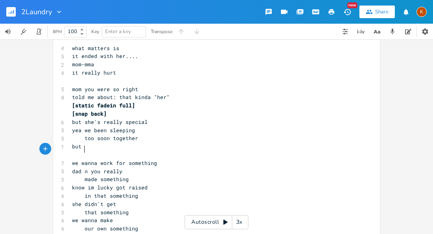
click at [119, 224] on span "our own something" at bounding box center [105, 227] width 66 height 7
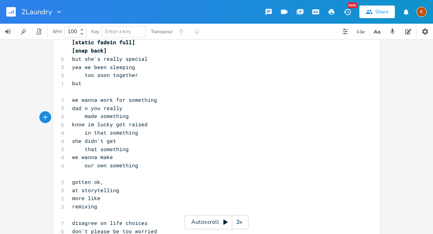
scroll to position [1146, 0]
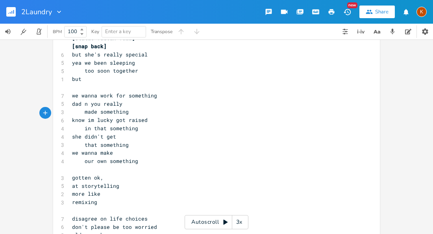
click at [73, 198] on span "remixing" at bounding box center [84, 201] width 25 height 7
type textarea "-"
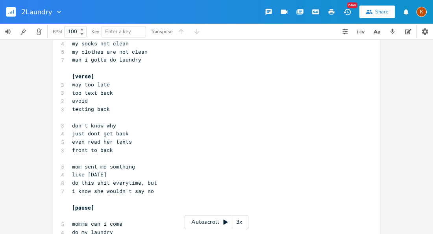
scroll to position [0, 0]
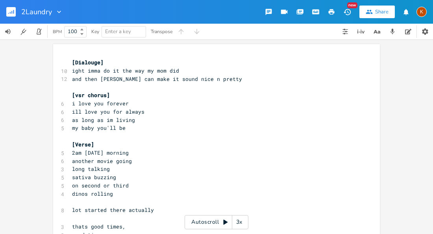
click at [376, 14] on div "Share" at bounding box center [381, 11] width 13 height 7
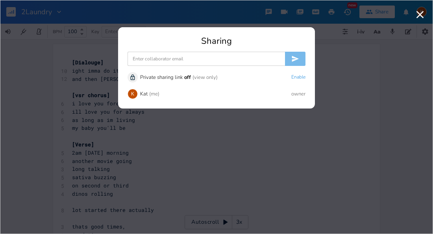
click at [198, 60] on input at bounding box center [207, 59] width 158 height 14
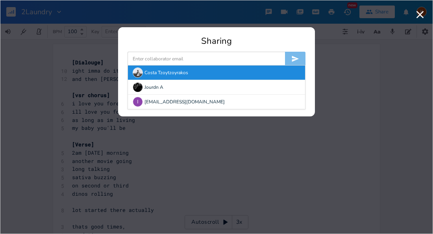
click at [187, 74] on div "Costa Tzoytzoyrakos" at bounding box center [216, 72] width 177 height 14
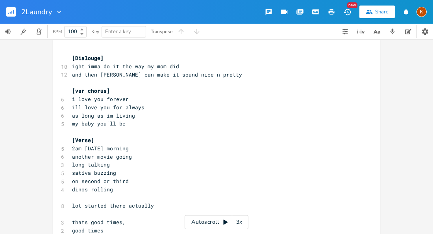
scroll to position [6, 0]
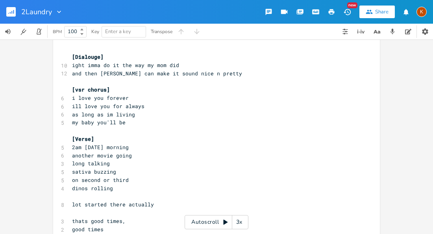
click at [97, 57] on span "[Dialouge]" at bounding box center [88, 56] width 32 height 7
type textarea "Intro"
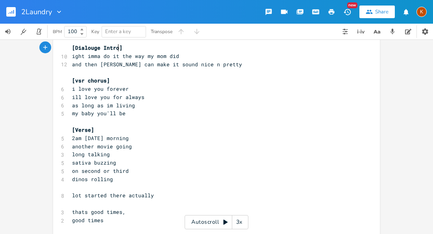
scroll to position [15, 0]
click at [139, 143] on pre "another movie going" at bounding box center [212, 146] width 284 height 8
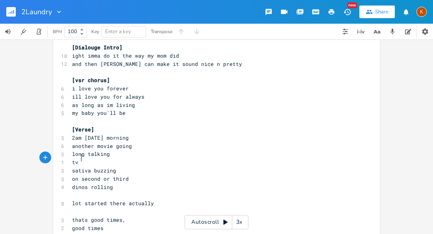
scroll to position [0, 6]
type textarea "tv sc"
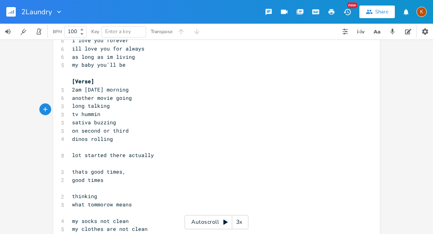
scroll to position [78, 0]
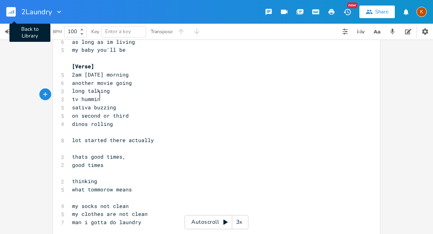
type textarea "hummin"
click at [10, 15] on rect "button" at bounding box center [10, 11] width 9 height 9
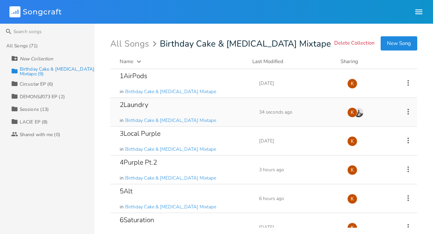
click at [184, 101] on div "2Laundry in Birthday Cake & [MEDICAL_DATA] Mixtape" at bounding box center [185, 112] width 130 height 28
